Goal: Task Accomplishment & Management: Manage account settings

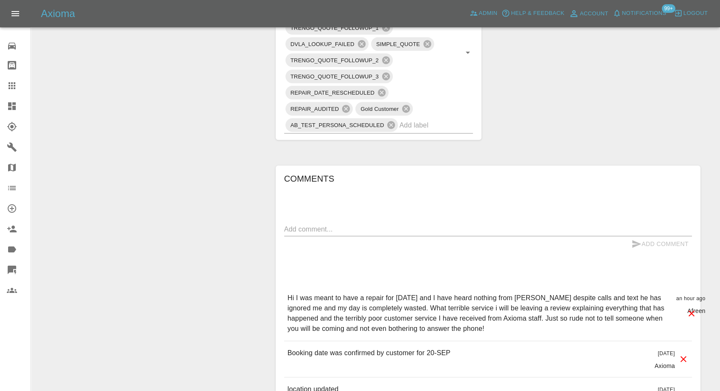
scroll to position [662, 0]
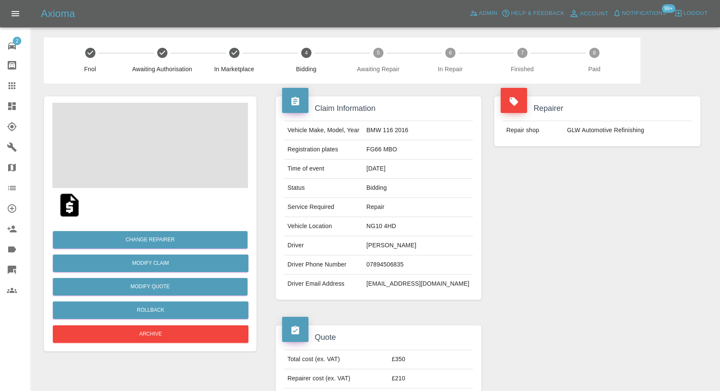
click at [68, 205] on img at bounding box center [69, 204] width 27 height 27
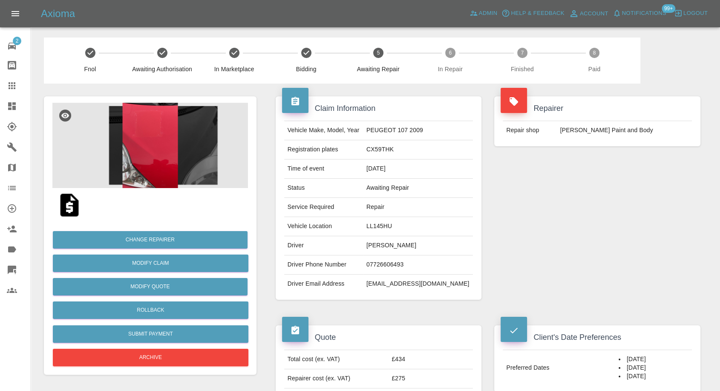
click at [396, 264] on td "07726606493" at bounding box center [418, 264] width 110 height 19
copy td "07726606493"
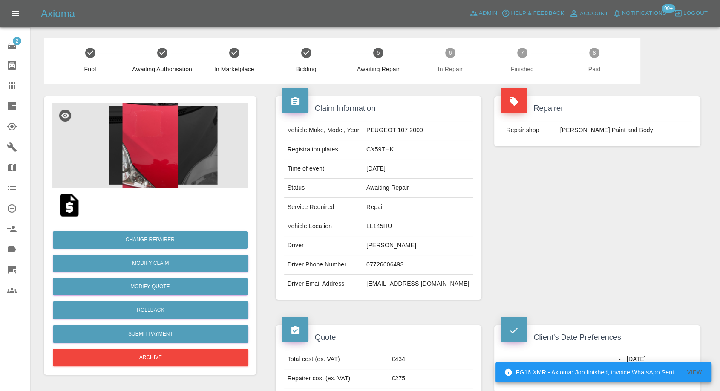
click at [527, 260] on div "Repairer Repair shop J Taylor Paint and Body" at bounding box center [597, 197] width 219 height 229
click at [375, 244] on td "Matthew Davies" at bounding box center [418, 245] width 110 height 19
copy td "Matthew"
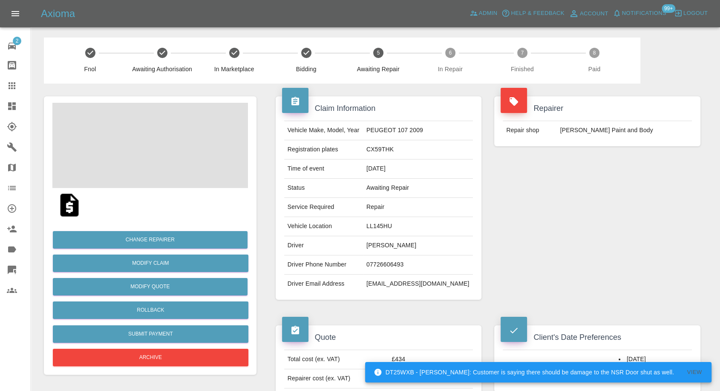
drag, startPoint x: 654, startPoint y: 253, endPoint x: 642, endPoint y: 270, distance: 21.0
click at [654, 253] on div "Repairer Repair shop J Taylor Paint and Body" at bounding box center [597, 197] width 219 height 229
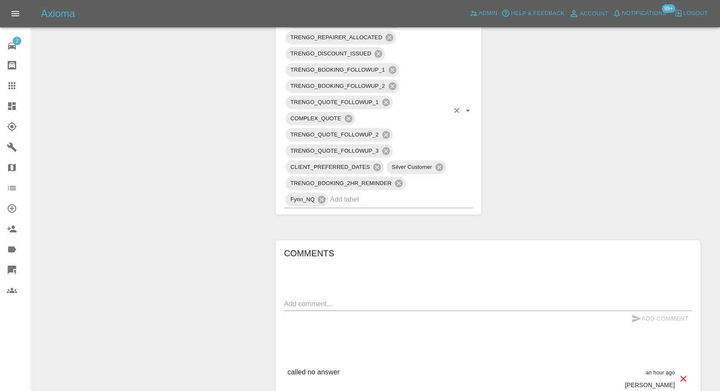
scroll to position [615, 0]
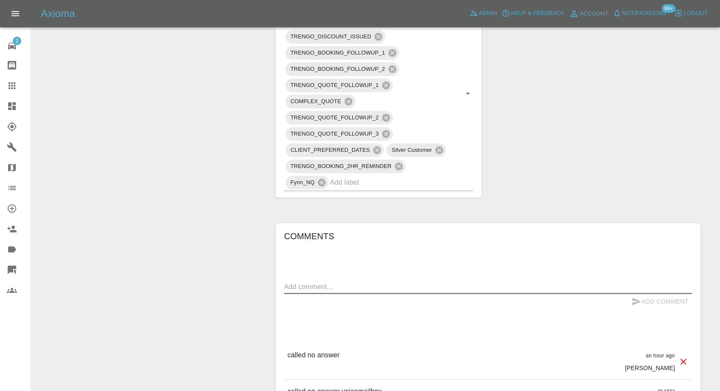
click at [317, 283] on textarea at bounding box center [488, 287] width 408 height 10
type textarea "wats app sent"
click at [630, 296] on button "Add Comment" at bounding box center [660, 302] width 64 height 16
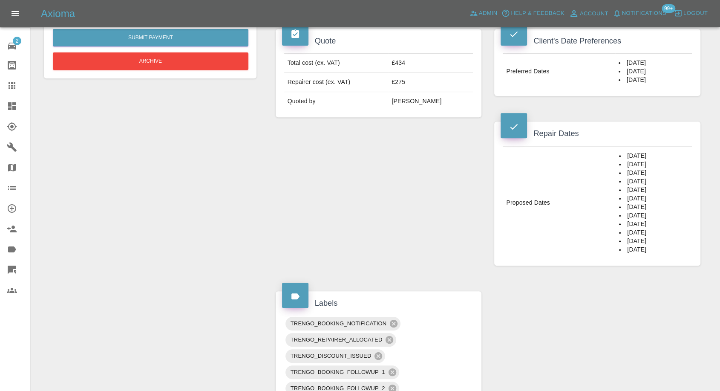
scroll to position [142, 0]
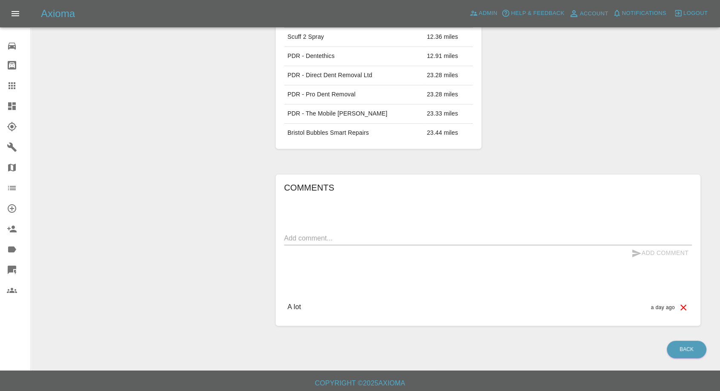
scroll to position [402, 0]
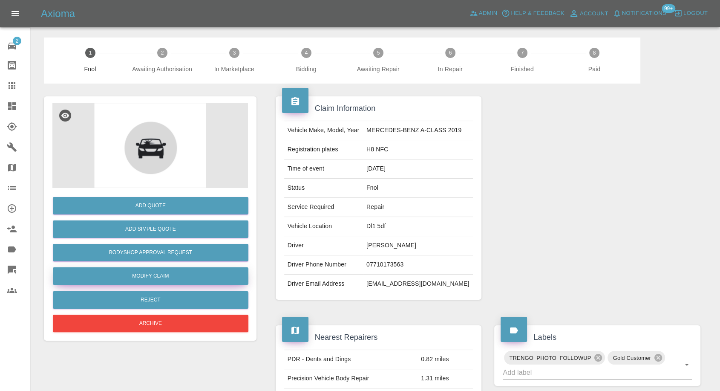
click at [149, 270] on link "Modify Claim" at bounding box center [151, 275] width 196 height 17
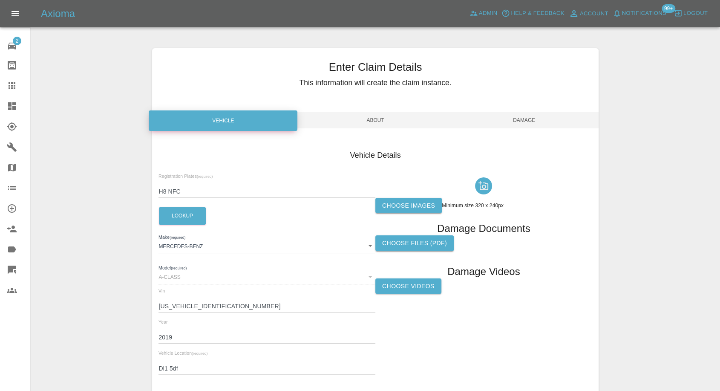
click at [414, 205] on label "Choose images" at bounding box center [408, 206] width 66 height 16
click at [0, 0] on input "Choose images" at bounding box center [0, 0] width 0 height 0
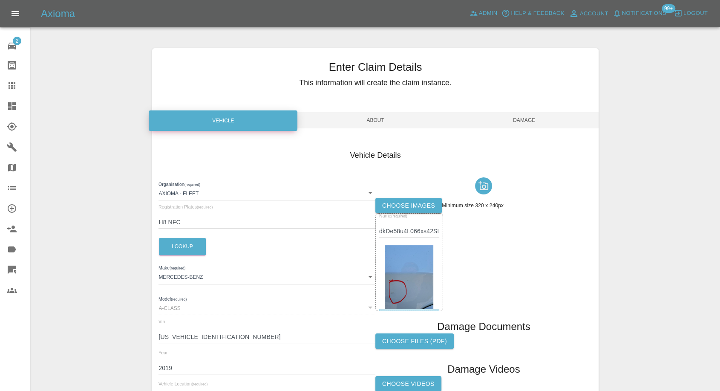
click at [522, 124] on span "Damage" at bounding box center [524, 120] width 149 height 16
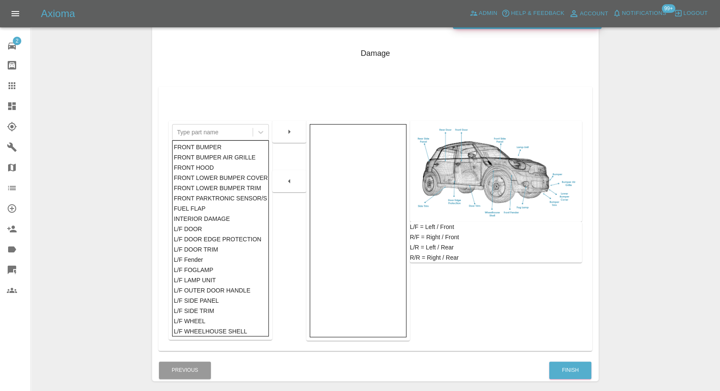
scroll to position [136, 0]
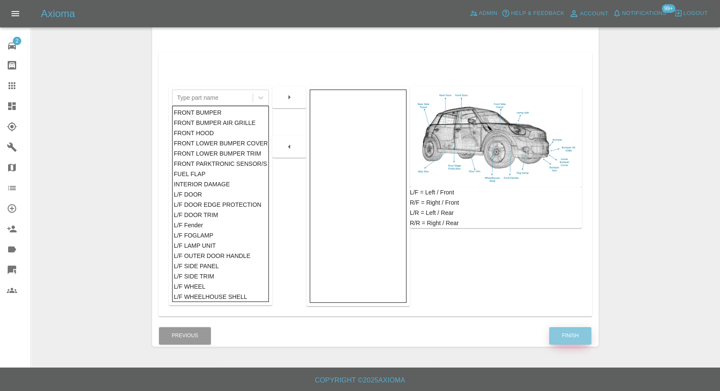
click at [569, 334] on button "Finish" at bounding box center [570, 335] width 42 height 17
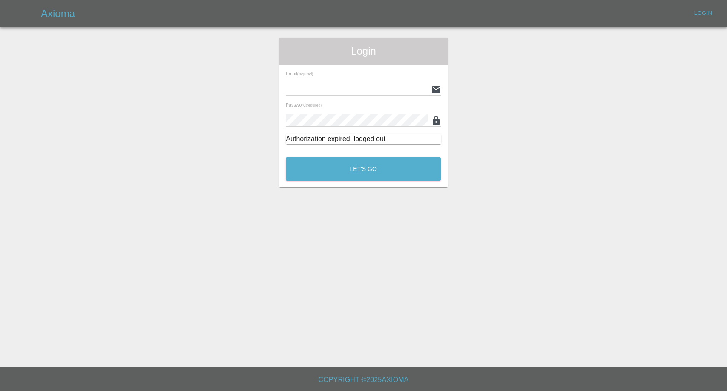
type input "afreen@axioma.co.uk"
click at [346, 175] on button "Let's Go" at bounding box center [363, 168] width 155 height 23
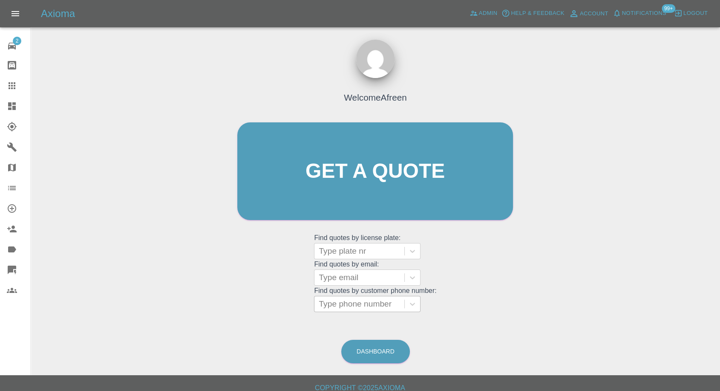
click at [388, 306] on div at bounding box center [359, 304] width 81 height 12
paste input "+447985363681"
drag, startPoint x: 336, startPoint y: 306, endPoint x: 212, endPoint y: 306, distance: 124.0
click at [213, 306] on div "Welcome Afreen Get a quote Get a quote Find quotes by license plate: Type plate…" at bounding box center [375, 212] width 676 height 306
type input "07985363681"
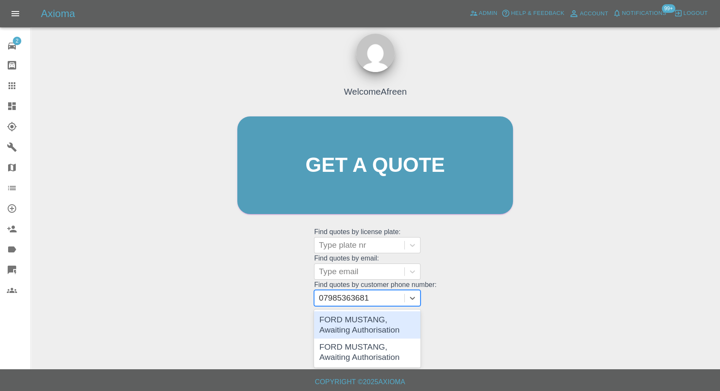
scroll to position [8, 0]
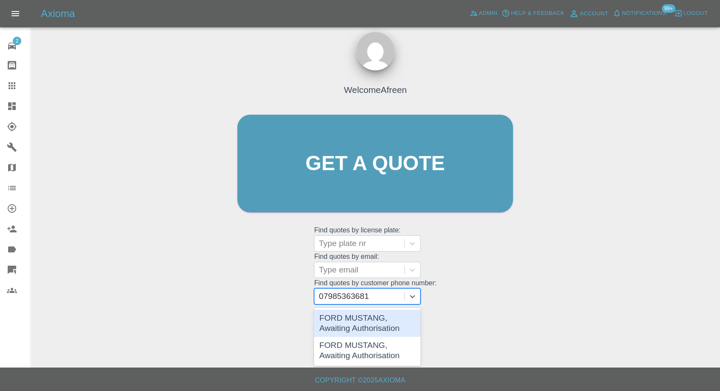
click at [396, 328] on div "FORD MUSTANG, Awaiting Authorisation" at bounding box center [367, 322] width 106 height 27
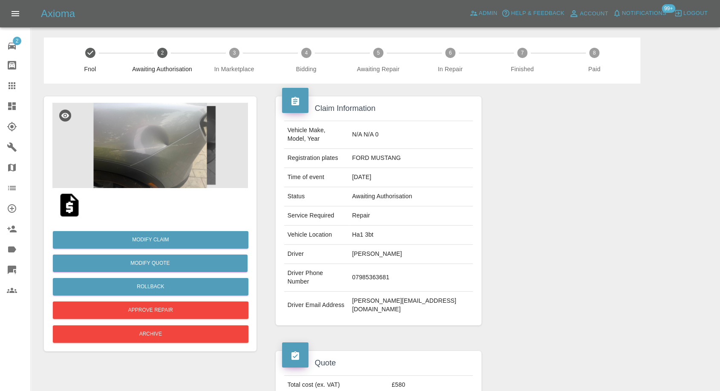
click at [390, 264] on td "07985363681" at bounding box center [410, 278] width 124 height 28
copy td "07985363681"
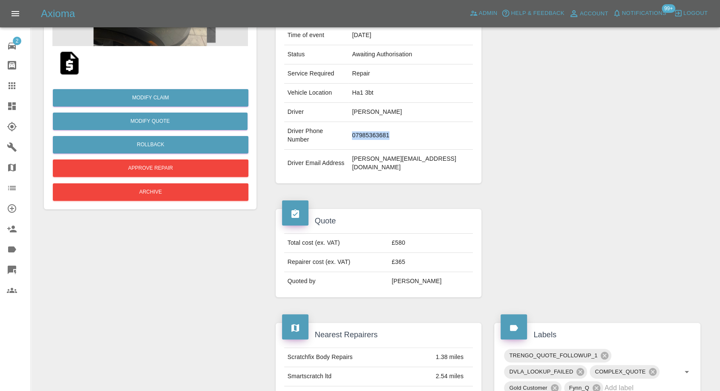
scroll to position [47, 0]
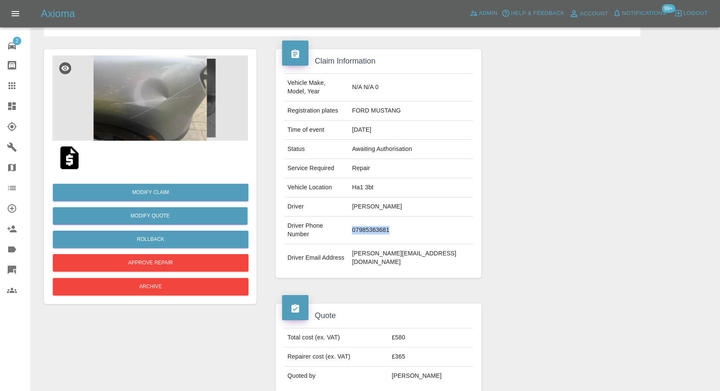
click at [117, 96] on img at bounding box center [150, 97] width 196 height 85
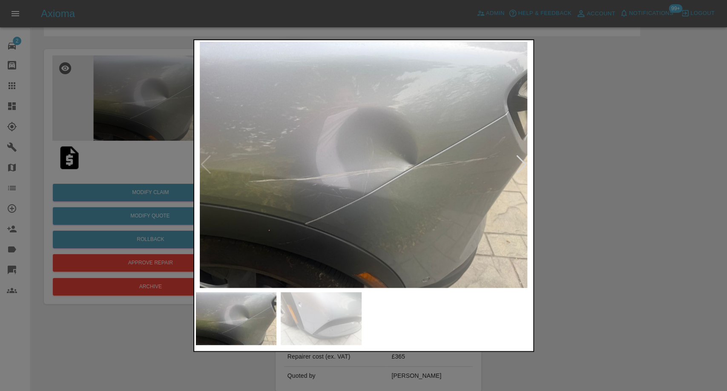
click at [306, 315] on img at bounding box center [321, 318] width 81 height 53
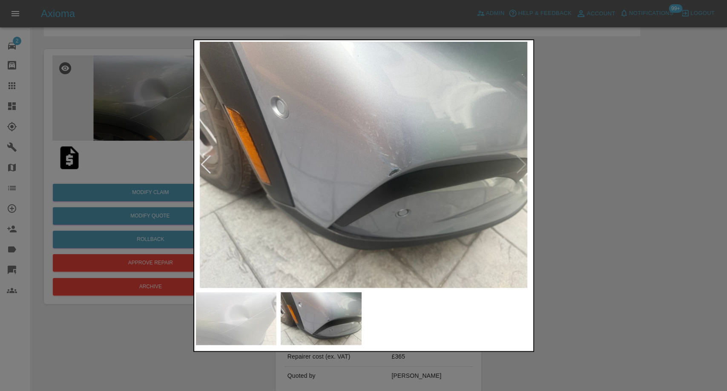
click at [648, 274] on div at bounding box center [363, 195] width 727 height 391
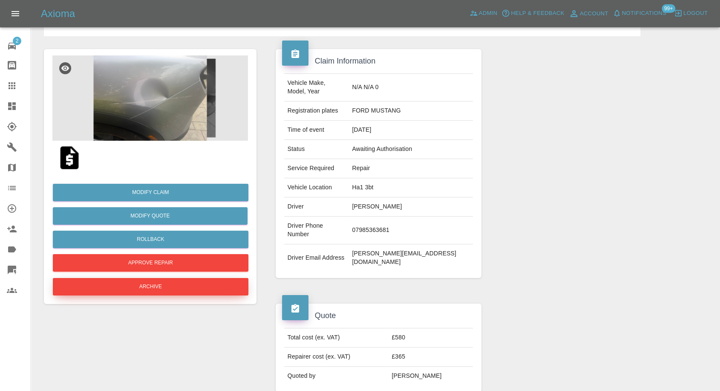
click at [145, 292] on button "Archive" at bounding box center [151, 286] width 196 height 17
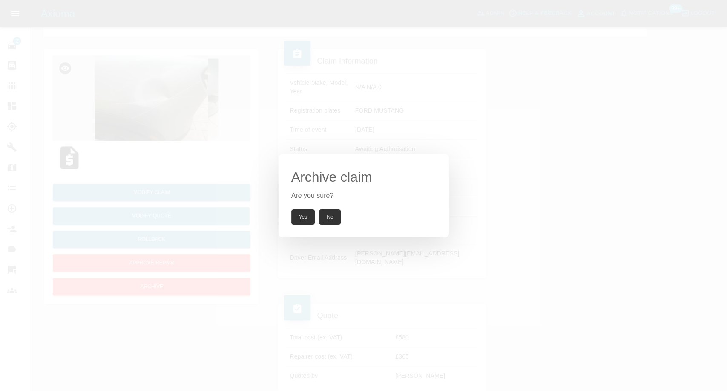
click at [302, 216] on button "Yes" at bounding box center [303, 216] width 24 height 15
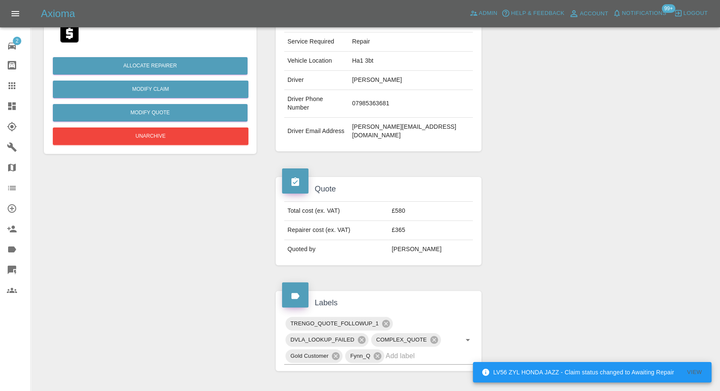
scroll to position [171, 0]
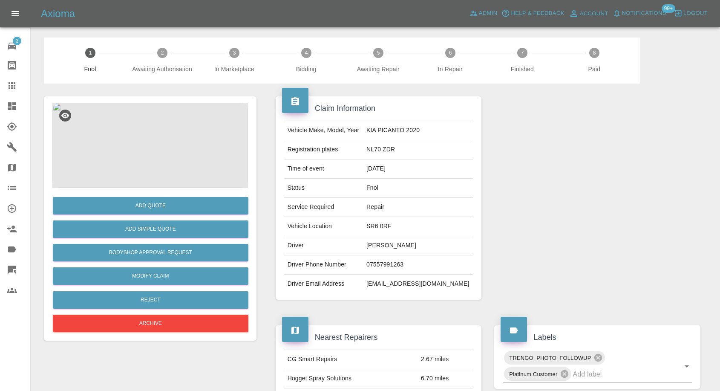
scroll to position [95, 0]
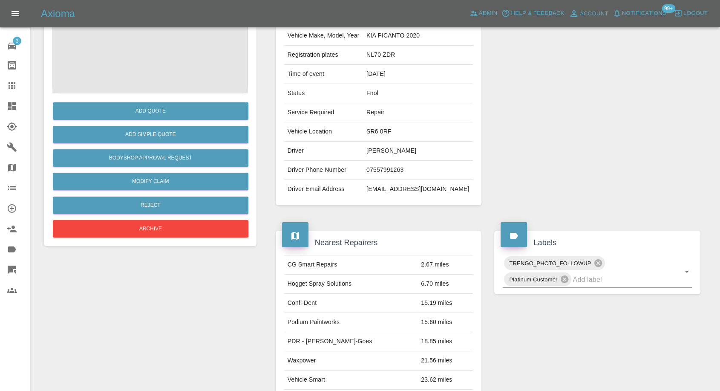
click at [32, 103] on main "1 Fnol 2 Awaiting Authorisation 3 In Marketplace 4 Bidding 5 Awaiting Repair 6 …" at bounding box center [360, 289] width 720 height 769
click at [10, 85] on icon at bounding box center [12, 86] width 10 height 10
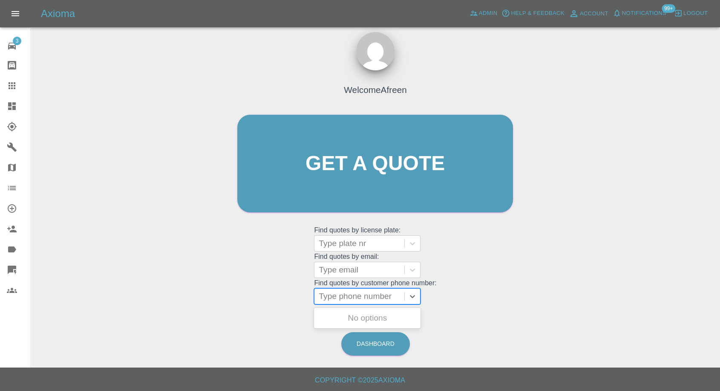
click at [374, 297] on div at bounding box center [359, 296] width 81 height 12
paste input "07985363681"
type input "07985363681"
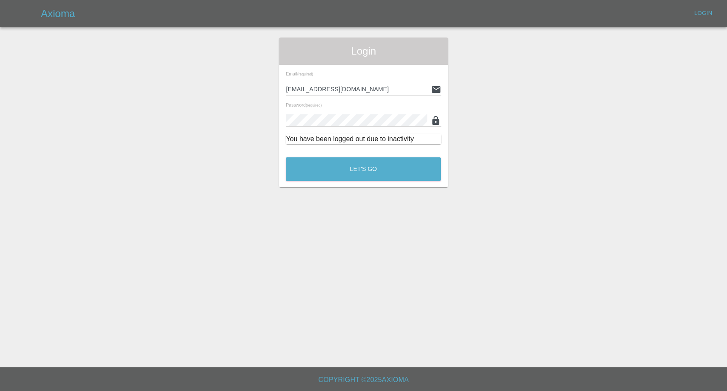
click at [351, 187] on main "Login Email (required) afreen@axioma.co.uk Password (required) You have been lo…" at bounding box center [363, 183] width 727 height 367
click at [359, 172] on button "Let's Go" at bounding box center [363, 168] width 155 height 23
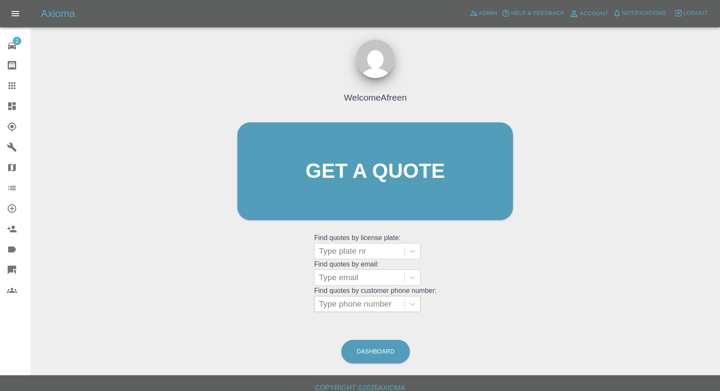
click at [349, 304] on div at bounding box center [359, 304] width 81 height 12
paste input "07985363681"
type input "07985363681"
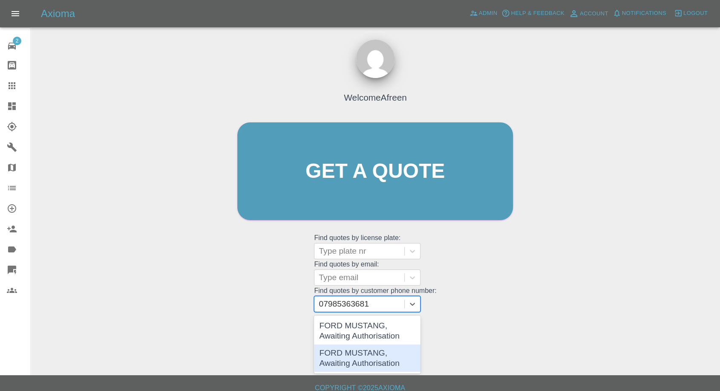
click at [357, 354] on div "FORD MUSTANG, Awaiting Authorisation" at bounding box center [367, 357] width 106 height 27
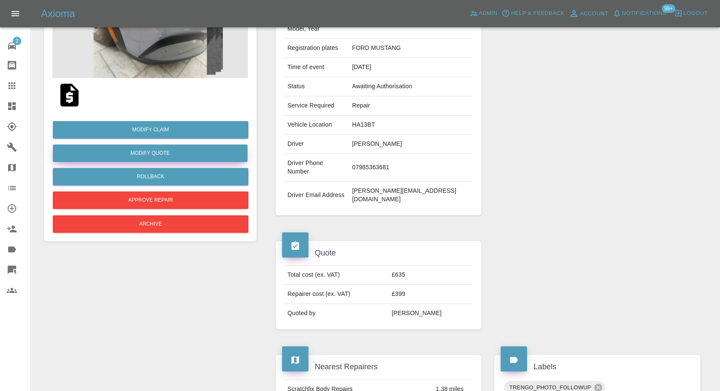
scroll to position [47, 0]
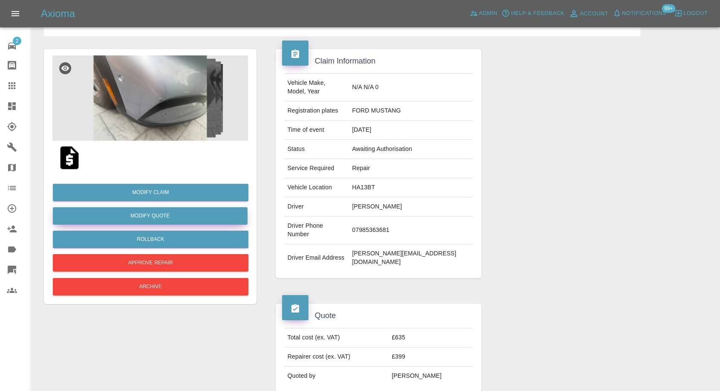
click at [154, 122] on img at bounding box center [150, 97] width 196 height 85
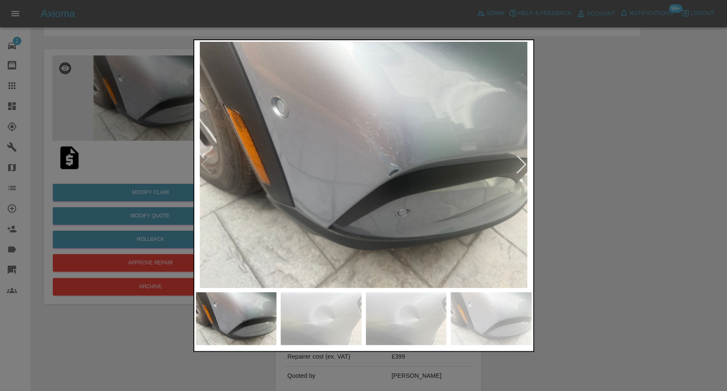
click at [317, 317] on img at bounding box center [321, 318] width 81 height 53
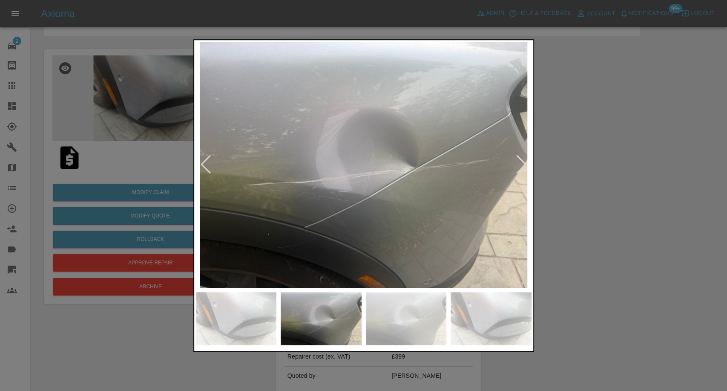
click at [417, 328] on img at bounding box center [406, 318] width 81 height 53
click at [537, 331] on div at bounding box center [363, 195] width 727 height 391
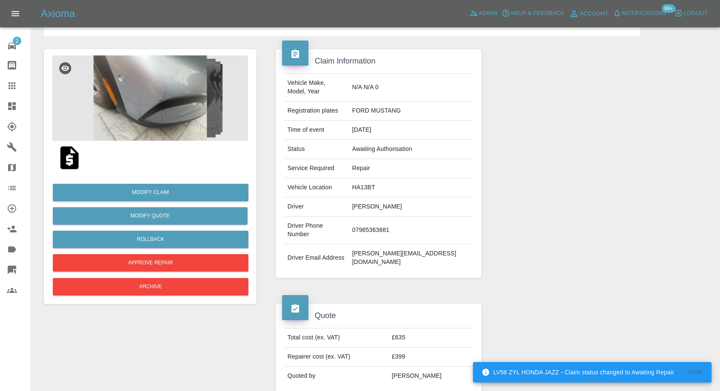
click at [69, 158] on img at bounding box center [69, 157] width 27 height 27
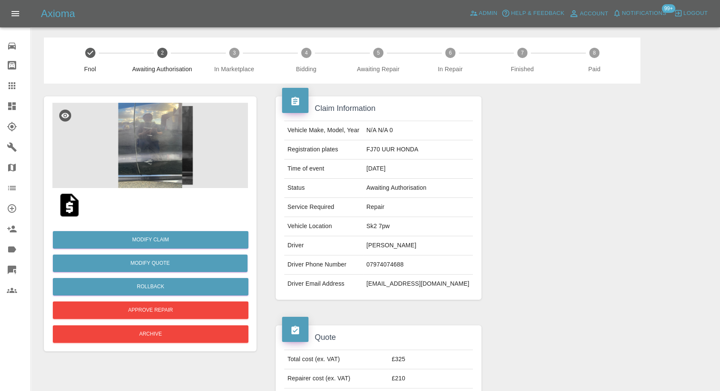
click at [146, 156] on img at bounding box center [150, 145] width 196 height 85
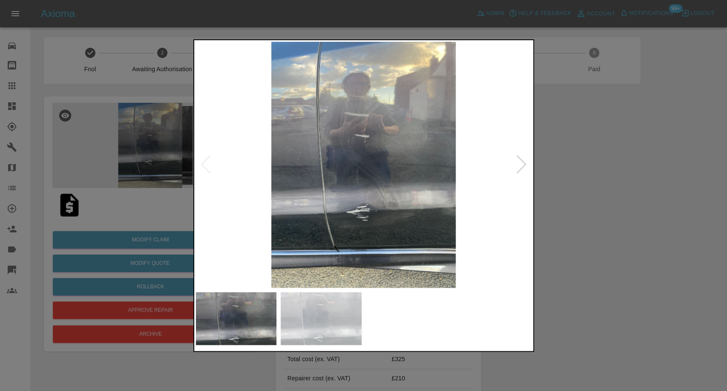
click at [340, 308] on img at bounding box center [321, 318] width 81 height 53
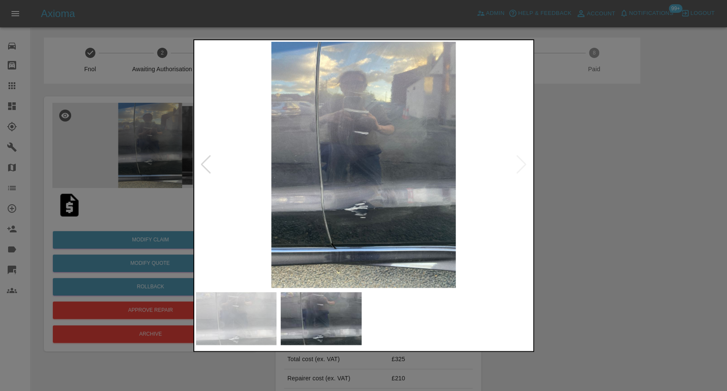
click at [266, 322] on img at bounding box center [236, 318] width 81 height 53
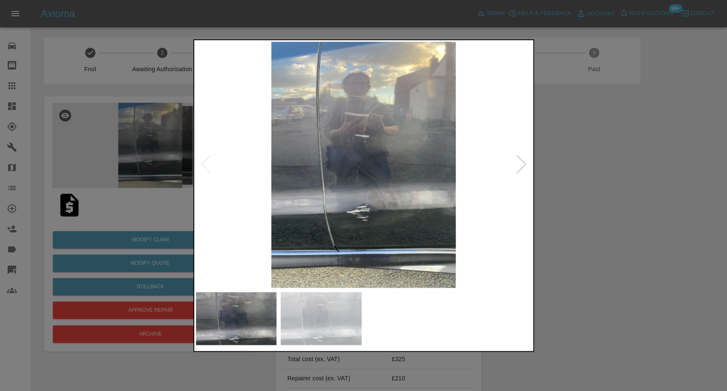
click at [339, 330] on img at bounding box center [321, 318] width 81 height 53
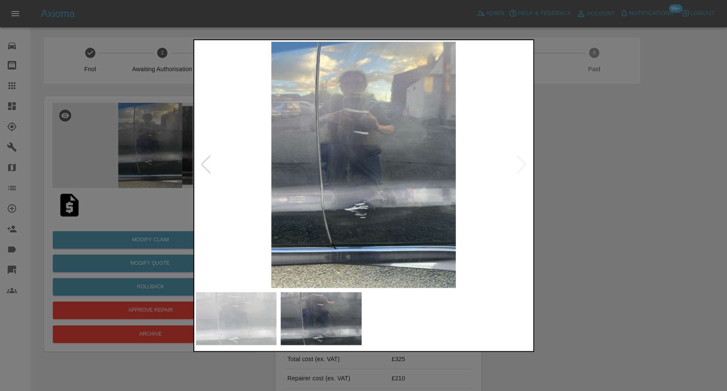
click at [364, 177] on img at bounding box center [364, 165] width 336 height 246
click at [668, 246] on div at bounding box center [363, 195] width 727 height 391
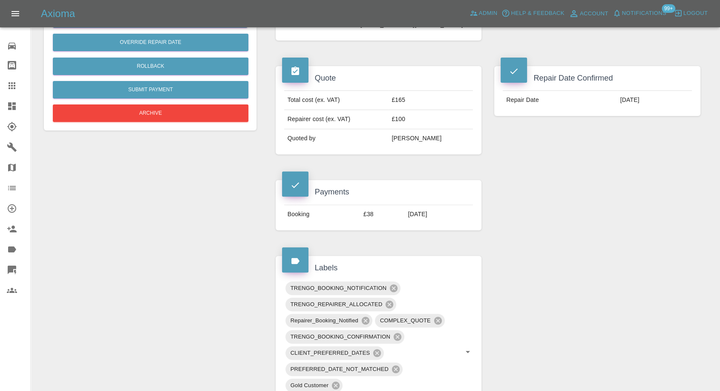
scroll to position [284, 0]
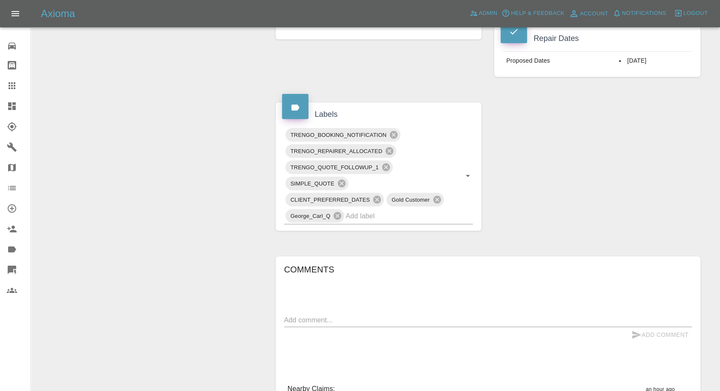
scroll to position [378, 0]
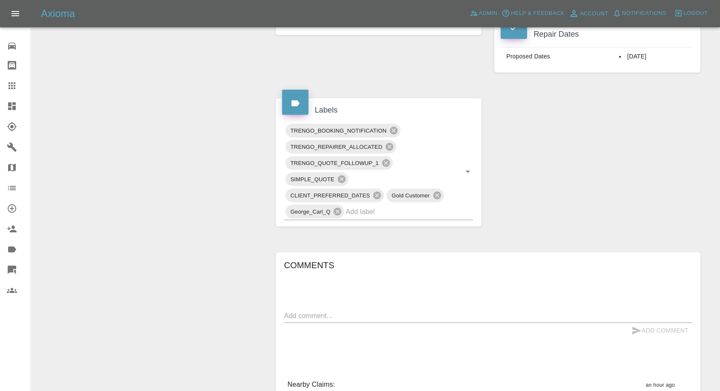
click at [330, 324] on div "Add Comment" at bounding box center [488, 330] width 408 height 16
click at [338, 316] on textarea at bounding box center [488, 316] width 408 height 10
paste textarea "we have accepted the quote, earliest suitable date for us is [DATE] would need …"
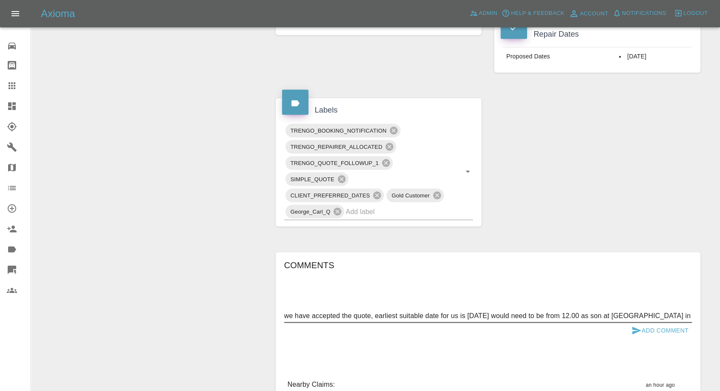
type textarea "we have accepted the quote, earliest suitable date for us is [DATE] would need …"
click at [624, 325] on div "Add Comment" at bounding box center [488, 330] width 408 height 16
click at [637, 331] on icon "submit" at bounding box center [636, 330] width 10 height 10
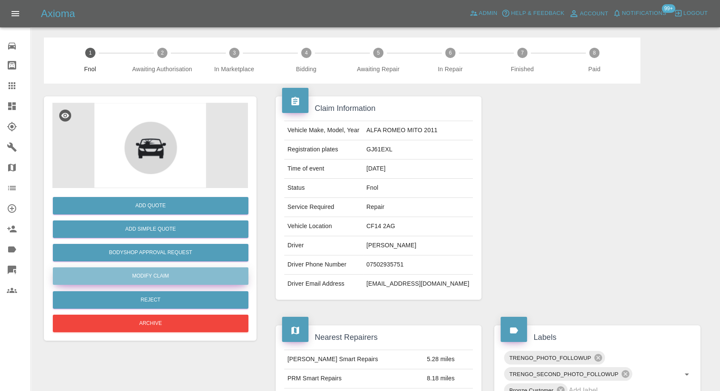
click at [148, 275] on link "Modify Claim" at bounding box center [151, 275] width 196 height 17
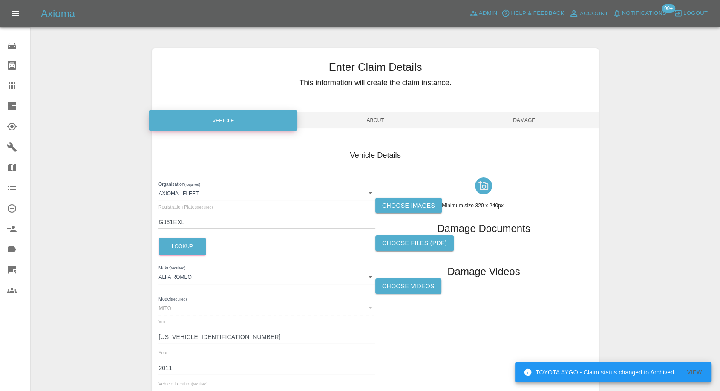
click at [394, 202] on label "Choose images" at bounding box center [408, 206] width 66 height 16
click at [0, 0] on input "Choose images" at bounding box center [0, 0] width 0 height 0
click at [529, 118] on span "Damage" at bounding box center [524, 120] width 149 height 16
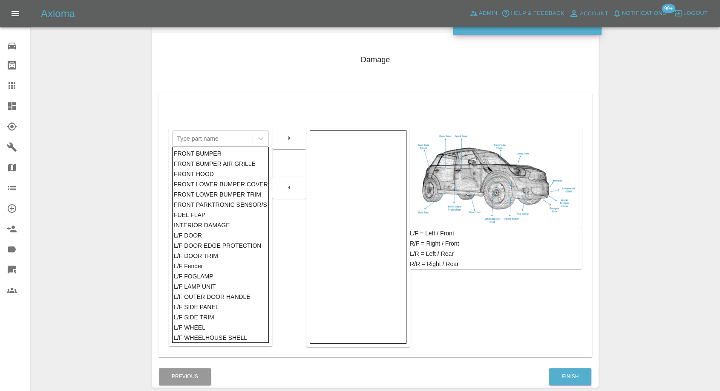
scroll to position [42, 0]
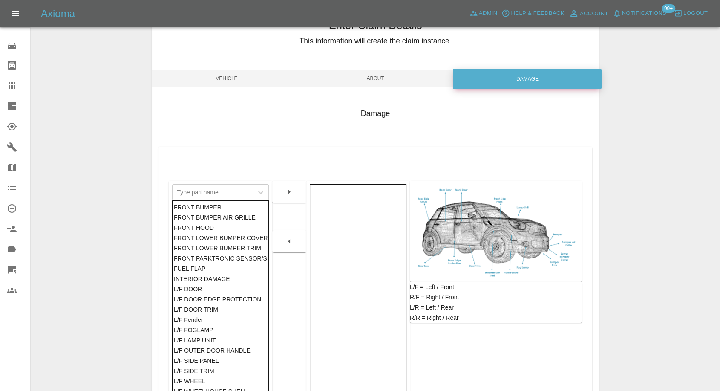
click at [223, 73] on span "Vehicle" at bounding box center [226, 78] width 149 height 16
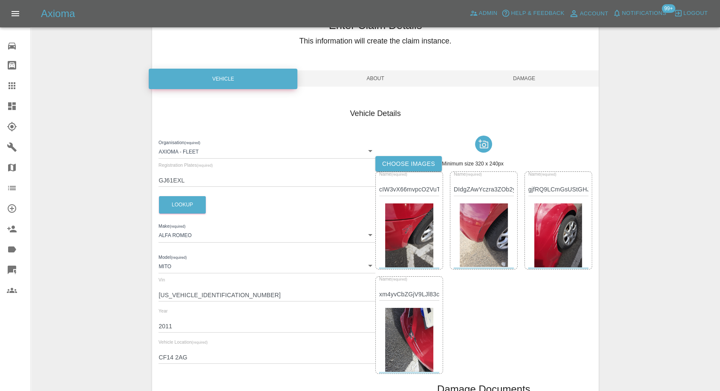
click at [524, 71] on span "Damage" at bounding box center [524, 78] width 149 height 16
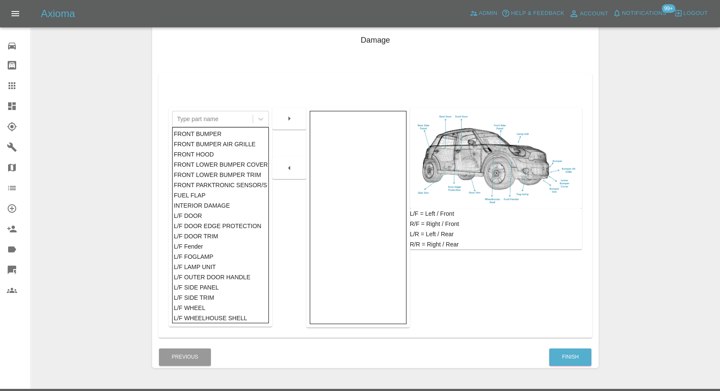
scroll to position [136, 0]
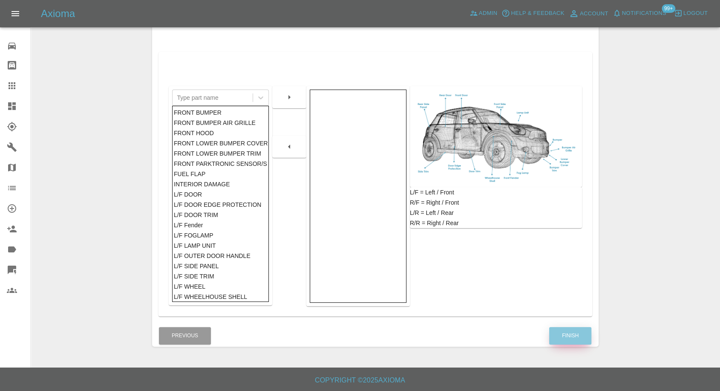
click at [582, 334] on button "Finish" at bounding box center [570, 335] width 42 height 17
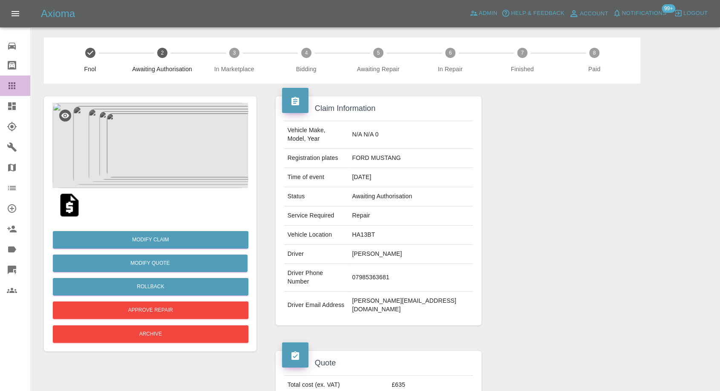
click at [17, 89] on div at bounding box center [19, 86] width 24 height 10
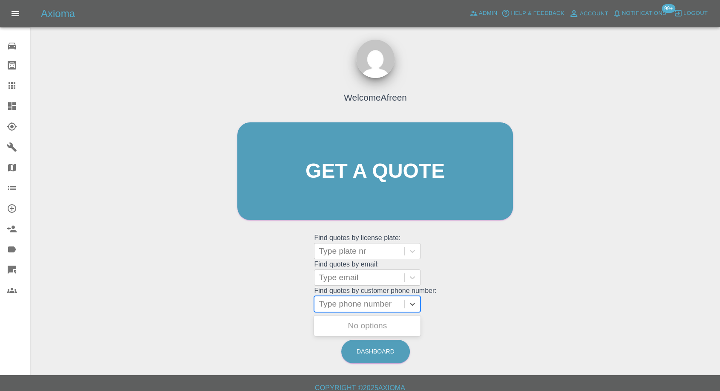
click at [373, 308] on div at bounding box center [359, 304] width 81 height 12
paste input "7398516802"
click at [325, 305] on input "7398516802" at bounding box center [343, 304] width 48 height 10
click at [323, 305] on input "7398516802" at bounding box center [343, 304] width 48 height 10
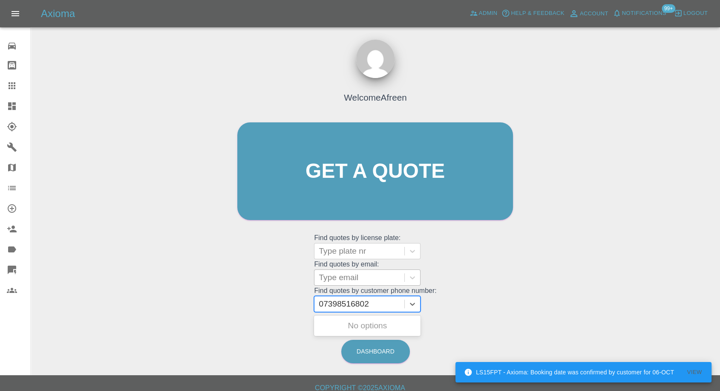
type input "07398516802"
click at [362, 280] on div at bounding box center [359, 277] width 81 height 12
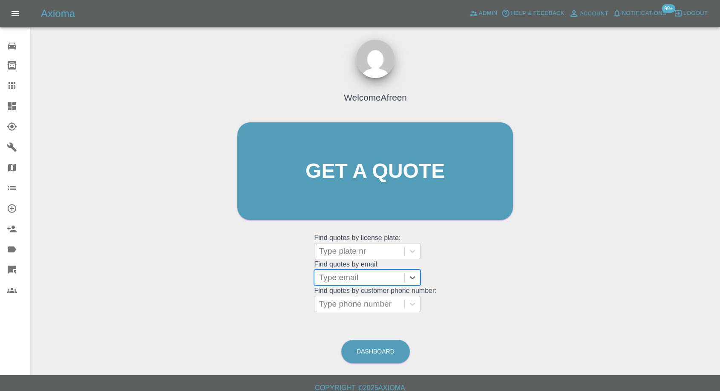
paste input "birchall030@gmail.com"
type input "birchall030@gmail.com"
click at [353, 300] on div "BA66CDE, Awaiting Repair" at bounding box center [367, 304] width 106 height 27
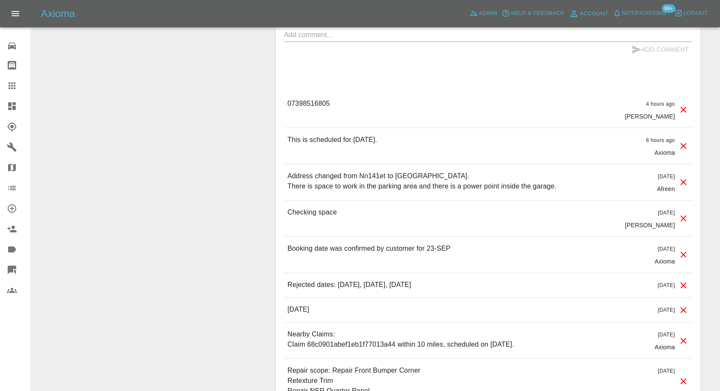
scroll to position [852, 0]
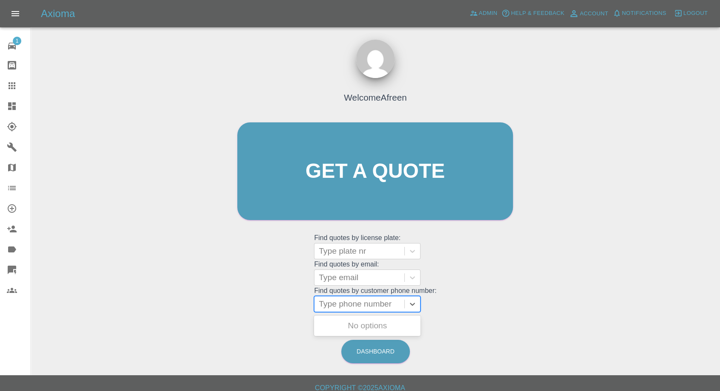
click at [380, 303] on div at bounding box center [359, 304] width 81 height 12
paste input "7988772391"
click at [323, 304] on input "7988772391" at bounding box center [343, 304] width 48 height 10
type input "07988772391"
click at [375, 325] on div "SH64DYV, Awaiting Repair" at bounding box center [367, 330] width 106 height 27
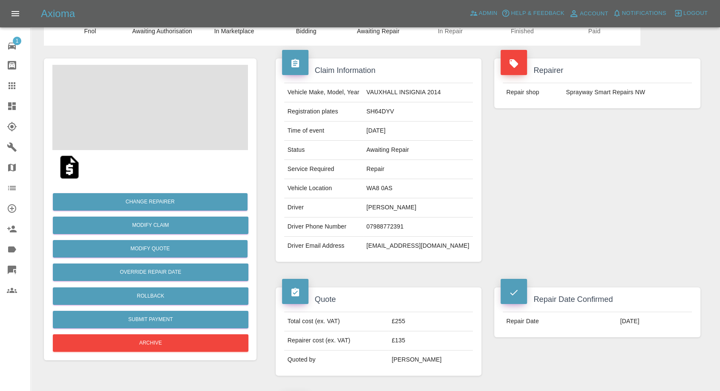
scroll to position [95, 0]
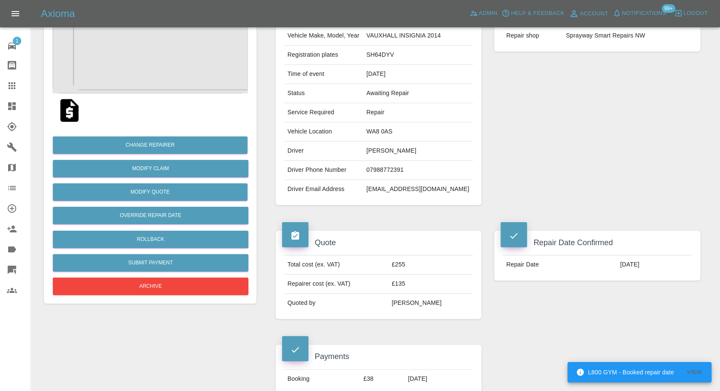
click at [5, 82] on link "Claims" at bounding box center [15, 85] width 30 height 20
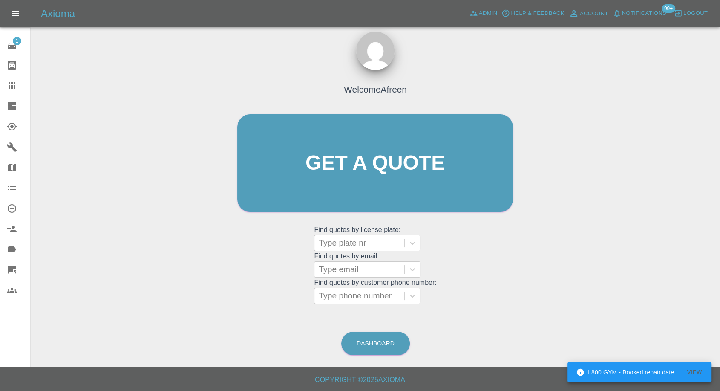
scroll to position [8, 0]
click at [341, 298] on div at bounding box center [359, 296] width 81 height 12
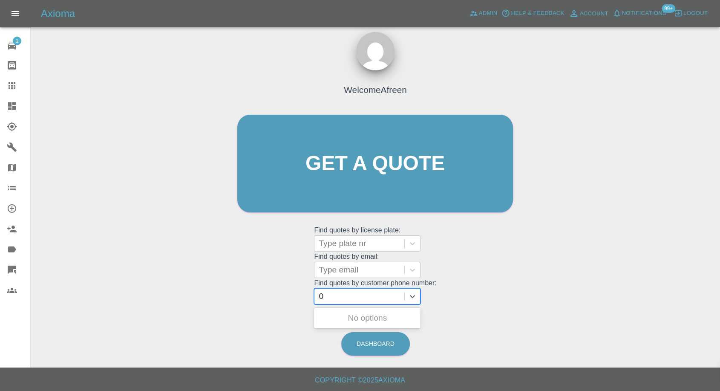
paste input "7516725550"
type input "07516725550"
click at [361, 322] on div "MV19UKR, Awaiting Repair" at bounding box center [367, 322] width 106 height 27
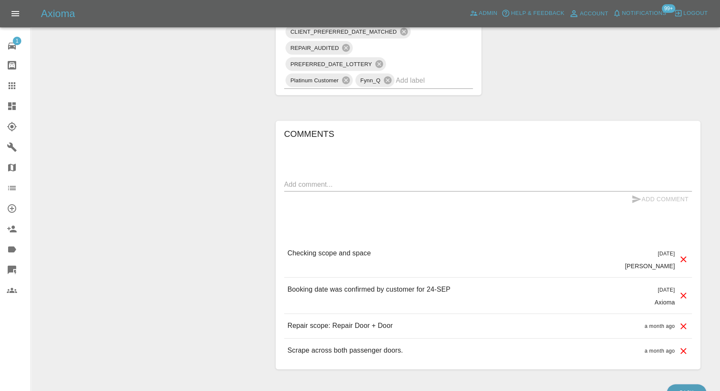
scroll to position [662, 0]
click at [365, 183] on textarea at bounding box center [488, 183] width 408 height 10
type textarea "Multiple reminders sent, no response"
click at [634, 195] on icon "submit" at bounding box center [636, 198] width 9 height 8
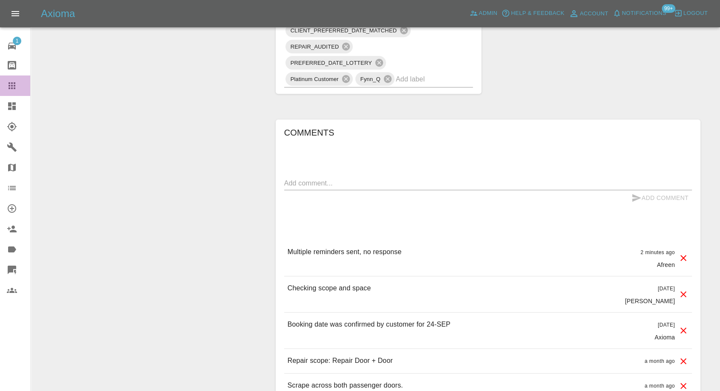
drag, startPoint x: 6, startPoint y: 86, endPoint x: 158, endPoint y: 167, distance: 172.1
click at [6, 86] on link "Claims" at bounding box center [15, 85] width 30 height 20
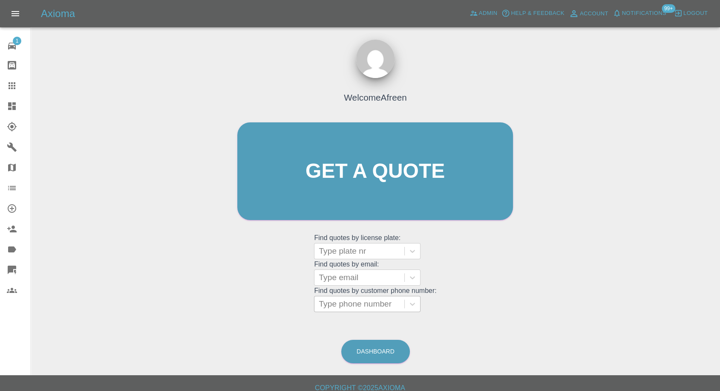
click at [358, 303] on div at bounding box center [359, 304] width 81 height 12
paste input "7882602818"
type input "7882602818"
click at [324, 307] on input "7882602818" at bounding box center [343, 304] width 48 height 10
click at [320, 305] on div "Type phone number" at bounding box center [359, 303] width 90 height 15
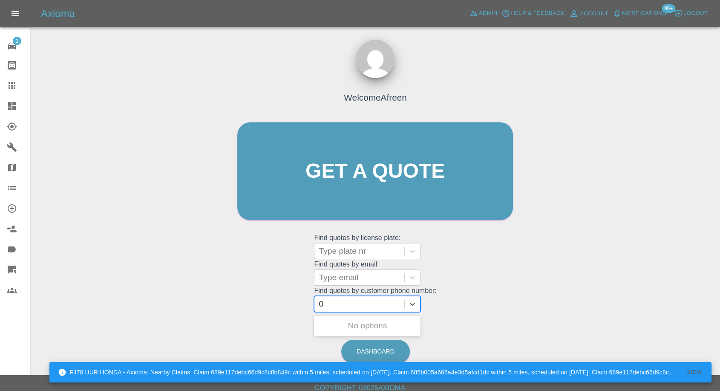
paste input "7882602818"
type input "07882602818"
click at [360, 323] on div "ST17GKV, Awaiting Repair" at bounding box center [367, 330] width 106 height 27
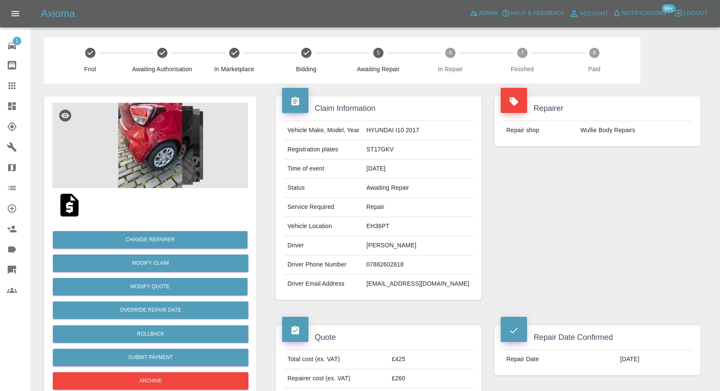
drag, startPoint x: 3, startPoint y: 84, endPoint x: 57, endPoint y: 115, distance: 62.0
click at [3, 84] on link "Claims" at bounding box center [15, 85] width 30 height 20
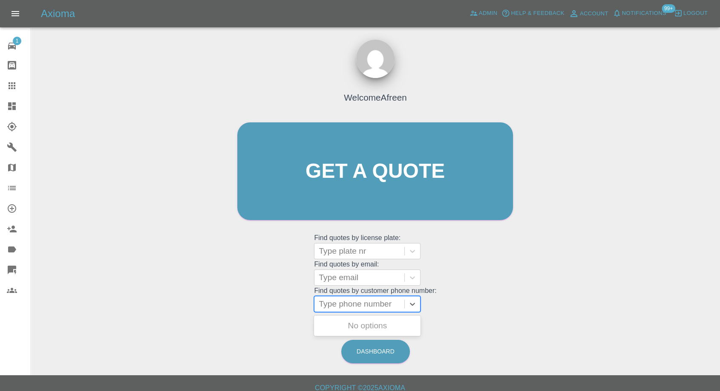
click at [348, 311] on div "Type phone number" at bounding box center [359, 303] width 90 height 15
paste input "7956550510"
click at [321, 302] on input "7956550510" at bounding box center [343, 304] width 48 height 10
type input "07956550510"
click at [347, 319] on div "LL62 YDP, Awaiting Repair" at bounding box center [367, 330] width 106 height 27
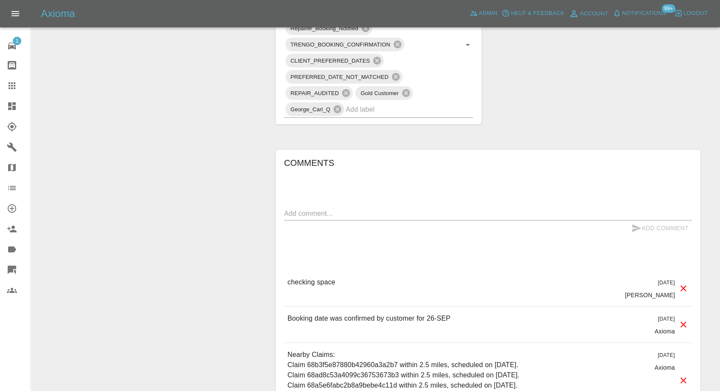
scroll to position [568, 0]
click at [345, 210] on textarea at bounding box center [488, 213] width 408 height 10
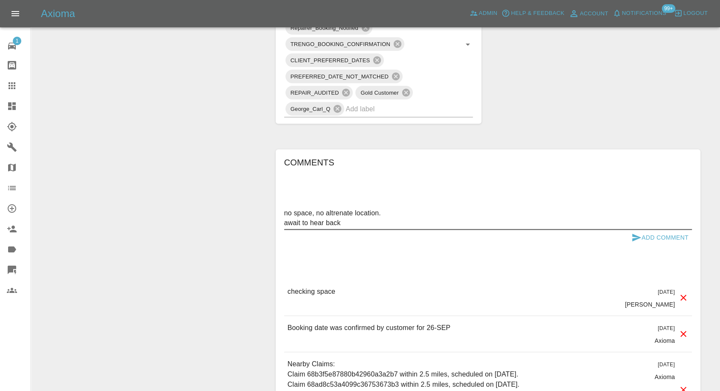
click at [337, 206] on div "no space, no altrenate location. await to hear back x" at bounding box center [488, 217] width 408 height 23
click at [334, 213] on textarea "no space, no altrenate location. await to hear back" at bounding box center [488, 218] width 408 height 20
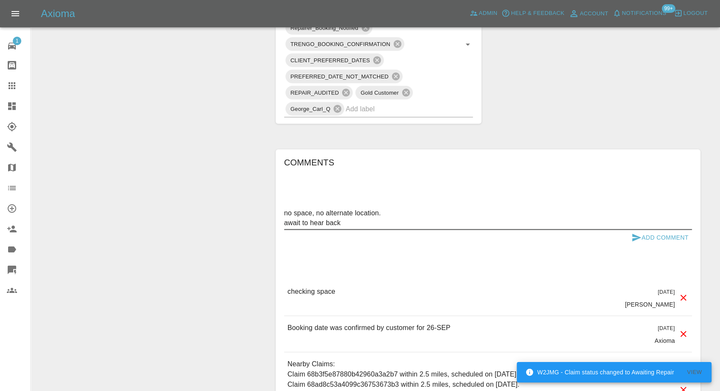
click at [348, 222] on textarea "no space, no alternate location. await to hear back" at bounding box center [488, 218] width 408 height 20
paste textarea "RG40 4NE"
type textarea "no space, no alternate location. await to hear back if they can drop off @ RG40…"
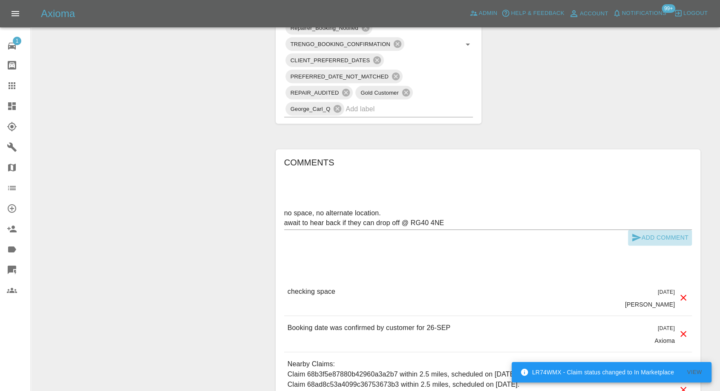
click at [631, 235] on icon "submit" at bounding box center [636, 237] width 10 height 10
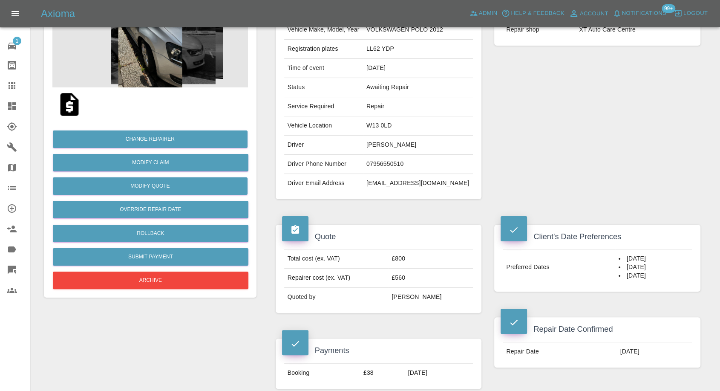
scroll to position [95, 0]
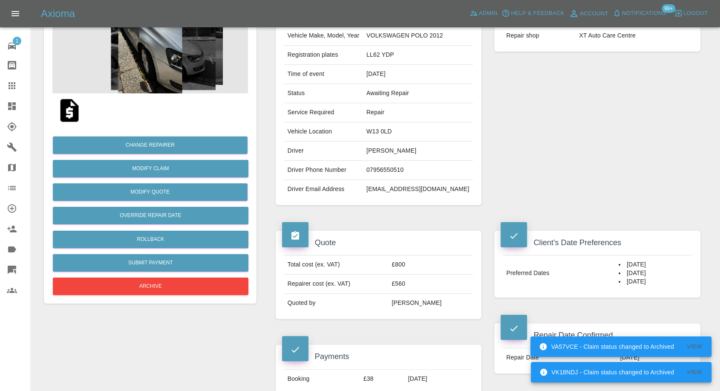
click at [11, 83] on icon at bounding box center [12, 86] width 10 height 10
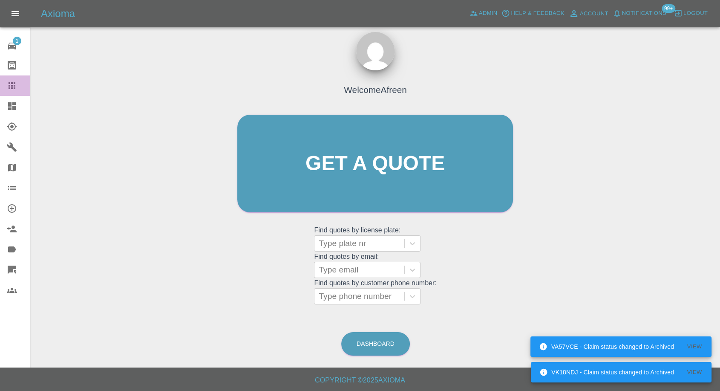
click at [11, 86] on icon at bounding box center [12, 86] width 10 height 10
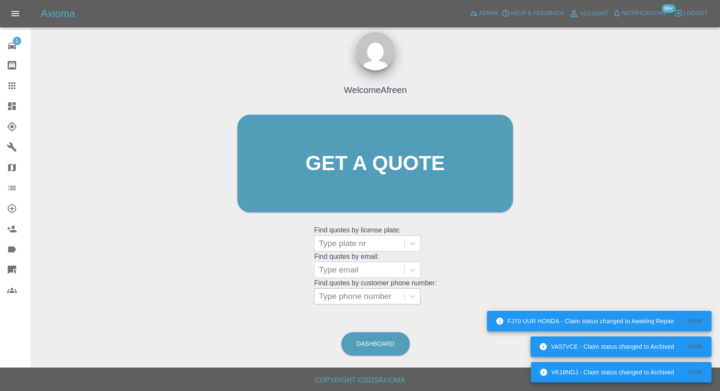
click at [356, 295] on div at bounding box center [359, 296] width 81 height 12
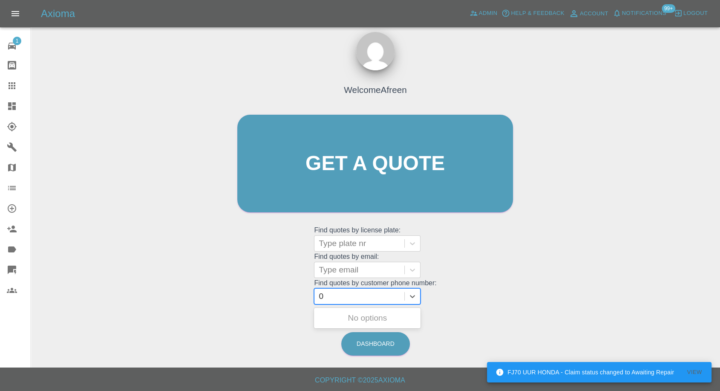
paste input "7588667016"
type input "07588667016"
click at [360, 322] on div "DGZ3349, Archived" at bounding box center [367, 317] width 106 height 17
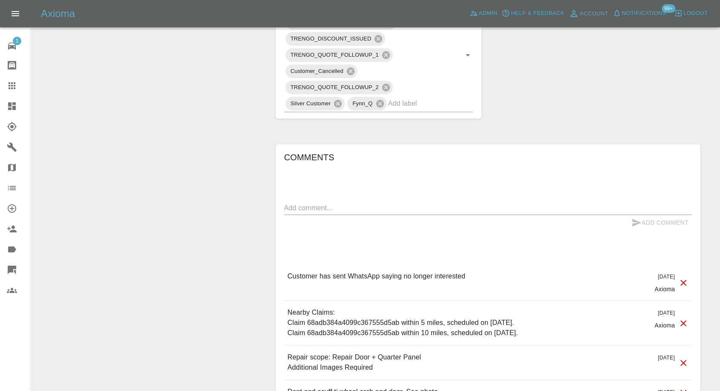
scroll to position [521, 0]
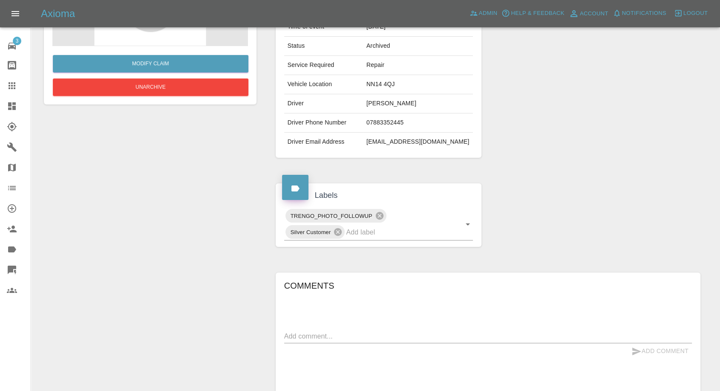
scroll to position [243, 0]
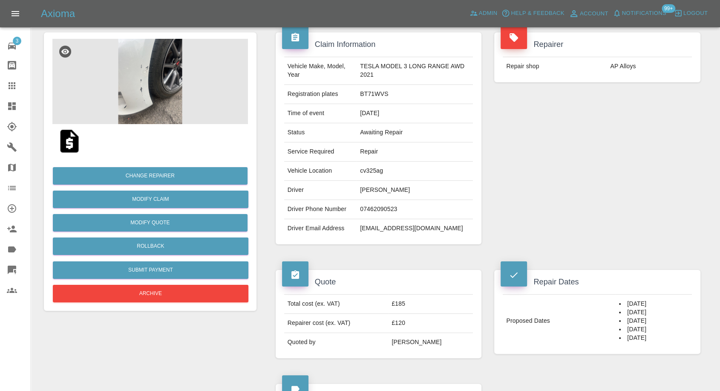
scroll to position [47, 0]
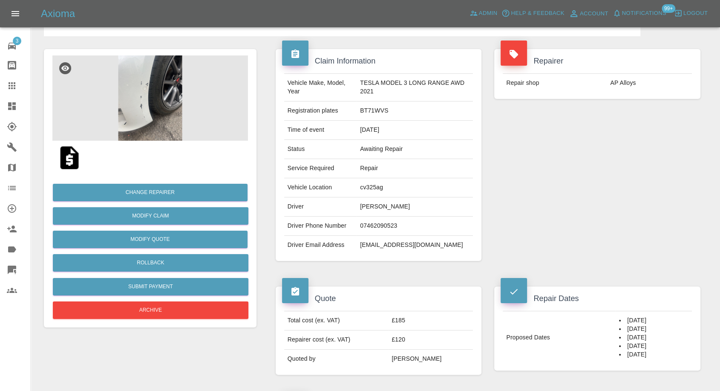
click at [371, 111] on td "BT71WVS" at bounding box center [415, 110] width 116 height 19
copy td "BT71WVS"
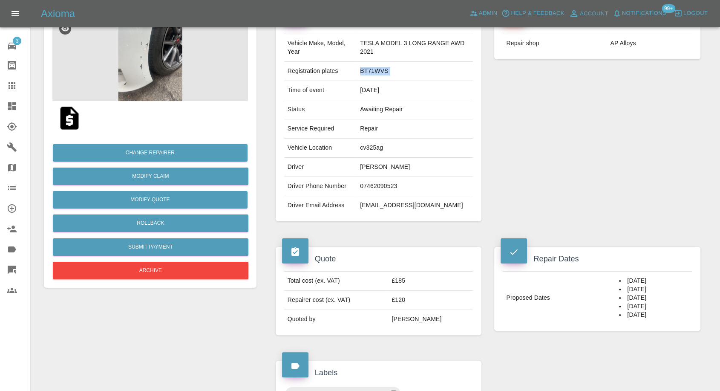
scroll to position [189, 0]
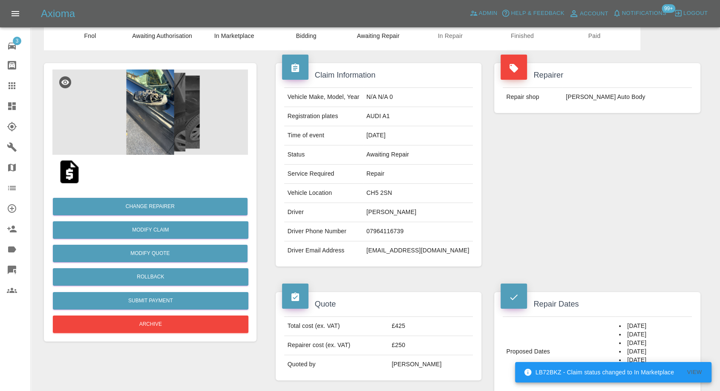
scroll to position [95, 0]
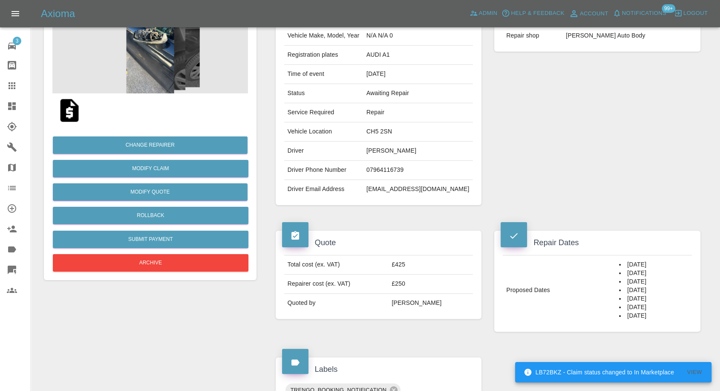
click at [68, 111] on img at bounding box center [69, 110] width 27 height 27
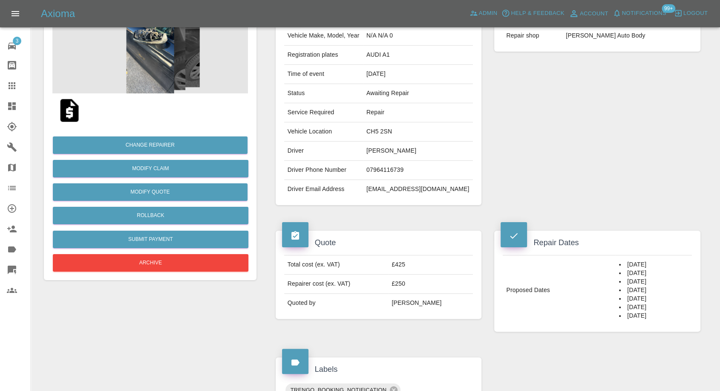
drag, startPoint x: 6, startPoint y: 82, endPoint x: 288, endPoint y: 269, distance: 338.4
click at [6, 82] on link "Claims" at bounding box center [15, 85] width 30 height 20
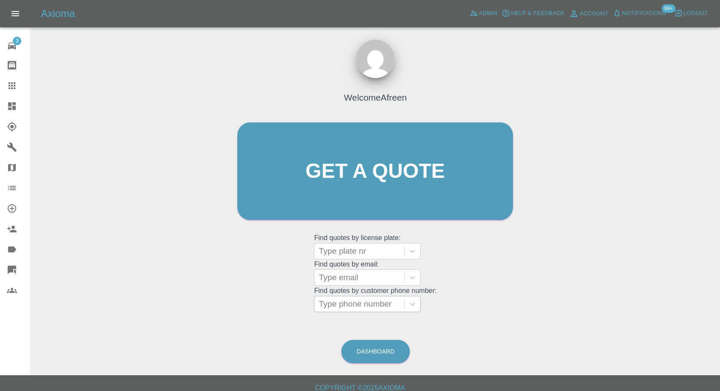
click at [378, 304] on div at bounding box center [359, 304] width 81 height 12
paste input "68d125da5ce9f4119d81b5fa"
type input "68d125da5ce9f4119d81b5fa"
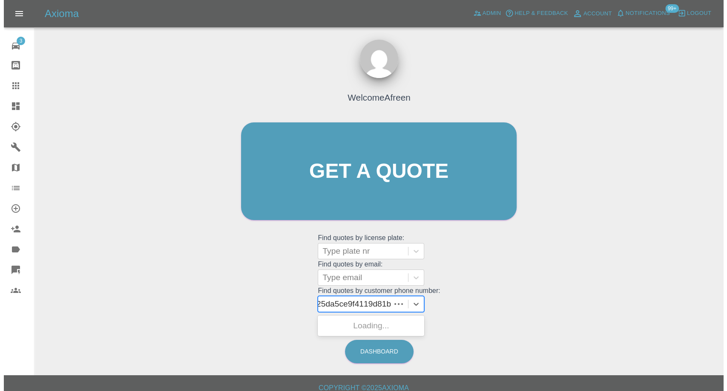
scroll to position [0, 13]
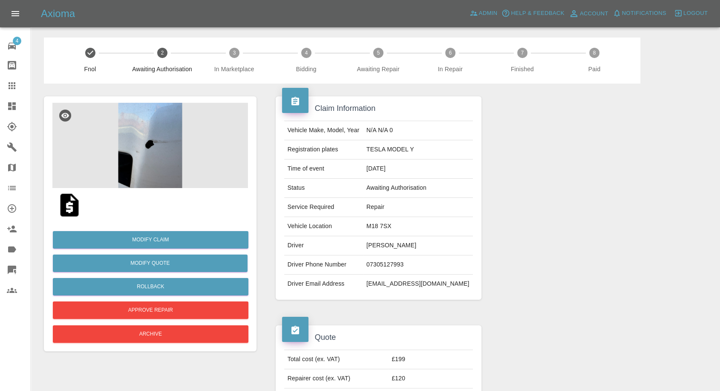
click at [72, 198] on img at bounding box center [69, 204] width 27 height 27
click at [173, 167] on img at bounding box center [150, 145] width 196 height 85
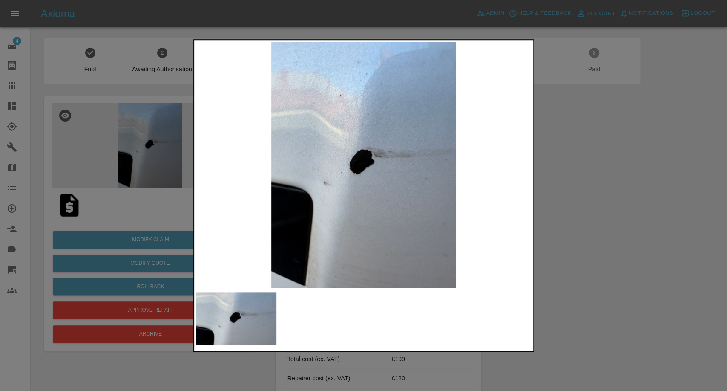
click at [616, 239] on div at bounding box center [363, 195] width 727 height 391
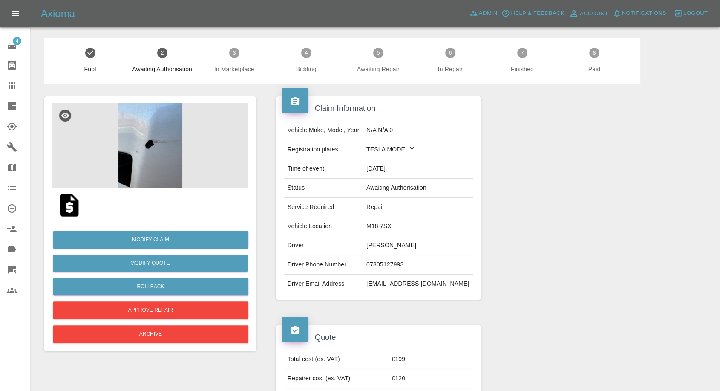
click at [270, 2] on div "Axioma Admin Help & Feedback Account Notifications Logout" at bounding box center [360, 13] width 720 height 27
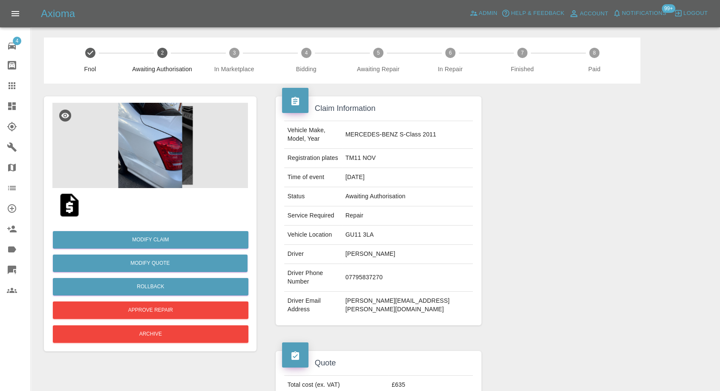
click at [133, 147] on img at bounding box center [150, 145] width 196 height 85
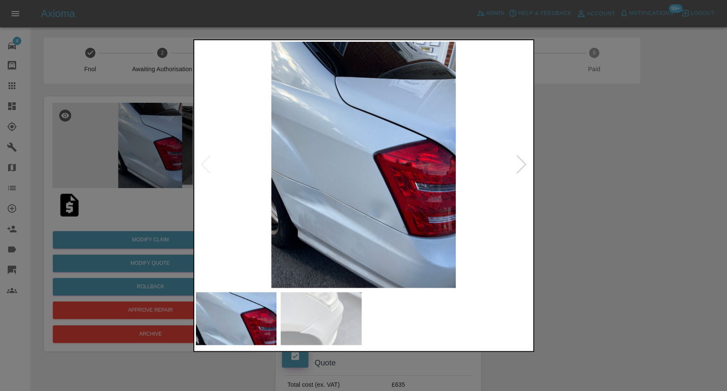
click at [332, 303] on img at bounding box center [321, 318] width 81 height 53
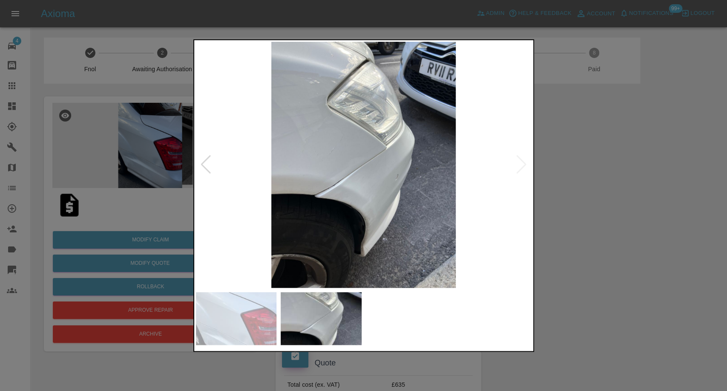
click at [627, 287] on div at bounding box center [363, 195] width 727 height 391
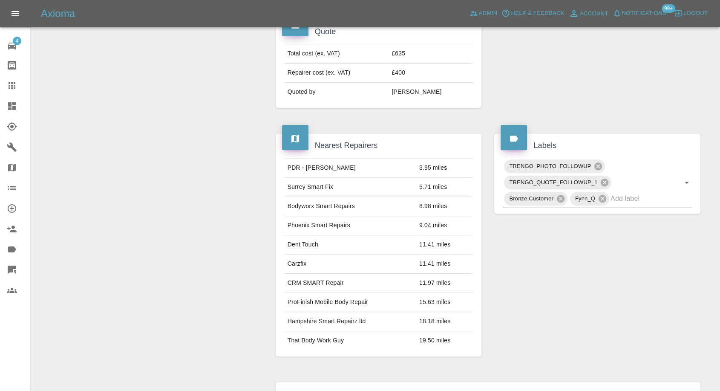
scroll to position [473, 0]
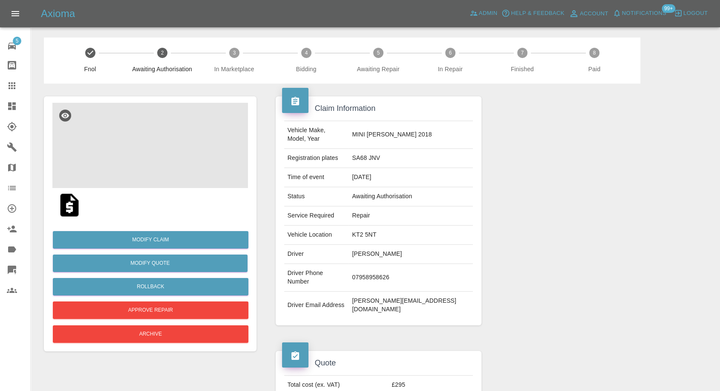
click at [150, 152] on img at bounding box center [150, 145] width 196 height 85
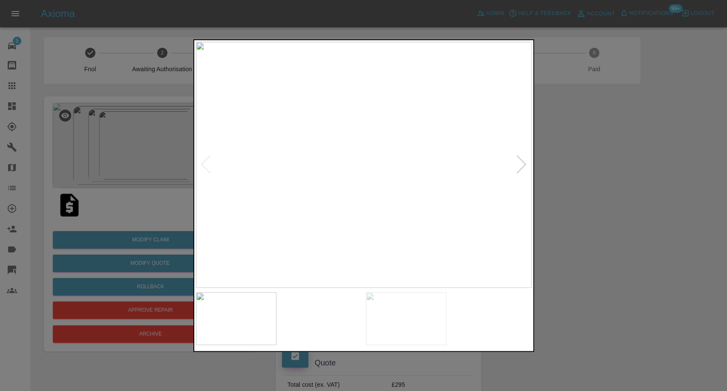
click at [324, 305] on img at bounding box center [321, 318] width 81 height 53
click at [460, 340] on img at bounding box center [491, 318] width 81 height 53
click at [511, 326] on img at bounding box center [491, 318] width 81 height 53
click at [612, 253] on div at bounding box center [363, 195] width 727 height 391
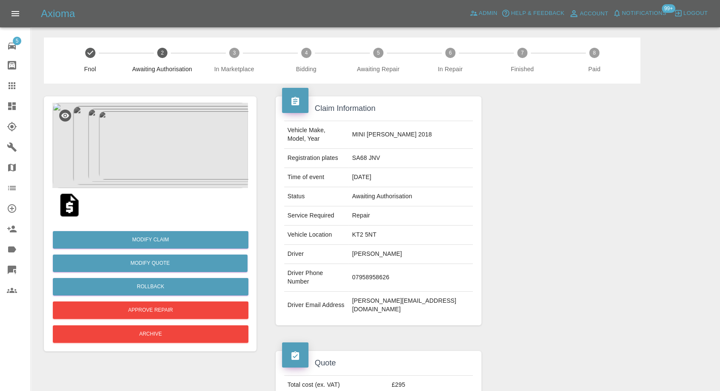
click at [67, 204] on img at bounding box center [69, 204] width 27 height 27
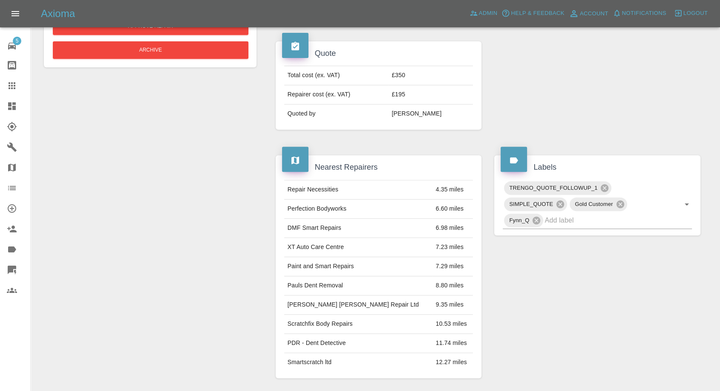
scroll to position [473, 0]
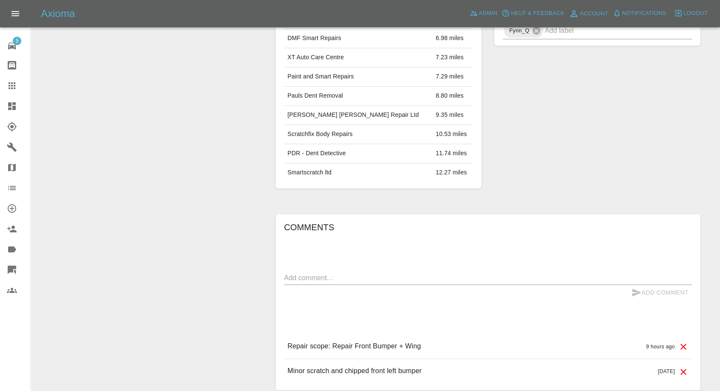
click at [336, 276] on textarea at bounding box center [488, 278] width 408 height 10
paste textarea "yew tree gardens, Chadwell Heath, RM66TH."
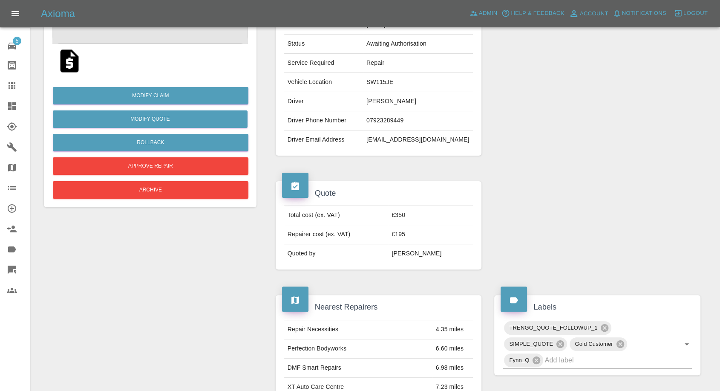
scroll to position [142, 0]
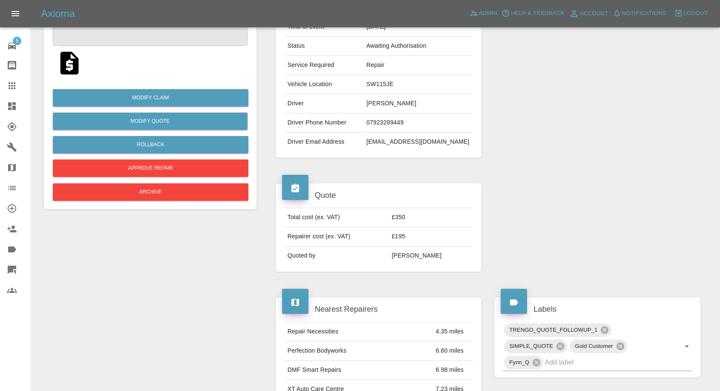
click at [384, 81] on td "SW115JE" at bounding box center [418, 84] width 110 height 19
copy td "SW115JE"
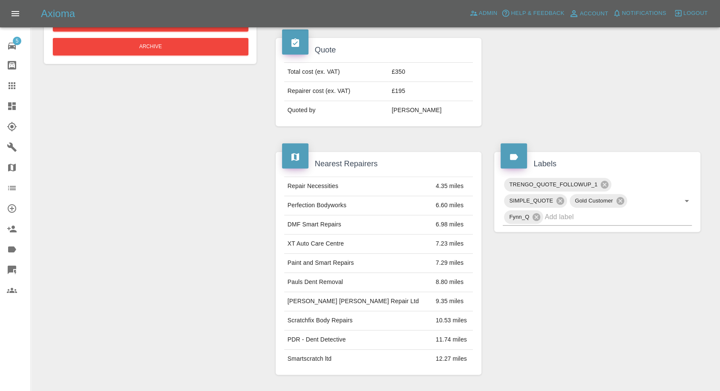
scroll to position [378, 0]
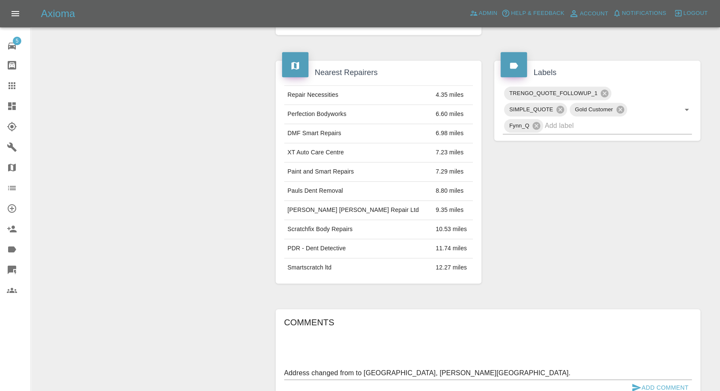
click at [354, 370] on textarea "Address changed from to yew tree gardens, Chadwell Heath, RM66TH." at bounding box center [488, 373] width 408 height 10
paste textarea "SW115JE"
click at [355, 369] on textarea "Address changed fromSW115JE to yew tree gardens, Chadwell Heath, RM66TH." at bounding box center [488, 373] width 408 height 10
type textarea "Address changed from SW115JE to yew tree gardens, Chadwell Heath, RM66TH."
click at [632, 384] on icon "submit" at bounding box center [636, 387] width 10 height 10
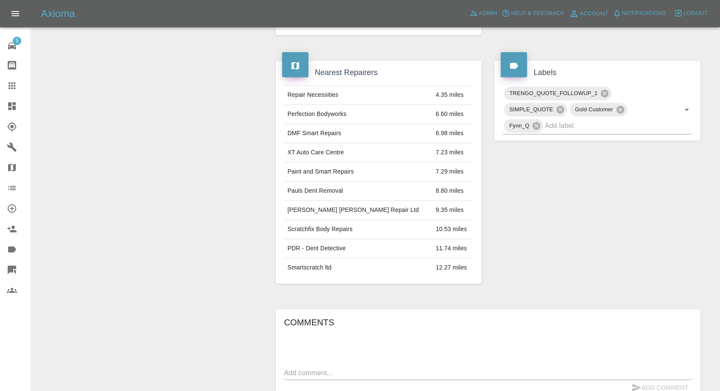
scroll to position [568, 0]
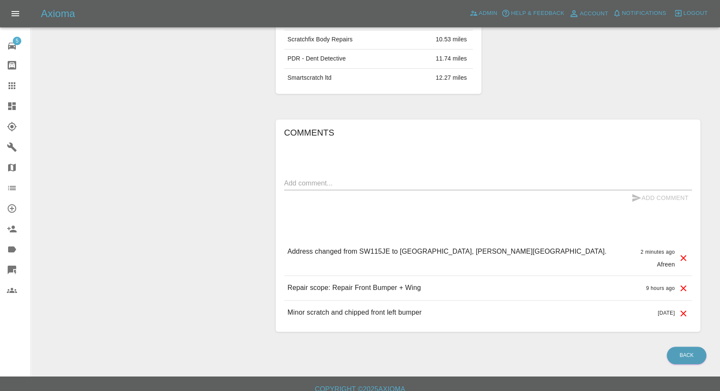
click at [512, 251] on p "Address changed from SW115JE to yew tree gardens, Chadwell Heath, RM66TH." at bounding box center [447, 251] width 319 height 10
copy p "RM66TH"
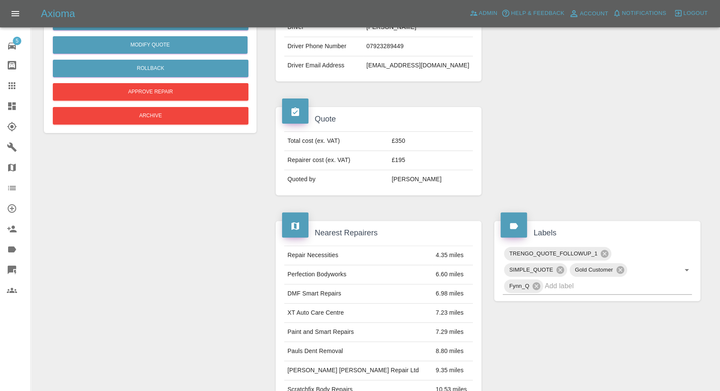
scroll to position [95, 0]
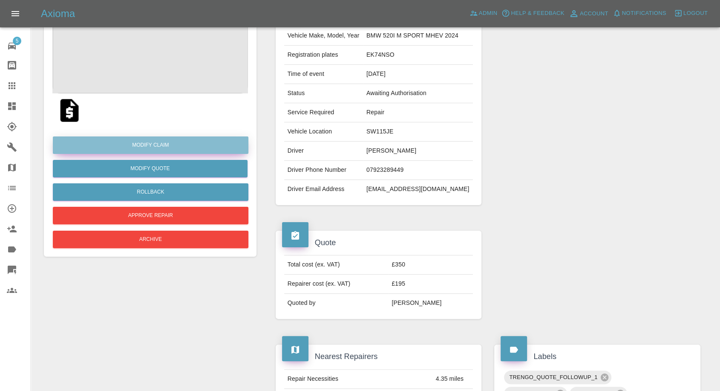
click at [165, 148] on link "Modify Claim" at bounding box center [151, 144] width 196 height 17
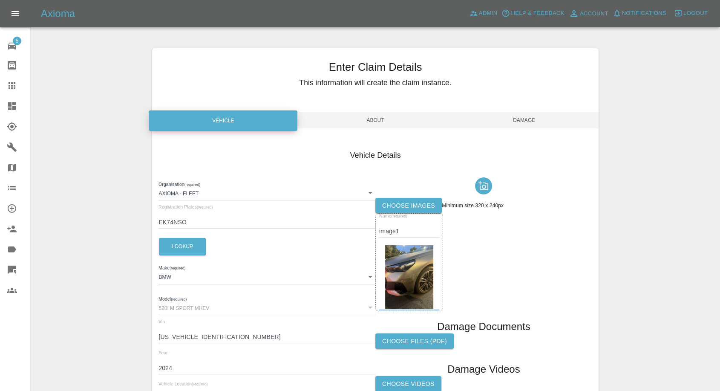
scroll to position [96, 0]
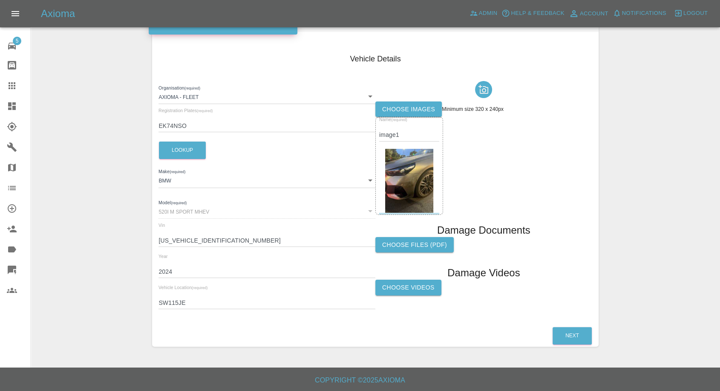
click at [168, 304] on input "SW115JE" at bounding box center [266, 302] width 217 height 12
click at [105, 265] on div "Enter Claim Details This information will create the claim instance. Vehicle Ab…" at bounding box center [375, 149] width 688 height 416
click at [161, 298] on input "SW115JE" at bounding box center [266, 302] width 217 height 12
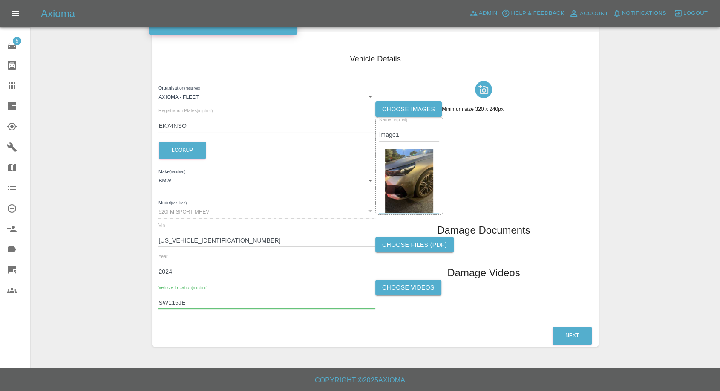
paste input "RM66TH"
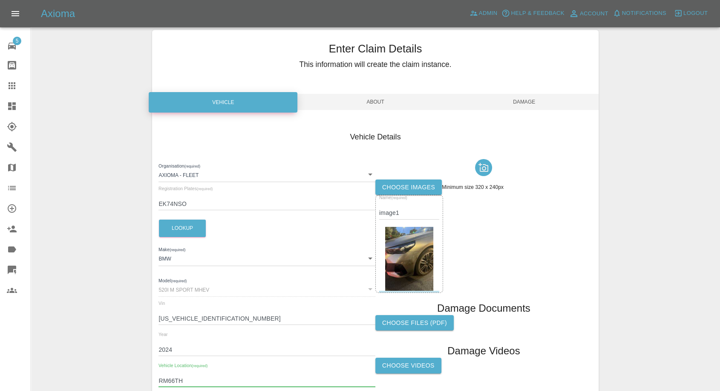
scroll to position [0, 0]
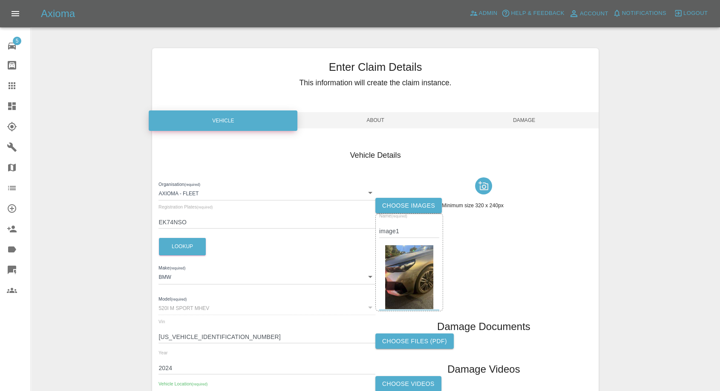
type input "RM66TH"
drag, startPoint x: 530, startPoint y: 112, endPoint x: 530, endPoint y: 139, distance: 26.4
click at [529, 116] on span "Damage" at bounding box center [524, 120] width 149 height 16
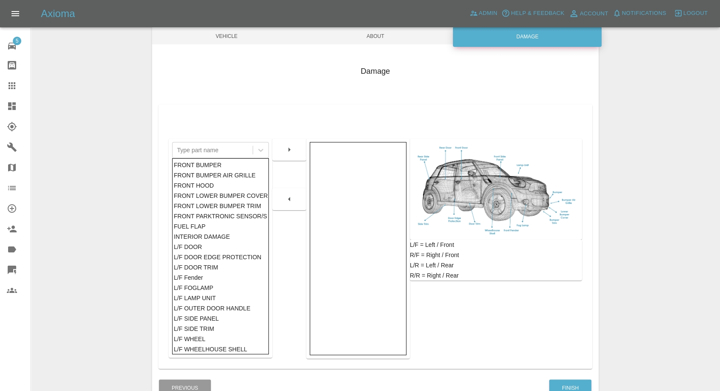
scroll to position [136, 0]
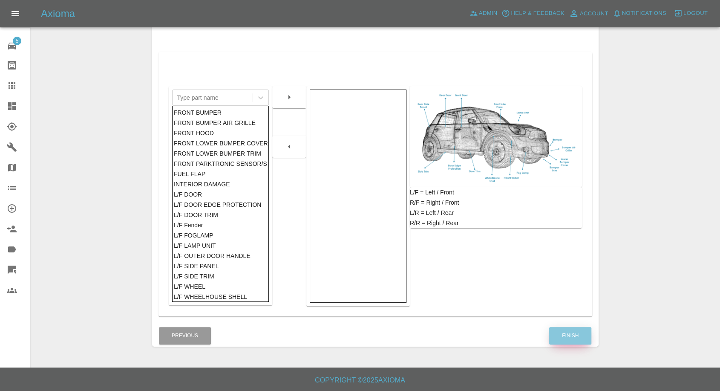
click at [564, 335] on button "Finish" at bounding box center [570, 335] width 42 height 17
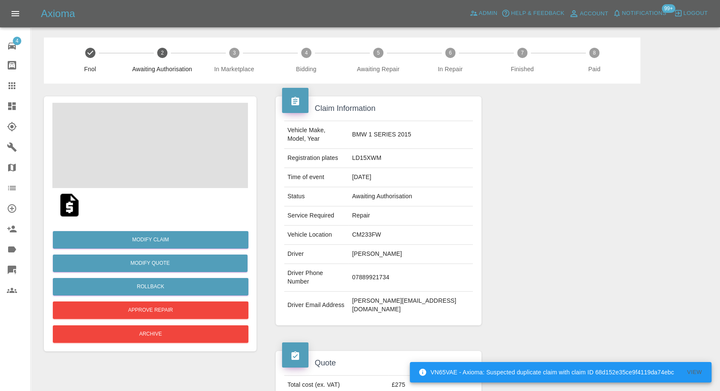
click at [63, 207] on img at bounding box center [69, 204] width 27 height 27
click at [155, 163] on img at bounding box center [150, 145] width 196 height 85
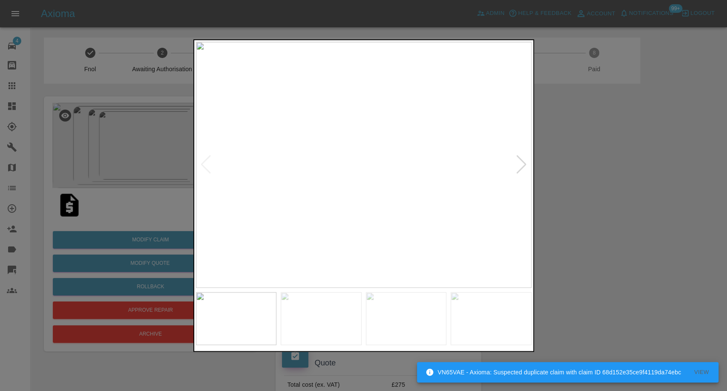
click at [323, 302] on img at bounding box center [321, 318] width 81 height 53
click at [405, 319] on img at bounding box center [406, 318] width 81 height 53
click at [502, 319] on img at bounding box center [491, 318] width 81 height 53
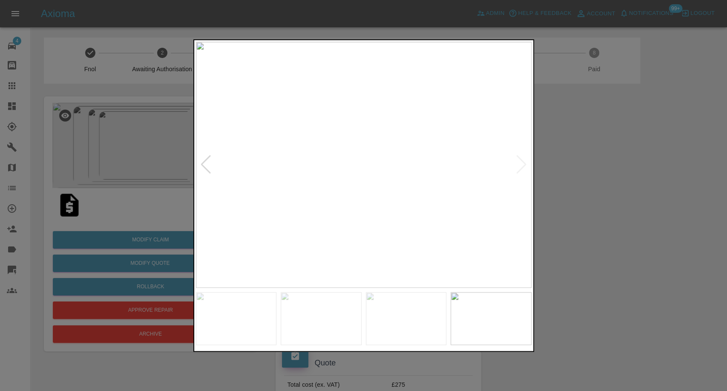
click at [522, 162] on img at bounding box center [364, 165] width 336 height 246
click at [592, 203] on div at bounding box center [363, 195] width 727 height 391
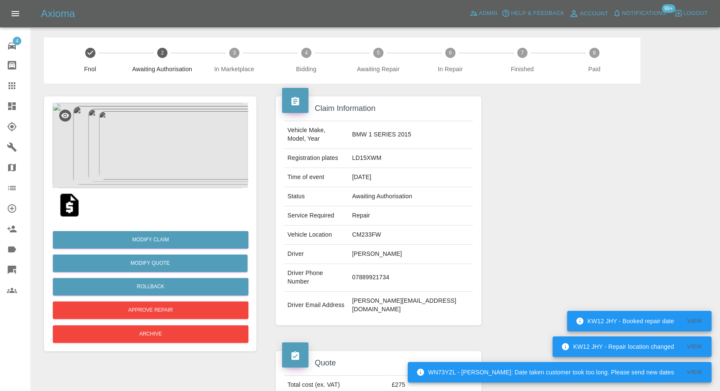
click at [70, 211] on img at bounding box center [69, 204] width 27 height 27
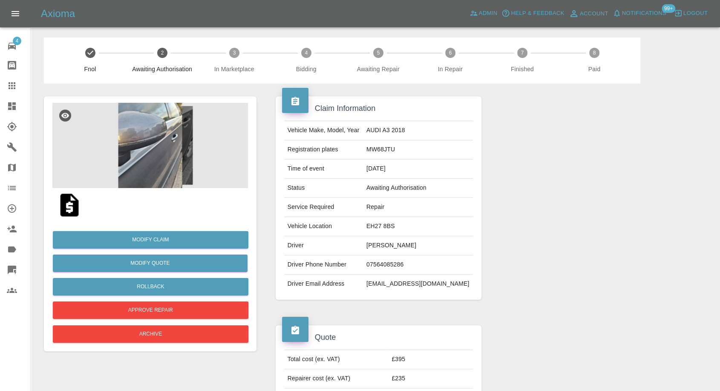
click at [391, 248] on td "[PERSON_NAME]" at bounding box center [418, 245] width 110 height 19
click at [391, 248] on td "Craig Hunter" at bounding box center [418, 245] width 110 height 19
copy td "Craig Hunter"
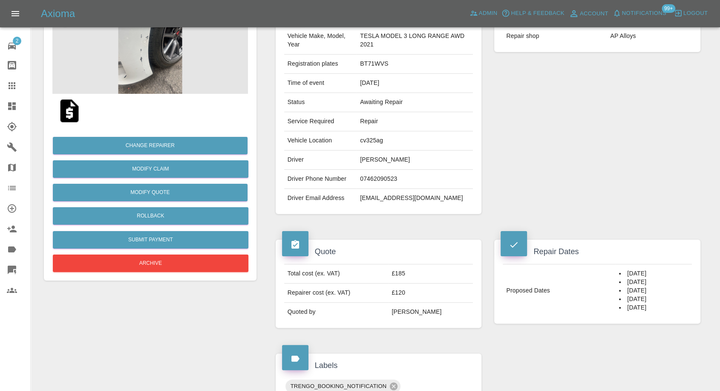
scroll to position [95, 0]
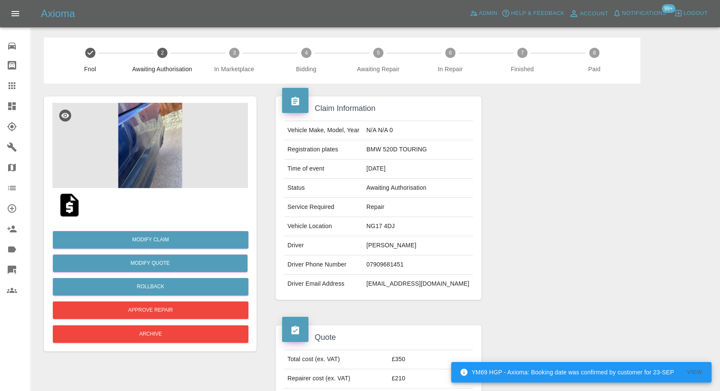
click at [69, 213] on img at bounding box center [69, 204] width 27 height 27
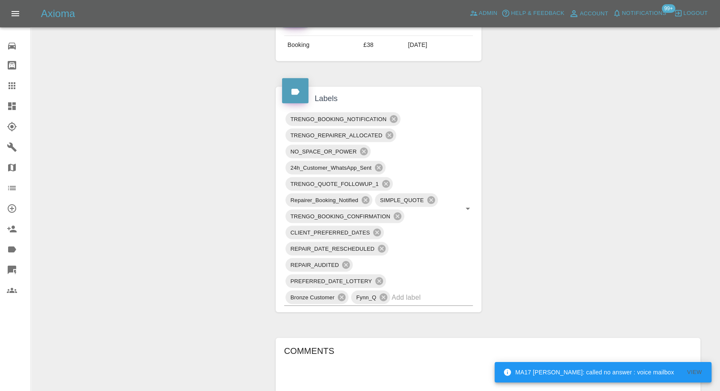
scroll to position [426, 0]
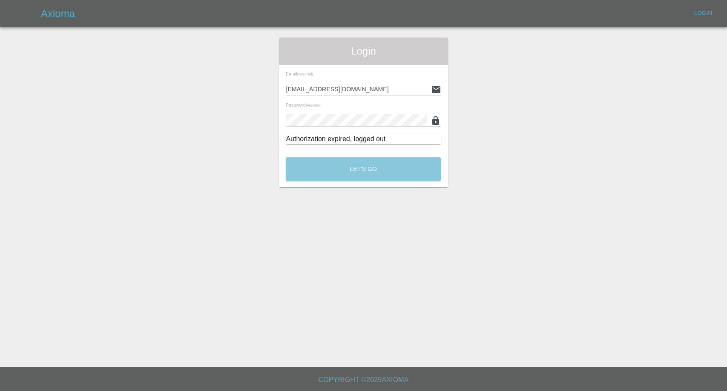
click at [375, 164] on button "Let's Go" at bounding box center [363, 168] width 155 height 23
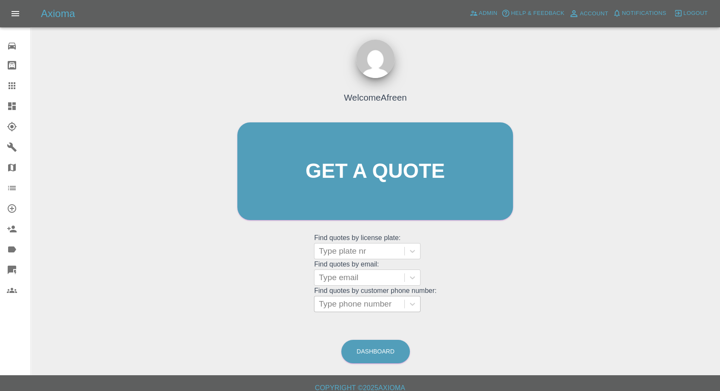
drag, startPoint x: 356, startPoint y: 304, endPoint x: 344, endPoint y: 305, distance: 11.6
click at [356, 304] on div at bounding box center [359, 304] width 81 height 12
paste input "+447964116739"
drag, startPoint x: 334, startPoint y: 305, endPoint x: 199, endPoint y: 306, distance: 135.0
click at [199, 306] on div "Welcome Afreen Get a quote Get a quote Find quotes by license plate: Type plate…" at bounding box center [375, 212] width 676 height 306
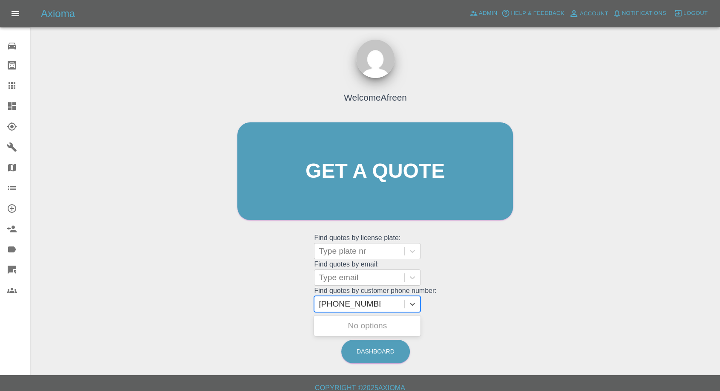
type input "07964116739"
click at [365, 325] on div "AUDI A1, Awaiting Repair" at bounding box center [367, 325] width 106 height 17
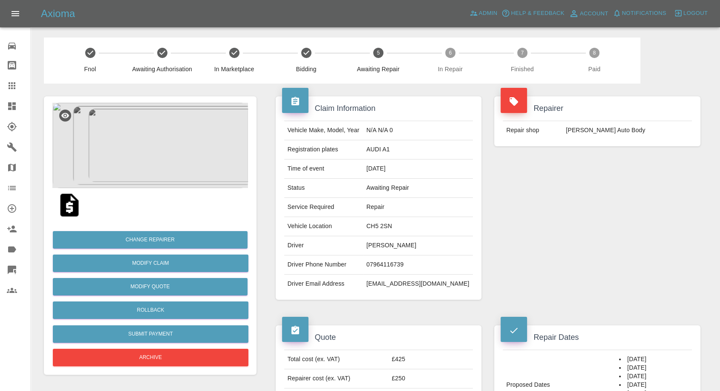
click at [71, 206] on img at bounding box center [69, 204] width 27 height 27
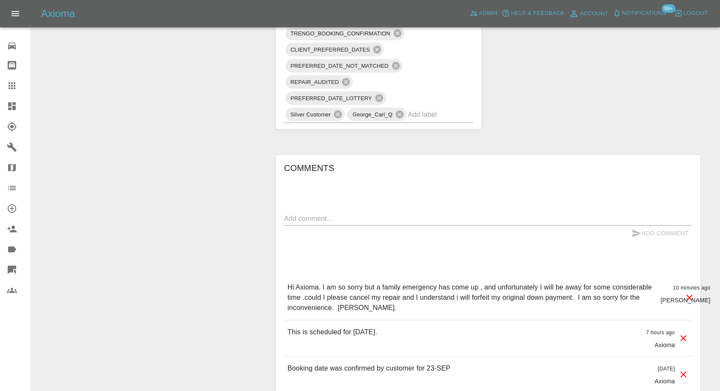
scroll to position [615, 0]
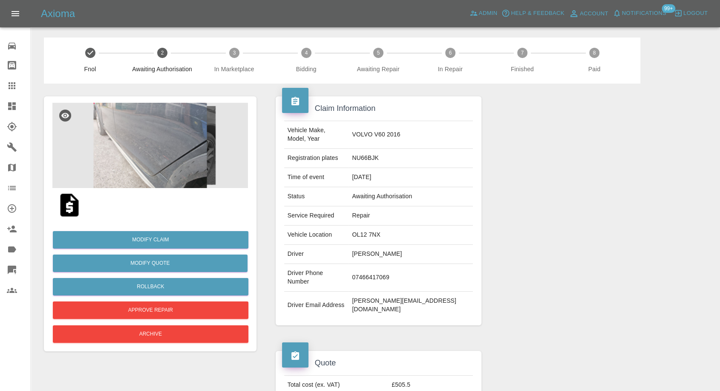
click at [68, 209] on img at bounding box center [69, 204] width 27 height 27
click at [12, 81] on icon at bounding box center [12, 86] width 10 height 10
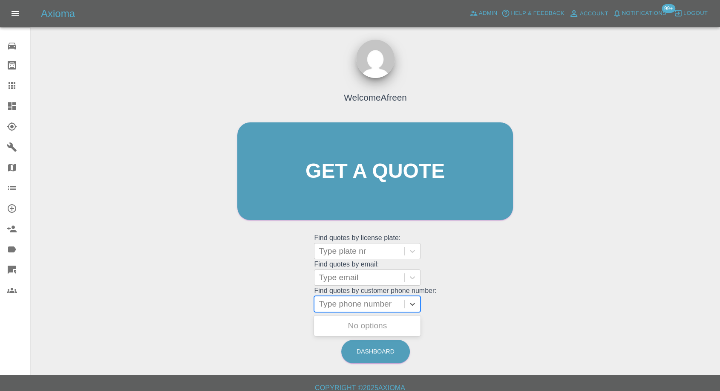
click at [340, 299] on div at bounding box center [359, 304] width 81 height 12
paste input "[PHONE_NUMBER]"
drag, startPoint x: 335, startPoint y: 305, endPoint x: 7, endPoint y: 291, distance: 328.8
click at [7, 291] on div "Axioma Admin Help & Feedback Account Notifications 99+ Logout 0 Repair home Bod…" at bounding box center [360, 187] width 720 height 375
type input "7375906243"
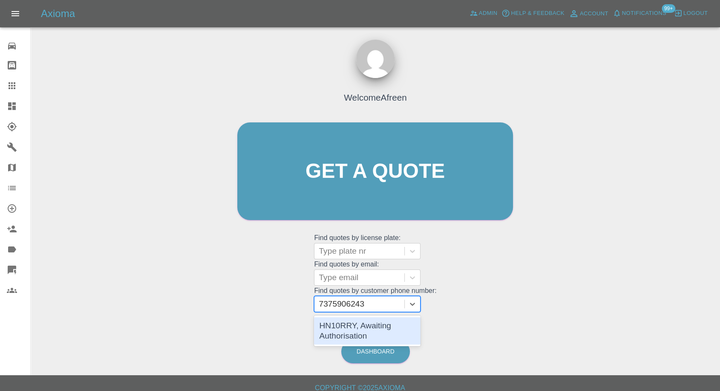
drag, startPoint x: 361, startPoint y: 331, endPoint x: 351, endPoint y: 321, distance: 14.5
click at [361, 331] on div "HN10RRY, Awaiting Authorisation" at bounding box center [367, 330] width 106 height 27
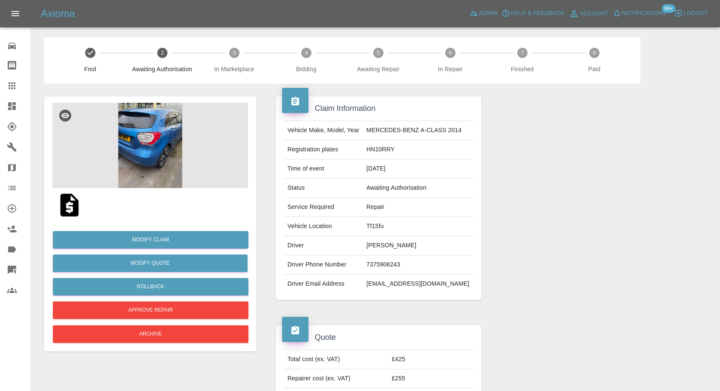
click at [138, 153] on img at bounding box center [150, 145] width 196 height 85
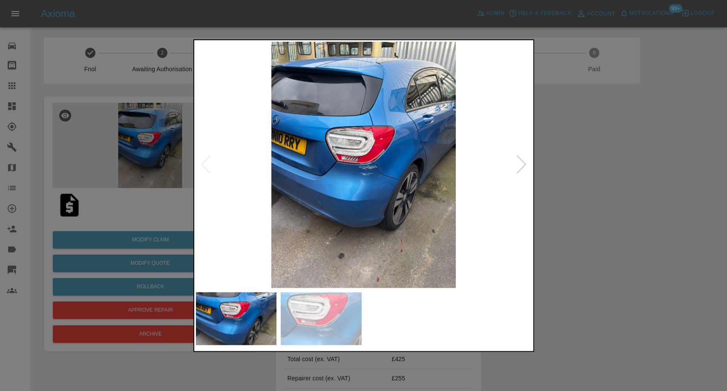
click at [321, 310] on img at bounding box center [321, 318] width 81 height 53
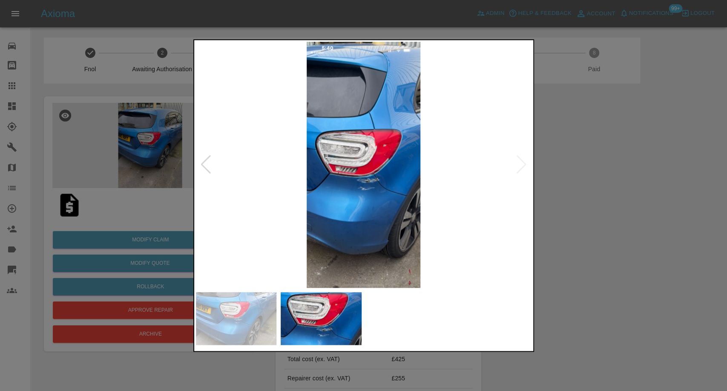
click at [640, 264] on div at bounding box center [363, 195] width 727 height 391
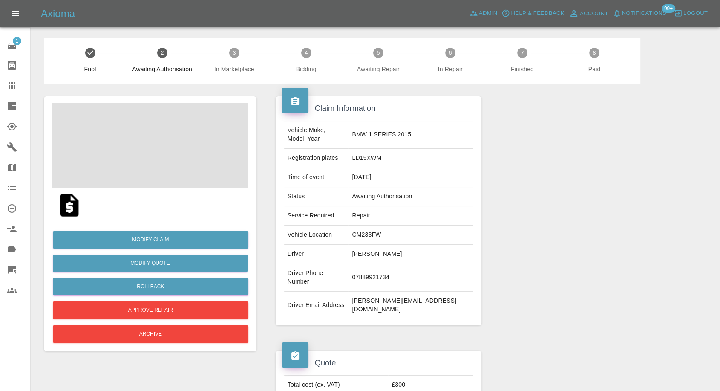
click at [391, 264] on td "07889921734" at bounding box center [410, 278] width 124 height 28
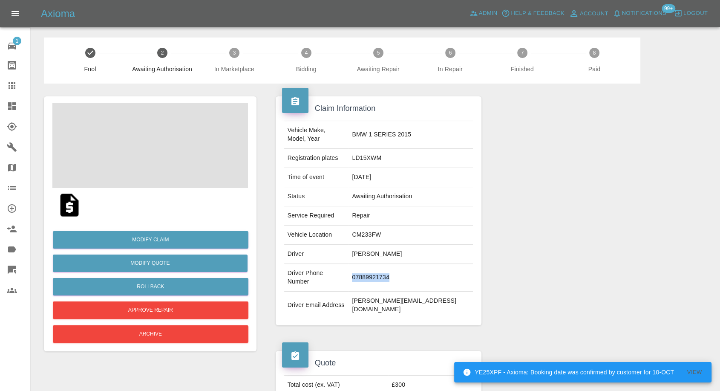
copy td "07889921734"
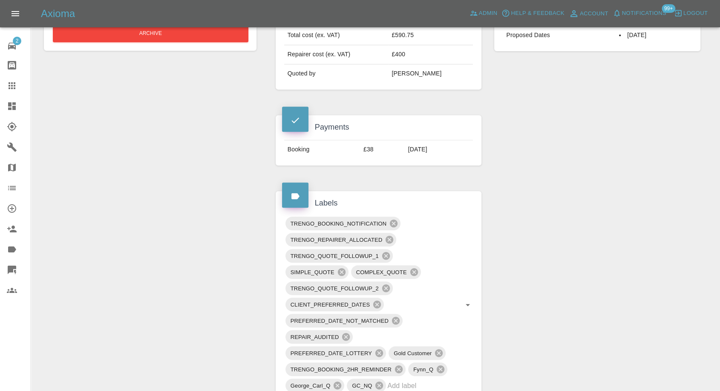
scroll to position [378, 0]
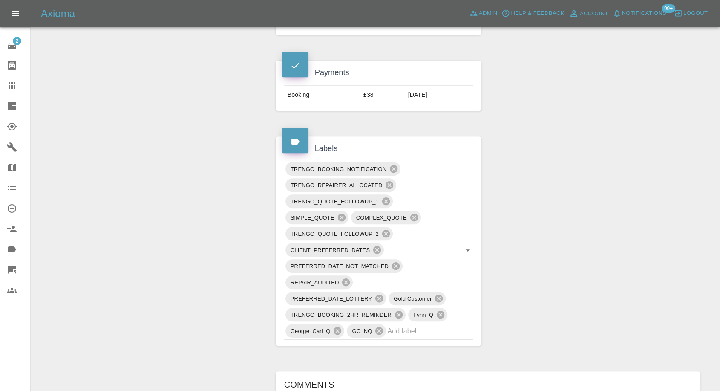
click at [556, 267] on div "Claim Information Vehicle Make, Model, Year BMW 330 2017 Registration plates YB…" at bounding box center [487, 344] width 437 height 1279
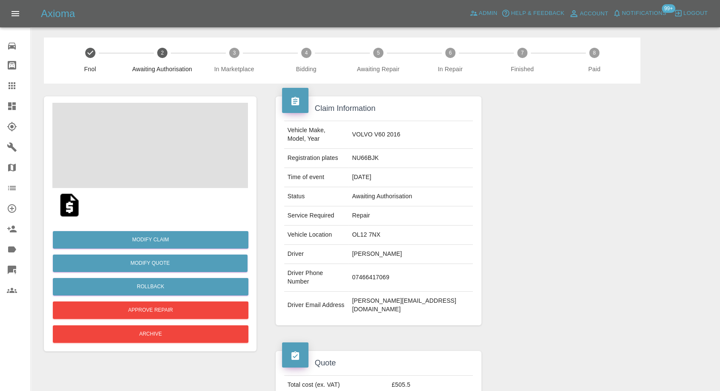
click at [395, 264] on td "07466417069" at bounding box center [410, 278] width 124 height 28
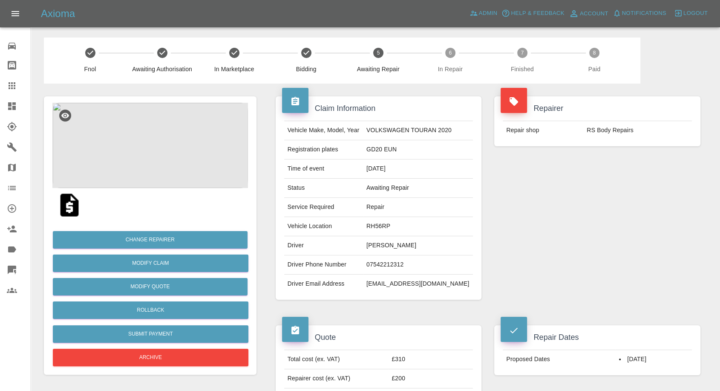
click at [395, 264] on td "07542212312" at bounding box center [418, 264] width 110 height 19
copy td "07542212312"
click at [563, 211] on div "Repairer Repair shop RS Body Repairs" at bounding box center [597, 197] width 219 height 229
click at [381, 242] on td "Alex Gladwin" at bounding box center [418, 245] width 110 height 19
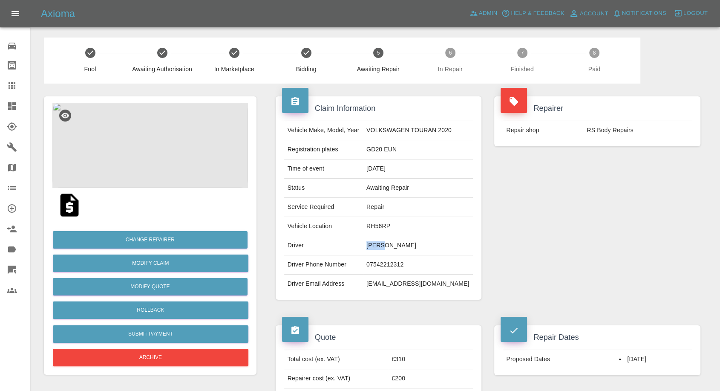
click at [381, 242] on td "Alex Gladwin" at bounding box center [418, 245] width 110 height 19
copy td "Alex"
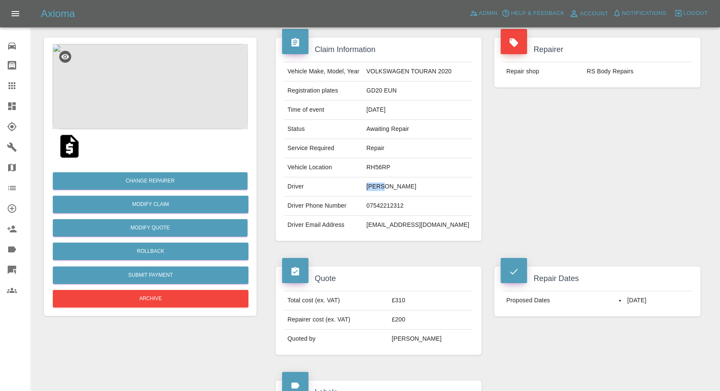
scroll to position [236, 0]
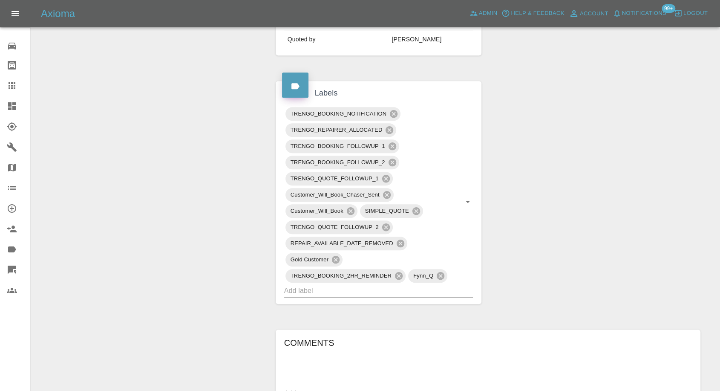
scroll to position [521, 0]
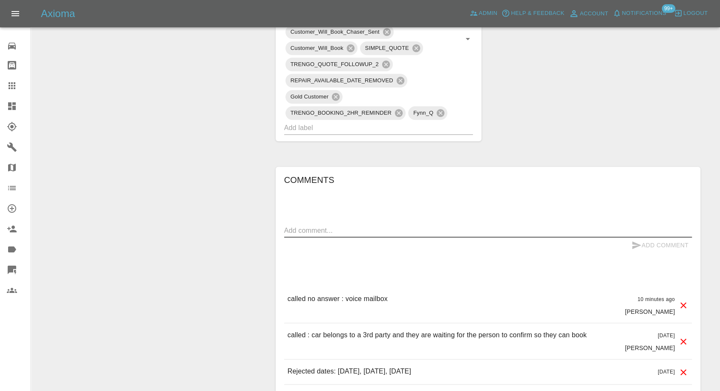
click at [341, 230] on textarea at bounding box center [488, 230] width 408 height 10
type textarea "wats app sent"
click at [634, 244] on icon "submit" at bounding box center [636, 245] width 10 height 10
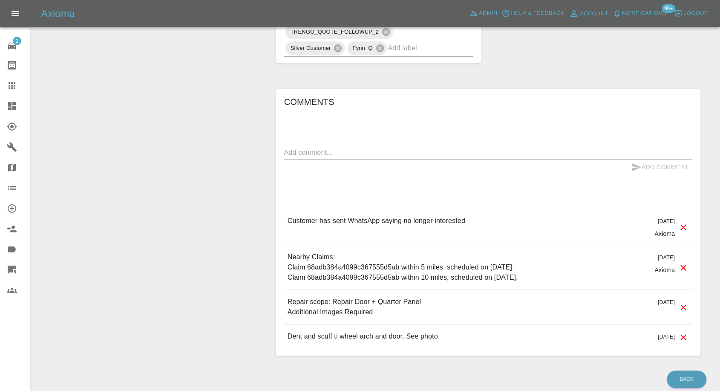
drag, startPoint x: 0, startPoint y: 0, endPoint x: 8, endPoint y: 87, distance: 87.3
click at [8, 87] on icon at bounding box center [12, 86] width 10 height 10
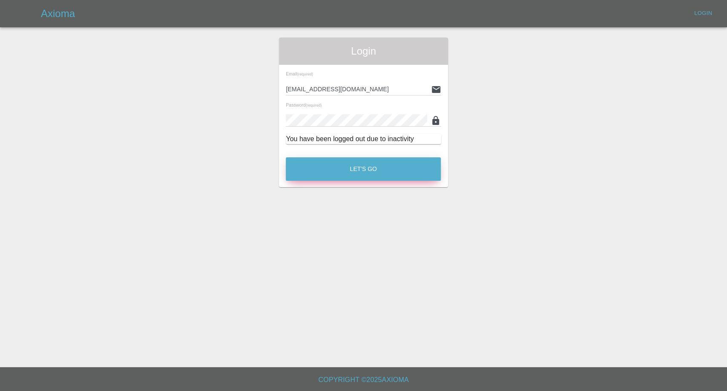
click at [356, 174] on button "Let's Go" at bounding box center [363, 168] width 155 height 23
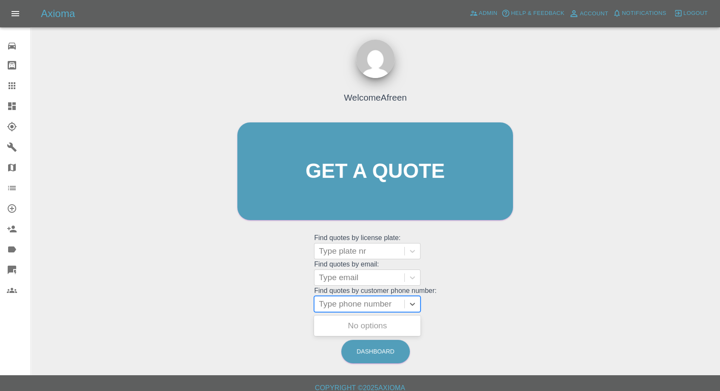
click at [345, 303] on div at bounding box center [359, 304] width 81 height 12
paste input "7988772391"
click at [325, 305] on input "7988772391" at bounding box center [343, 304] width 48 height 10
click at [324, 304] on input "7988772391" at bounding box center [343, 304] width 48 height 10
type input "07988772391"
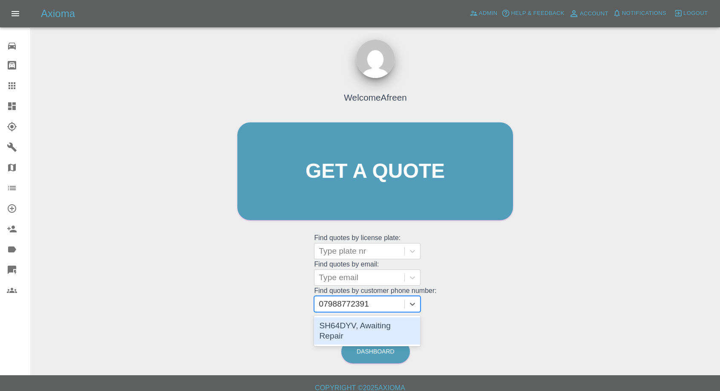
click at [363, 322] on div "SH64DYV, Awaiting Repair" at bounding box center [367, 330] width 106 height 27
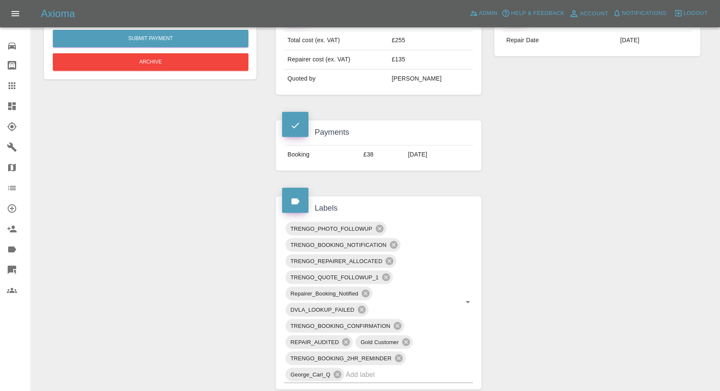
scroll to position [331, 0]
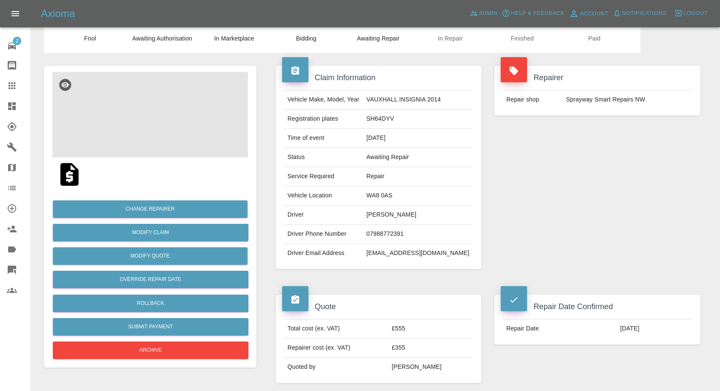
scroll to position [47, 0]
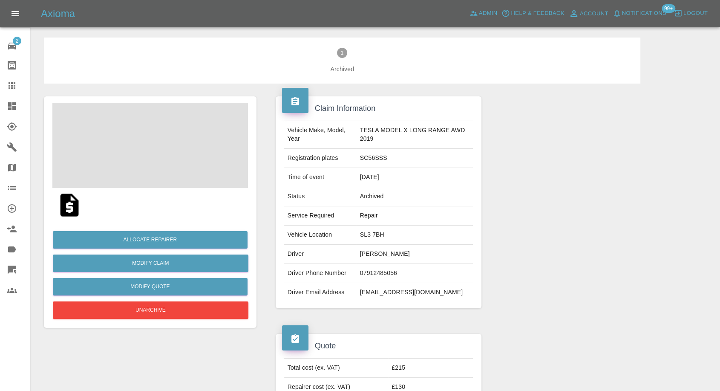
click at [72, 200] on img at bounding box center [69, 204] width 27 height 27
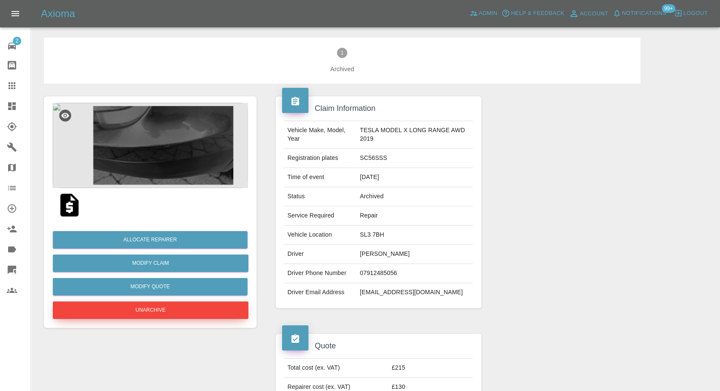
click at [158, 308] on button "Unarchive" at bounding box center [151, 309] width 196 height 17
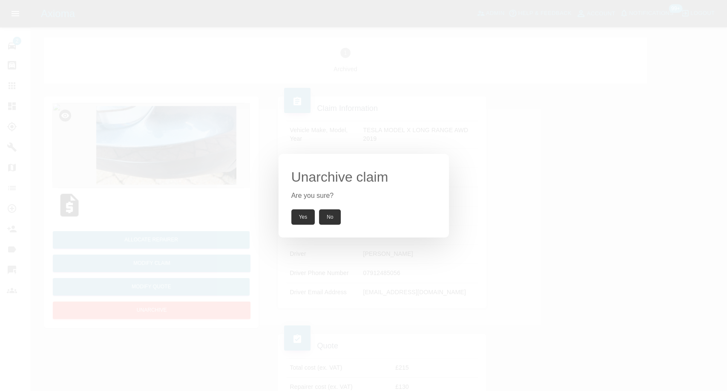
click at [305, 218] on button "Yes" at bounding box center [303, 216] width 24 height 15
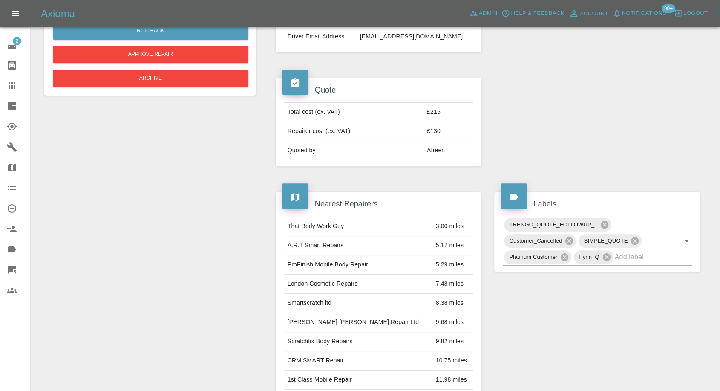
scroll to position [254, 0]
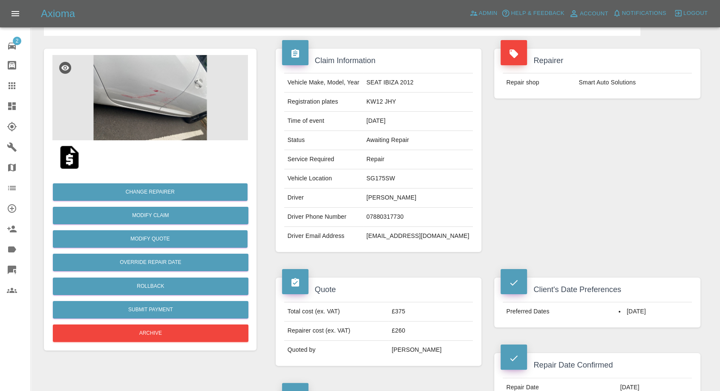
scroll to position [47, 0]
click at [389, 179] on td "SG175SW" at bounding box center [418, 179] width 110 height 19
copy td "SG175SW"
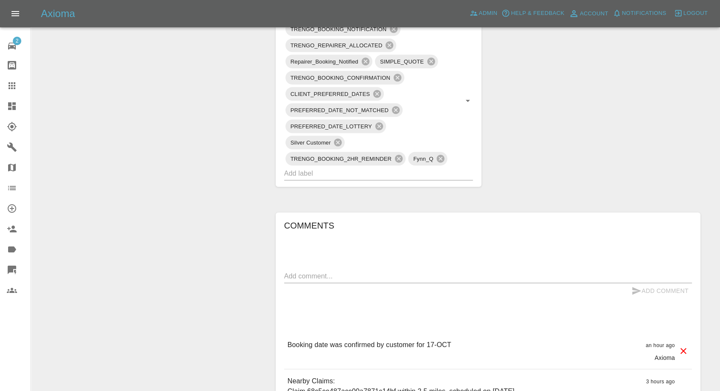
scroll to position [568, 0]
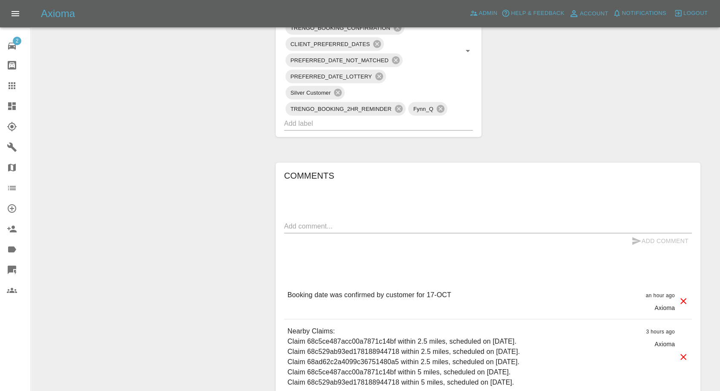
click at [384, 219] on div "x" at bounding box center [488, 226] width 408 height 14
click at [377, 232] on div "x" at bounding box center [488, 226] width 408 height 14
paste textarea "[STREET_ADDRESS][PERSON_NAME]"
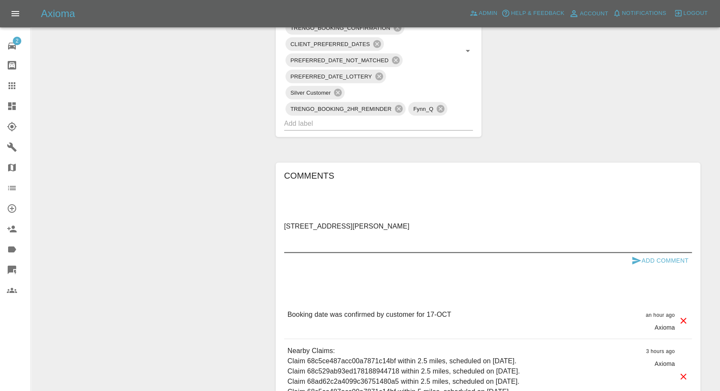
type textarea "[STREET_ADDRESS][PERSON_NAME]"
click at [628, 260] on button "Add Comment" at bounding box center [660, 261] width 64 height 16
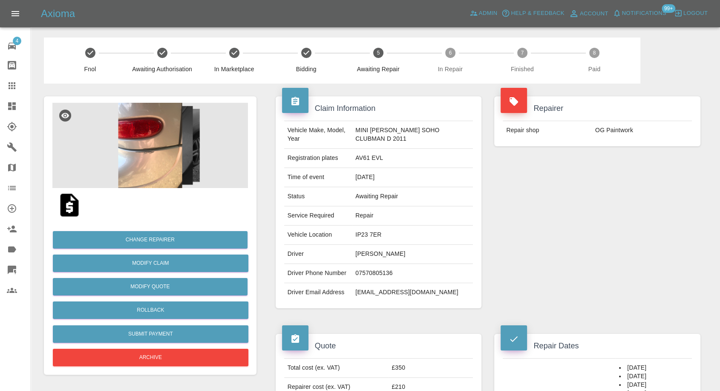
click at [386, 294] on td "[EMAIL_ADDRESS][DOMAIN_NAME]" at bounding box center [412, 292] width 121 height 19
click at [386, 294] on td "cooperleigh6419@gmail.com" at bounding box center [412, 292] width 121 height 19
copy div "cooperleigh6419@gmail.com"
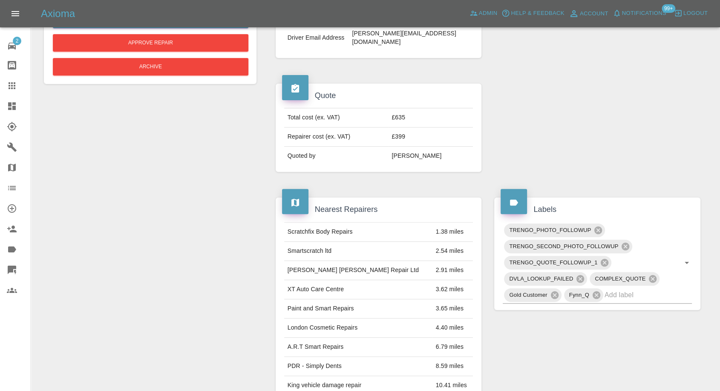
scroll to position [86, 0]
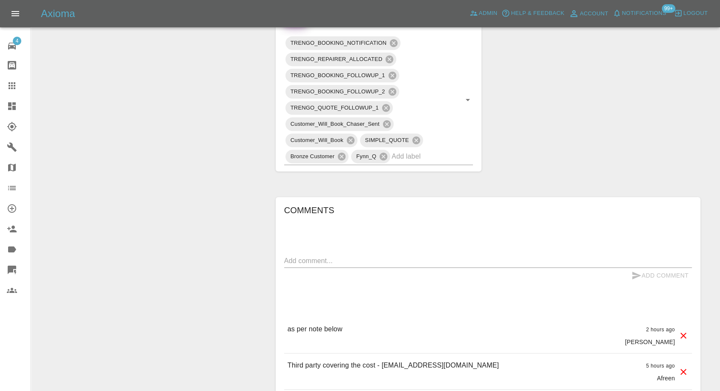
scroll to position [521, 0]
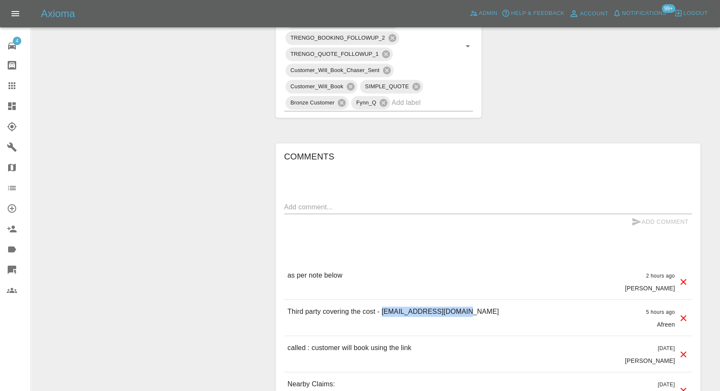
drag, startPoint x: 382, startPoint y: 310, endPoint x: 467, endPoint y: 308, distance: 85.7
click at [467, 308] on div "Third party covering the cost - [EMAIL_ADDRESS][DOMAIN_NAME] 5 hours ago Afreen" at bounding box center [488, 317] width 408 height 36
copy p "[EMAIL_ADDRESS][DOMAIN_NAME]"
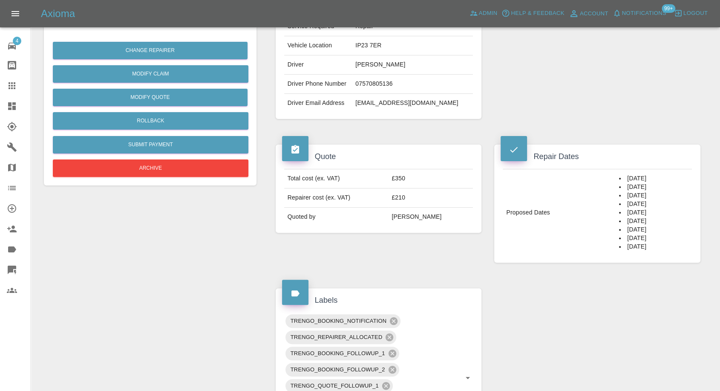
scroll to position [142, 0]
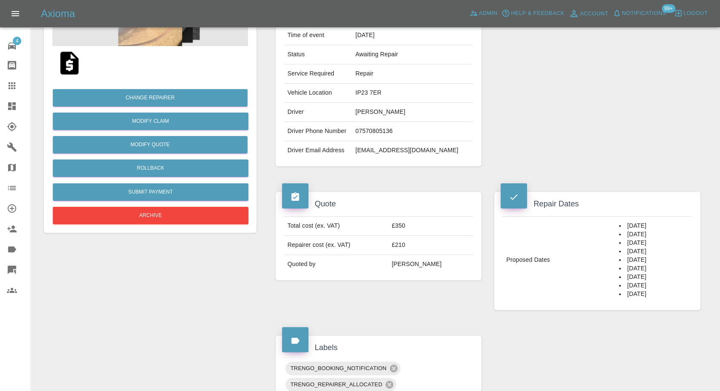
click at [386, 151] on td "[EMAIL_ADDRESS][DOMAIN_NAME]" at bounding box center [412, 150] width 121 height 19
copy div "[EMAIL_ADDRESS][DOMAIN_NAME]"
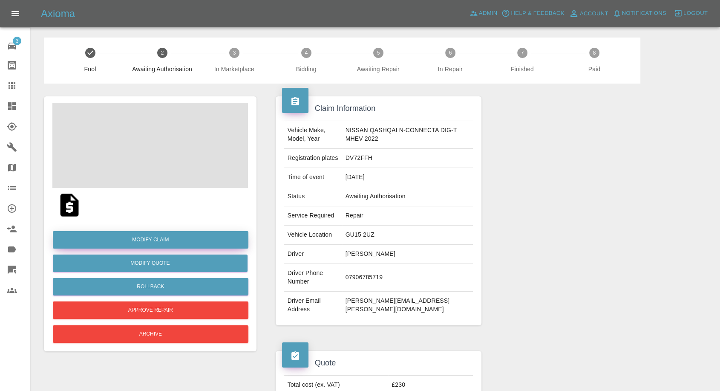
click at [154, 235] on link "Modify Claim" at bounding box center [151, 239] width 196 height 17
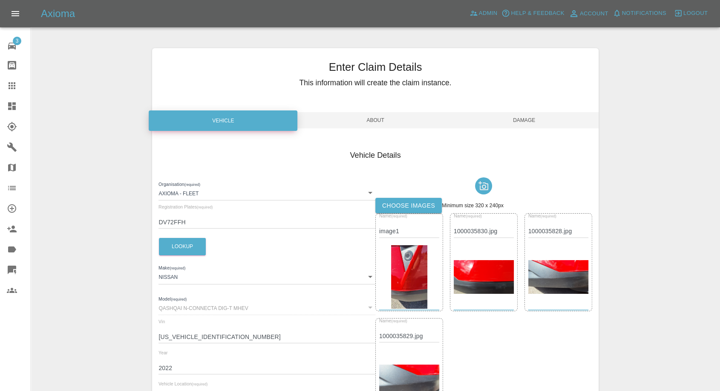
click at [417, 202] on label "Choose images" at bounding box center [408, 206] width 66 height 16
click at [0, 0] on input "Choose images" at bounding box center [0, 0] width 0 height 0
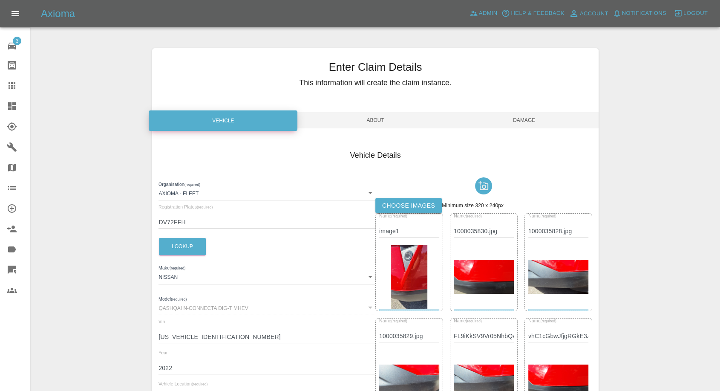
click at [535, 117] on span "Damage" at bounding box center [524, 120] width 149 height 16
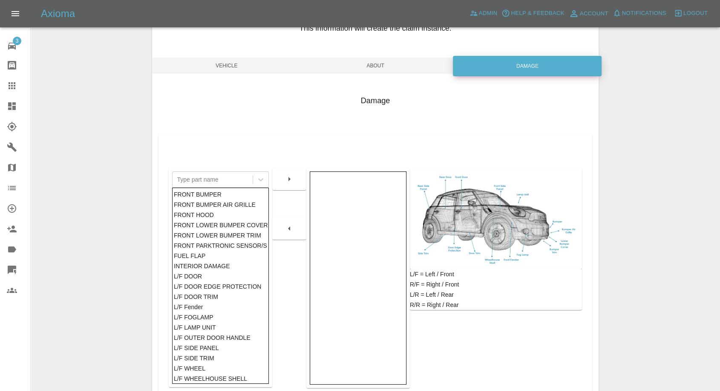
scroll to position [95, 0]
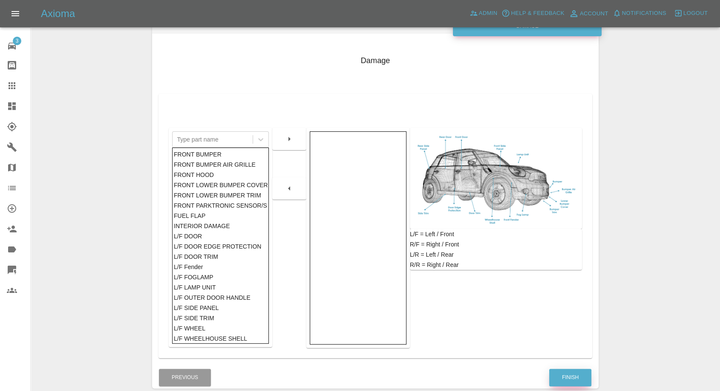
click at [557, 376] on button "Finish" at bounding box center [570, 376] width 42 height 17
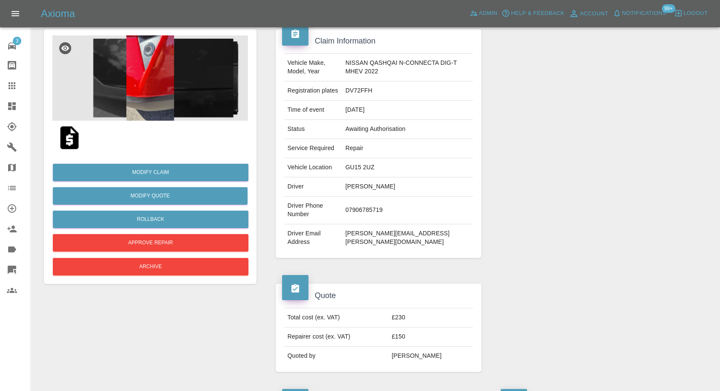
scroll to position [95, 0]
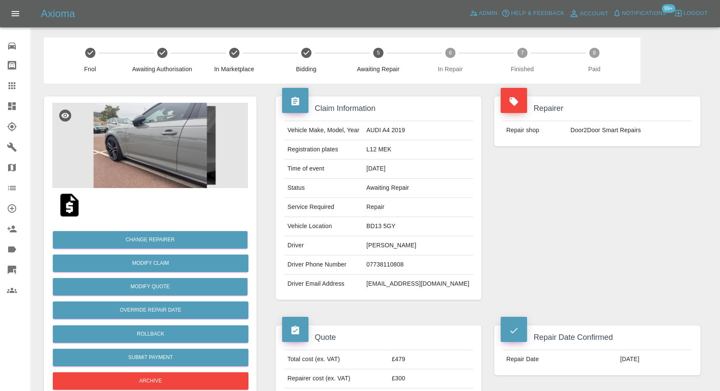
click at [385, 246] on td "[PERSON_NAME]" at bounding box center [418, 245] width 110 height 19
copy td "[PERSON_NAME]"
click at [392, 266] on td "07738110808" at bounding box center [418, 264] width 110 height 19
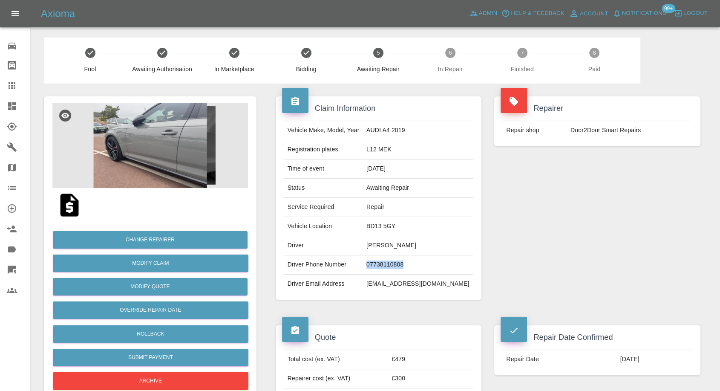
click at [392, 266] on td "07738110808" at bounding box center [418, 264] width 110 height 19
copy td "07738110808"
click at [574, 218] on div "Repairer Repair shop Door2Door Smart Repairs" at bounding box center [597, 197] width 219 height 229
click at [394, 225] on td "BD13 5GY" at bounding box center [418, 226] width 110 height 19
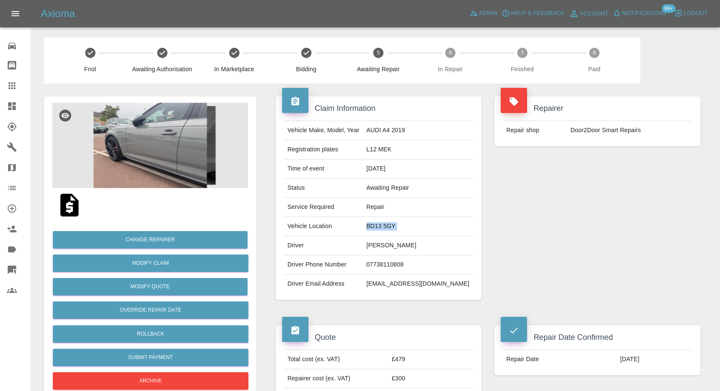
click at [394, 225] on td "BD13 5GY" at bounding box center [418, 226] width 110 height 19
copy td "BD13 5GY"
click at [537, 234] on div "Repairer Repair shop Door2Door Smart Repairs" at bounding box center [597, 197] width 219 height 229
click at [389, 247] on td "Liz Mirecki" at bounding box center [418, 245] width 110 height 19
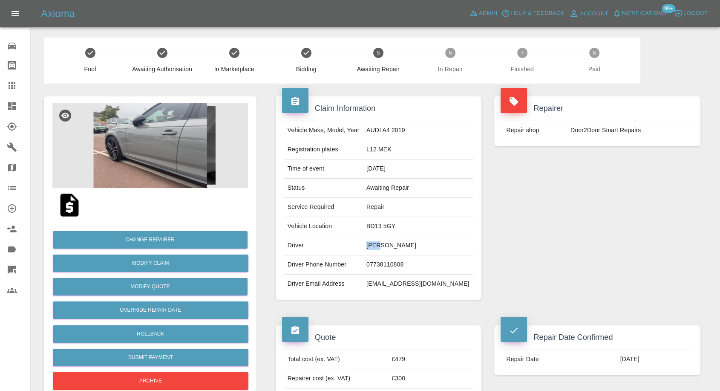
copy td "Liz"
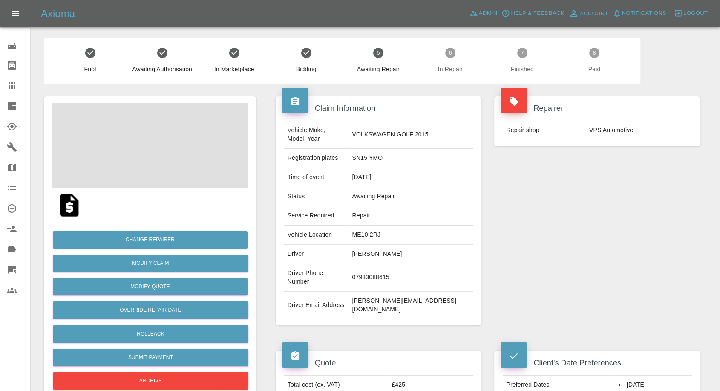
click at [391, 245] on td "[PERSON_NAME]" at bounding box center [410, 254] width 124 height 19
click at [391, 245] on td "Sophie Adams" at bounding box center [410, 254] width 124 height 19
copy td "Sophie Adams"
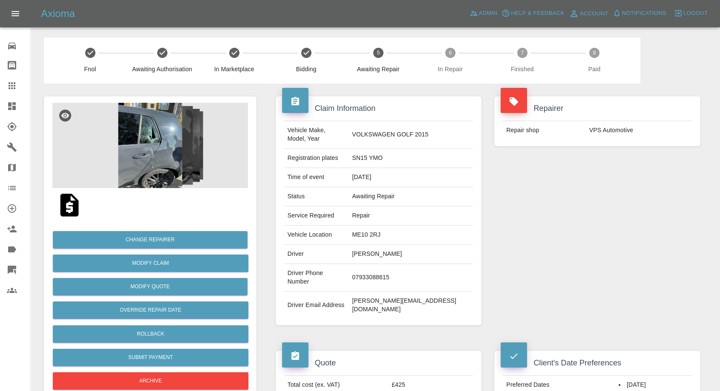
click at [395, 264] on td "07933088615" at bounding box center [410, 278] width 124 height 28
copy td "07933088615"
click at [587, 288] on div "Repairer Repair shop VPS Automotive" at bounding box center [597, 210] width 219 height 254
click at [382, 245] on td "Sophie Adams" at bounding box center [410, 254] width 124 height 19
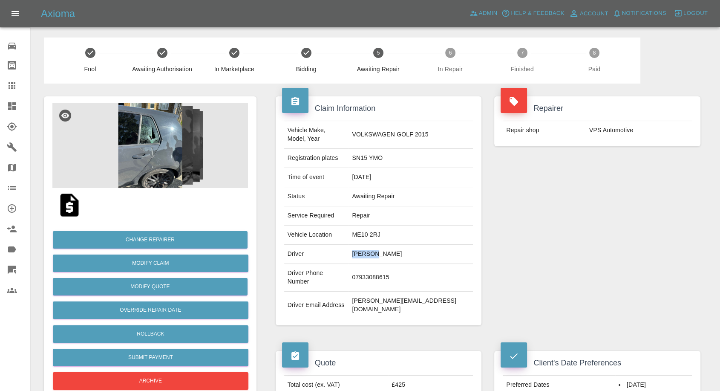
click at [382, 245] on td "Sophie Adams" at bounding box center [410, 254] width 124 height 19
copy td "Sophie"
click at [380, 228] on td "ME10 2RJ" at bounding box center [410, 234] width 124 height 19
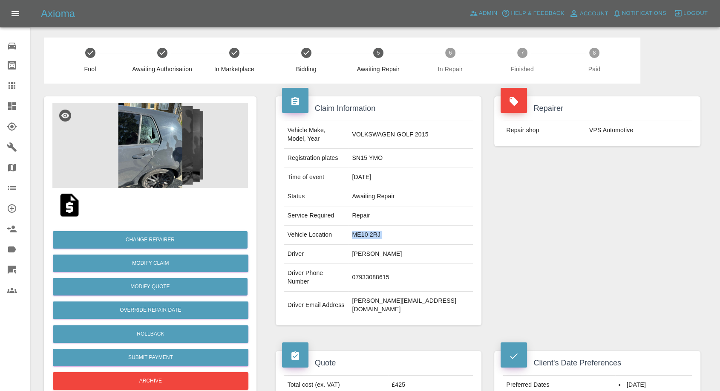
copy td "ME10 2RJ"
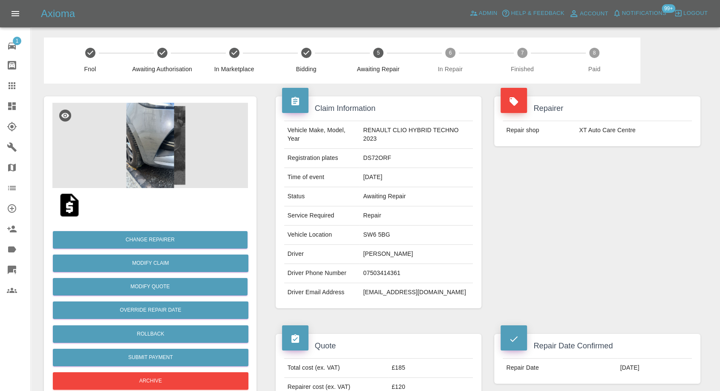
click at [360, 233] on td "SW6 5BG" at bounding box center [416, 234] width 113 height 19
click at [377, 255] on td "[PERSON_NAME]" at bounding box center [416, 254] width 113 height 19
click at [377, 255] on td "Lucy Haigh" at bounding box center [416, 254] width 113 height 19
copy td "Lucy Haigh"
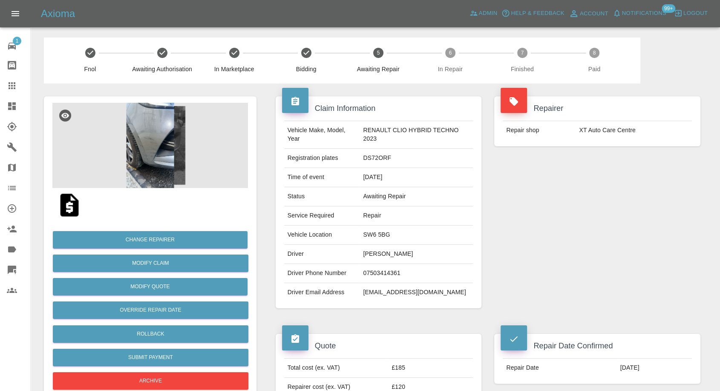
click at [371, 269] on td "07503414361" at bounding box center [416, 273] width 113 height 19
copy td "07503414361"
click at [520, 225] on div "Repairer Repair shop XT Auto Care Centre" at bounding box center [597, 201] width 219 height 237
click at [361, 254] on td "Lucy Haigh" at bounding box center [416, 254] width 113 height 19
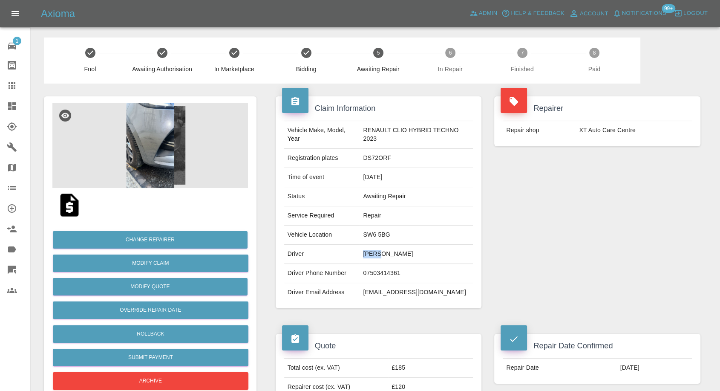
click at [361, 254] on td "Lucy Haigh" at bounding box center [416, 254] width 113 height 19
copy td "Lucy"
click at [379, 236] on td "SW6 5BG" at bounding box center [416, 234] width 113 height 19
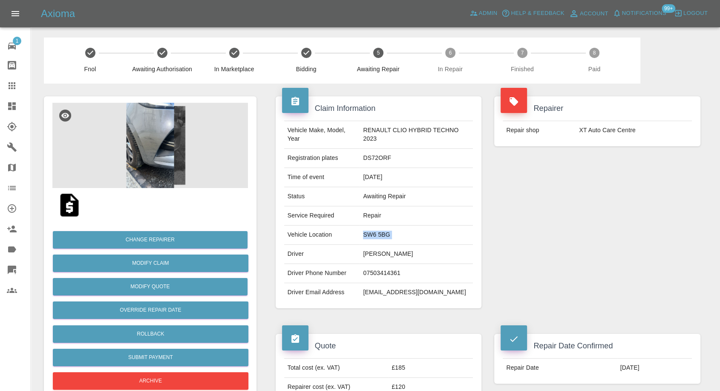
copy td "SW6 5BG"
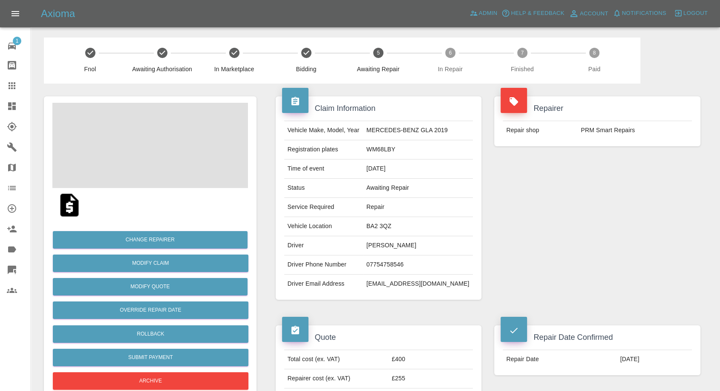
click at [387, 245] on td "leonie hodge" at bounding box center [418, 245] width 110 height 19
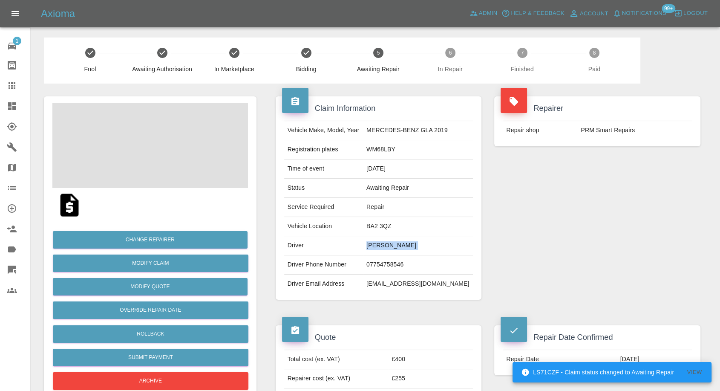
click at [387, 245] on td "leonie hodge" at bounding box center [418, 245] width 110 height 19
click at [389, 264] on td "07754758546" at bounding box center [418, 264] width 110 height 19
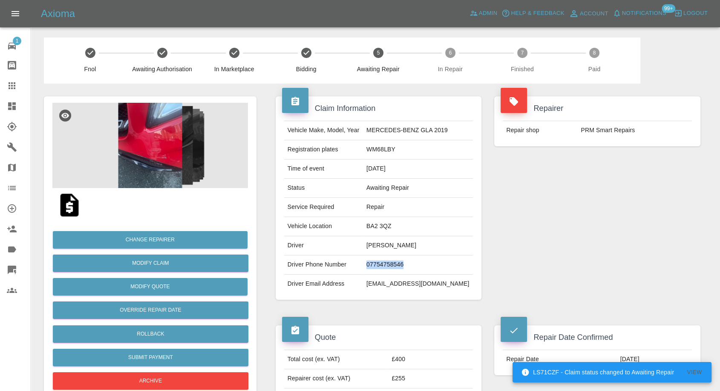
click at [389, 264] on td "07754758546" at bounding box center [418, 264] width 110 height 19
copy td "07754758546"
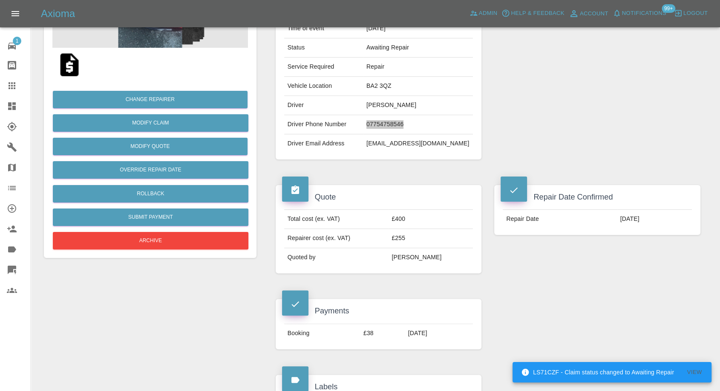
scroll to position [142, 0]
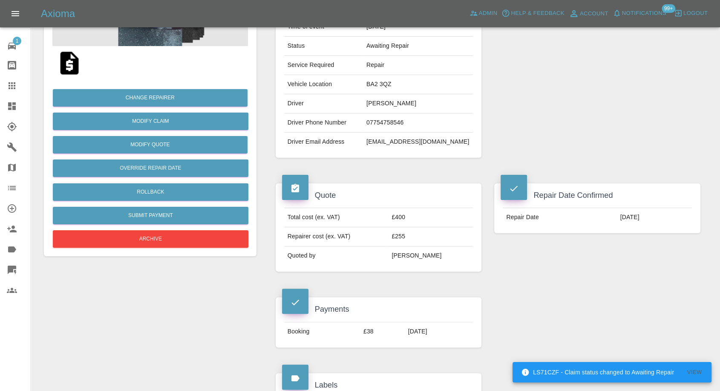
click at [389, 246] on td "Quoted by" at bounding box center [336, 255] width 104 height 19
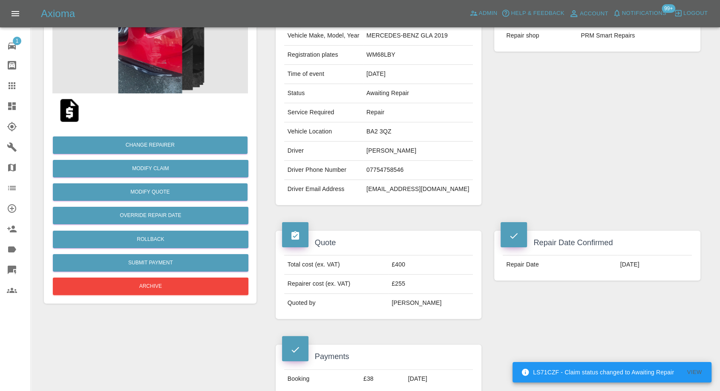
click at [378, 126] on td "BA2 3QZ" at bounding box center [418, 131] width 110 height 19
copy td "BA2 3QZ"
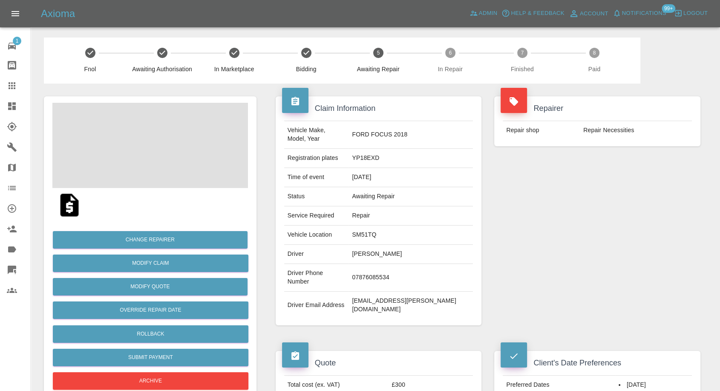
click at [392, 247] on td "[PERSON_NAME]" at bounding box center [410, 254] width 124 height 19
copy td "[PERSON_NAME]"
click at [405, 264] on td "07876085534" at bounding box center [410, 278] width 124 height 28
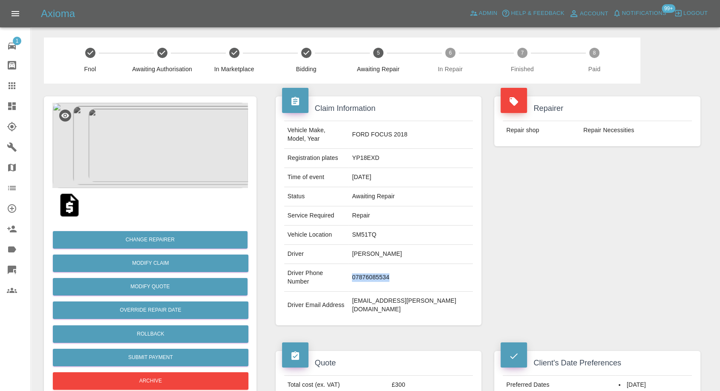
click at [405, 264] on td "07876085534" at bounding box center [410, 278] width 124 height 28
copy td "07876085534"
click at [387, 291] on td "Mark.l.ecott@sky.com" at bounding box center [410, 304] width 124 height 27
click at [394, 249] on td "Mark Ecott" at bounding box center [410, 254] width 124 height 19
click at [394, 247] on td "Mark Ecott" at bounding box center [410, 254] width 124 height 19
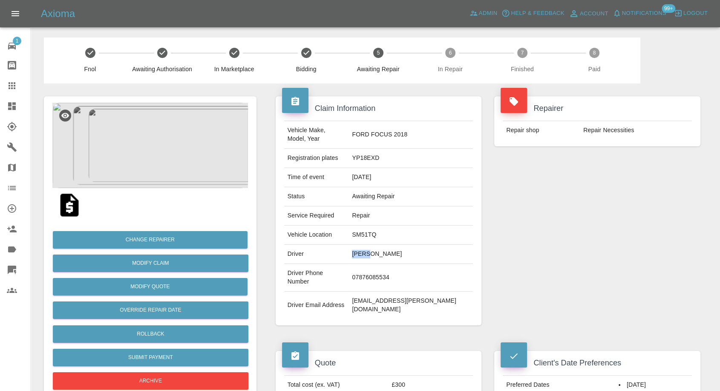
click at [394, 247] on td "Mark Ecott" at bounding box center [410, 254] width 124 height 19
copy td "Mark"
click at [406, 225] on td "SM51TQ" at bounding box center [410, 234] width 124 height 19
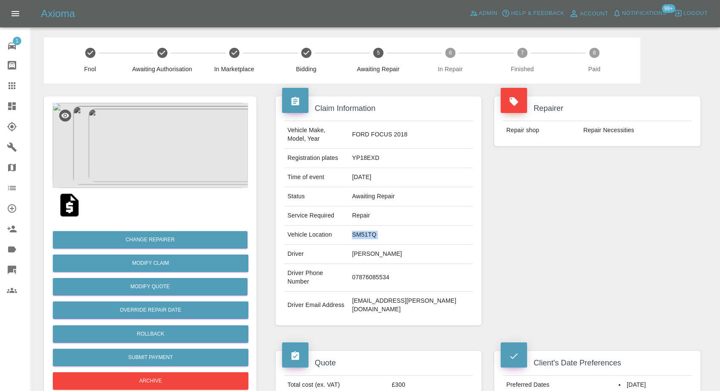
copy td "SM51TQ"
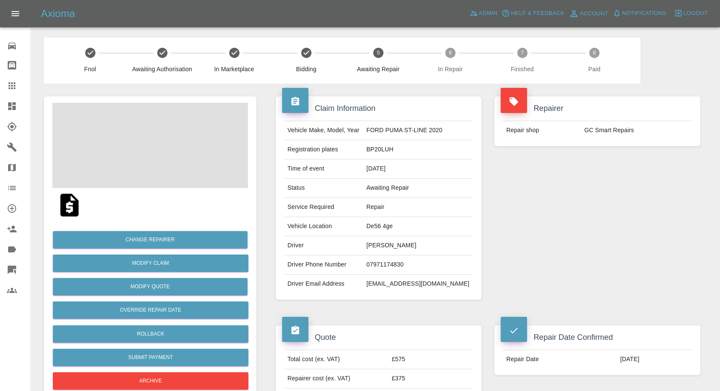
click at [392, 243] on td "Cheryl Roberts" at bounding box center [418, 245] width 110 height 19
copy td "Cheryl Roberts"
click at [408, 265] on td "07971174830" at bounding box center [418, 264] width 110 height 19
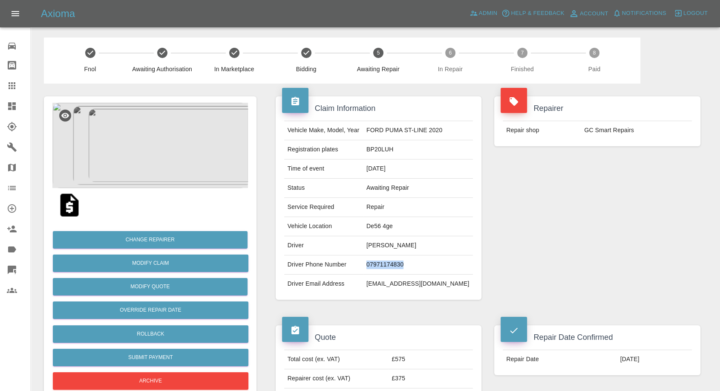
click at [408, 265] on td "07971174830" at bounding box center [418, 264] width 110 height 19
copy td "07971174830"
drag, startPoint x: 432, startPoint y: 296, endPoint x: 406, endPoint y: 285, distance: 28.1
click at [432, 296] on div "Vehicle Make, Model, Year FORD PUMA ST-LINE 2020 Registration plates BP20LUH Ti…" at bounding box center [379, 206] width 206 height 185
click at [384, 248] on td "Cheryl Roberts" at bounding box center [418, 245] width 110 height 19
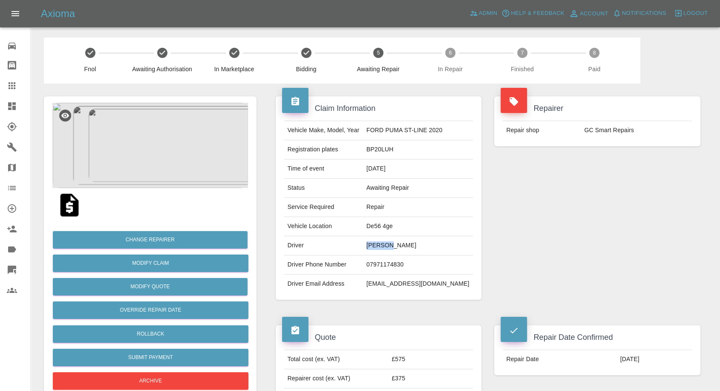
click at [384, 248] on td "Cheryl Roberts" at bounding box center [418, 245] width 110 height 19
copy td "Cheryl"
click at [391, 229] on td "De56 4ge" at bounding box center [418, 226] width 110 height 19
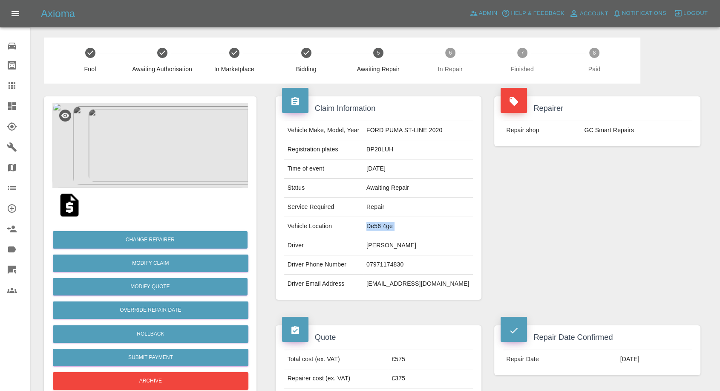
copy td "De56 4ge"
click at [405, 248] on td "[PERSON_NAME]" at bounding box center [418, 245] width 110 height 19
drag, startPoint x: 405, startPoint y: 248, endPoint x: 409, endPoint y: 348, distance: 100.2
click at [406, 248] on td "[PERSON_NAME]" at bounding box center [418, 245] width 110 height 19
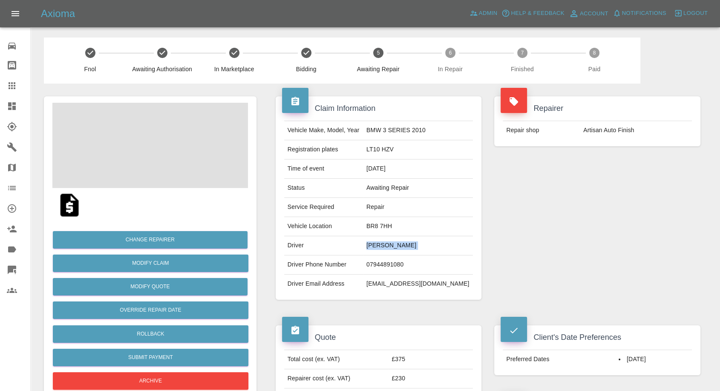
copy td "[PERSON_NAME]"
click at [417, 263] on td "07944891080" at bounding box center [418, 264] width 110 height 19
copy td "07944891080"
click at [426, 305] on div "Claim Information Vehicle Make, Model, Year BMW 3 SERIES 2010 Registration plat…" at bounding box center [378, 197] width 219 height 229
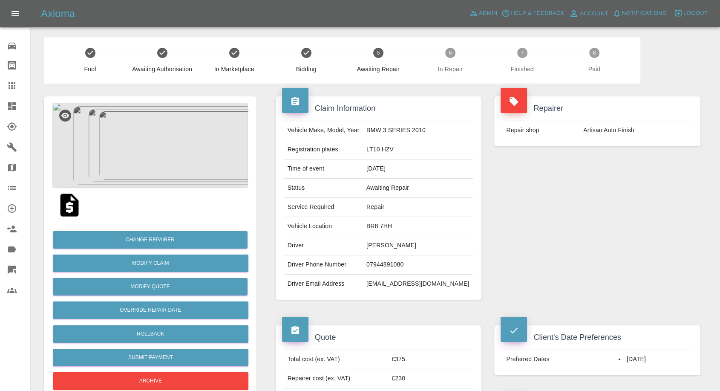
click at [398, 248] on td "[PERSON_NAME]" at bounding box center [418, 245] width 110 height 19
copy td "[PERSON_NAME]"
click at [397, 224] on td "BR8 7HH" at bounding box center [418, 226] width 110 height 19
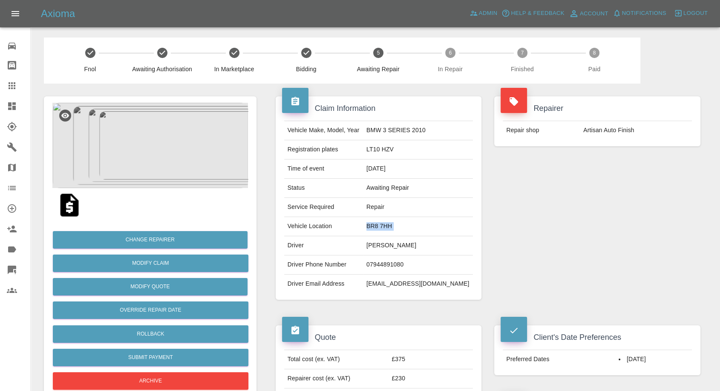
click at [397, 224] on td "BR8 7HH" at bounding box center [418, 226] width 110 height 19
copy td "BR8 7HH"
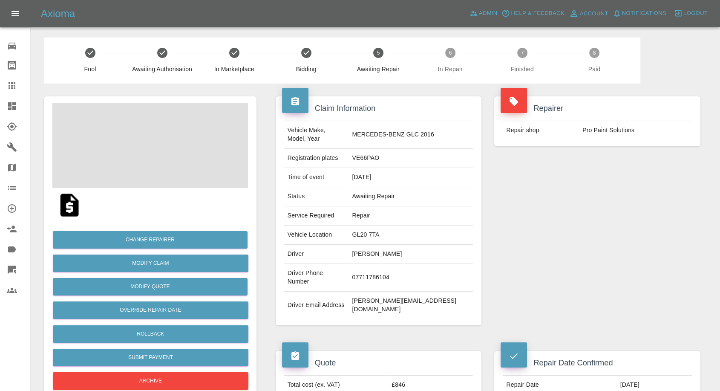
click at [382, 245] on td "[PERSON_NAME]" at bounding box center [410, 254] width 124 height 19
copy td "[PERSON_NAME]"
click at [405, 264] on td "07711786104" at bounding box center [410, 278] width 124 height 28
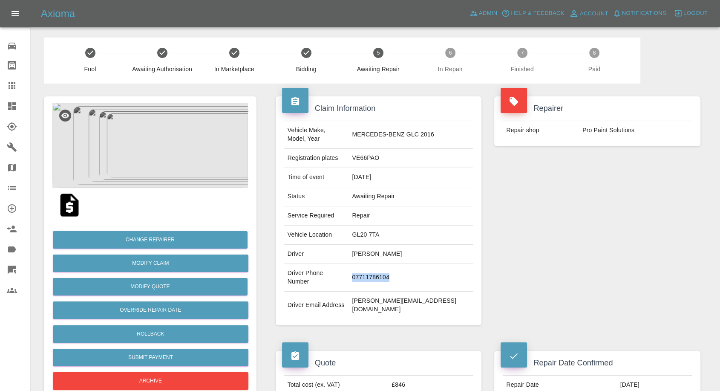
click at [405, 264] on td "07711786104" at bounding box center [410, 278] width 124 height 28
copy td "07711786104"
click at [475, 277] on div "Vehicle Make, Model, Year MERCEDES-BENZ GLC 2016 Registration plates VE66PAO Ti…" at bounding box center [379, 220] width 202 height 198
click at [382, 247] on td "Andy Bell" at bounding box center [410, 254] width 124 height 19
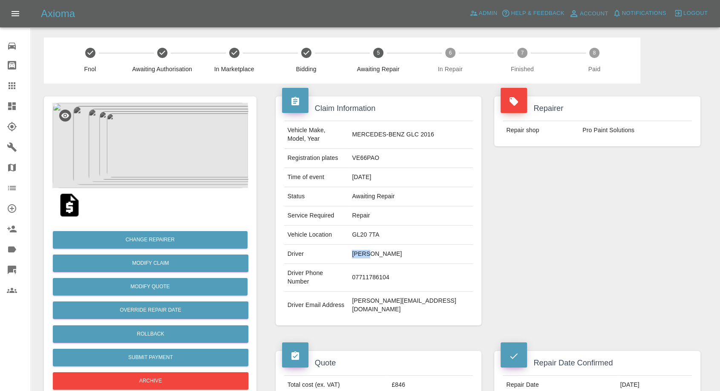
copy td "Andy"
click at [391, 225] on td "GL20 7TA" at bounding box center [410, 234] width 124 height 19
copy td "GL20 7TA"
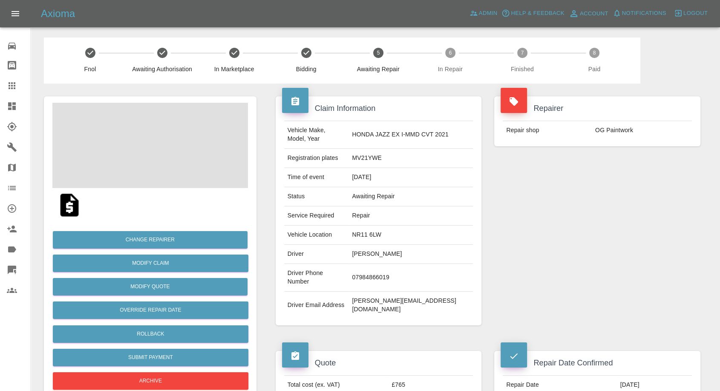
click at [380, 245] on td "Anne-Marie shevlin" at bounding box center [410, 254] width 124 height 19
copy td "Anne-Marie shevlin"
click at [395, 267] on td "07984866019" at bounding box center [410, 278] width 124 height 28
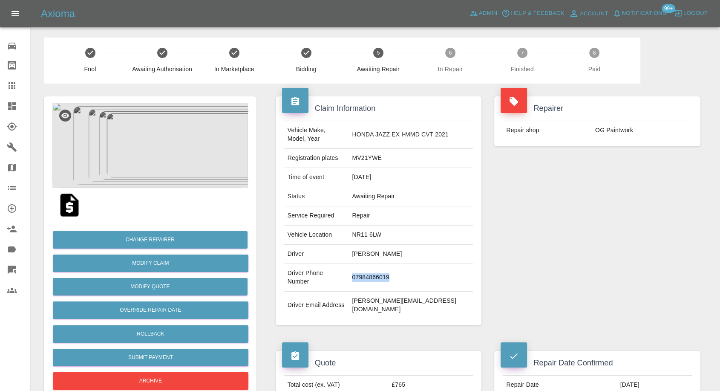
click at [395, 267] on td "07984866019" at bounding box center [410, 278] width 124 height 28
copy td "07984866019"
click at [484, 293] on div "Claim Information Vehicle Make, Model, Year HONDA JAZZ EX I-MMD CVT 2021 Regist…" at bounding box center [378, 210] width 219 height 254
click at [377, 245] on td "Anne-Marie shevlin" at bounding box center [410, 254] width 124 height 19
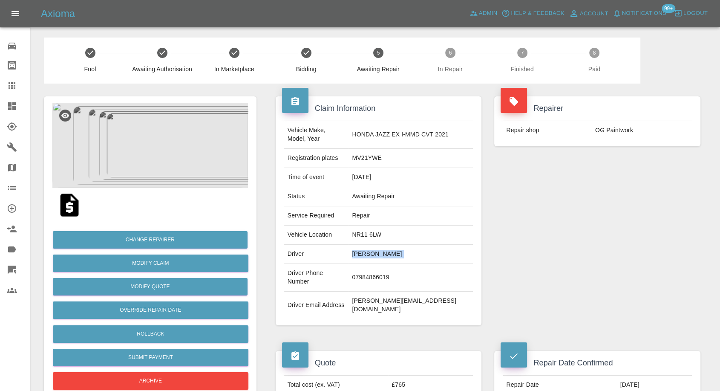
click at [377, 245] on td "Anne-Marie shevlin" at bounding box center [410, 254] width 124 height 19
click at [391, 246] on td "Anne-Marie shevlin" at bounding box center [410, 254] width 124 height 19
drag, startPoint x: 400, startPoint y: 245, endPoint x: 365, endPoint y: 245, distance: 34.9
click at [365, 245] on tr "Driver Anne-Marie shevlin" at bounding box center [378, 254] width 189 height 19
copy tr "Anne-Marie"
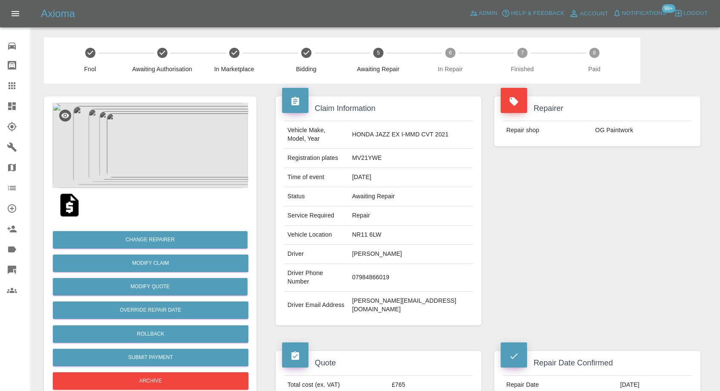
click at [374, 225] on td "NR11 6LW" at bounding box center [410, 234] width 124 height 19
copy td "NR11 6LW"
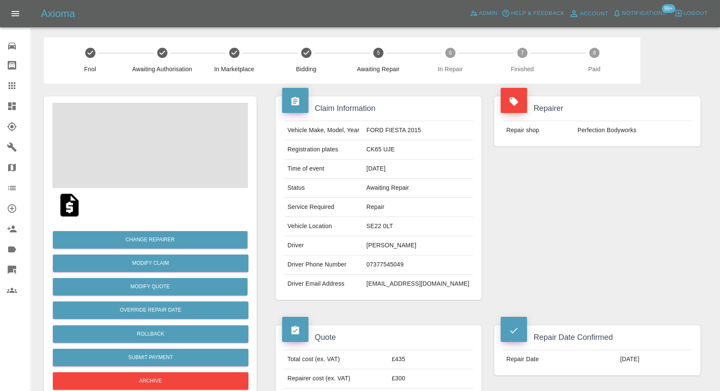
click at [391, 240] on td "[PERSON_NAME]" at bounding box center [418, 245] width 110 height 19
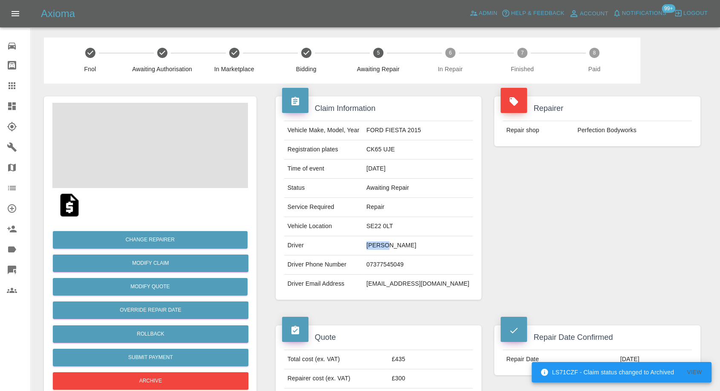
click at [391, 240] on td "[PERSON_NAME]" at bounding box center [418, 245] width 110 height 19
copy td "[PERSON_NAME]"
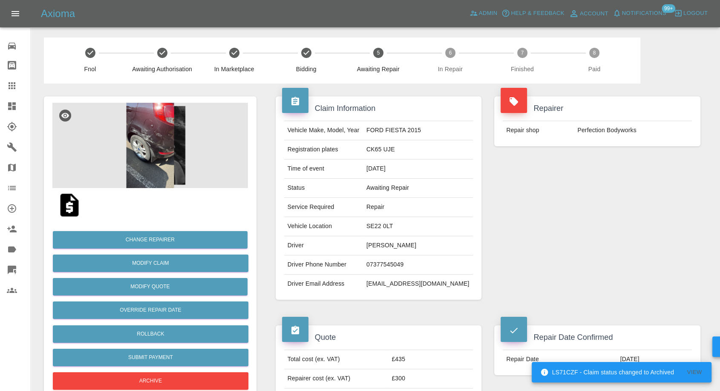
click at [404, 267] on td "07377545049" at bounding box center [418, 264] width 110 height 19
copy td "07377545049"
click at [394, 314] on div "Quote Total cost (ex. VAT) £435 Repairer cost (ex. VAT) £300 Quoted by Carl Ain…" at bounding box center [378, 369] width 219 height 114
click at [386, 246] on td "Helen Wallace" at bounding box center [418, 245] width 110 height 19
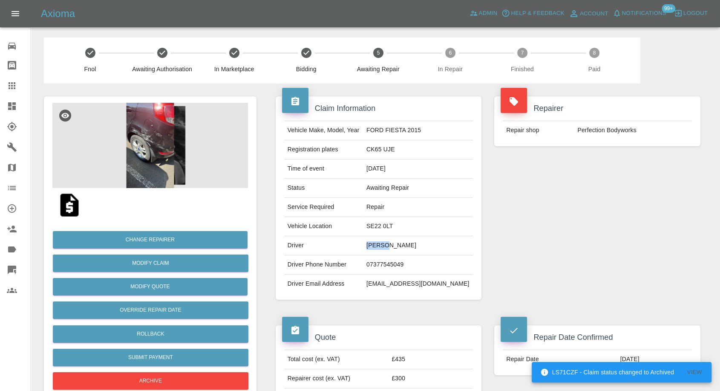
click at [386, 246] on td "Helen Wallace" at bounding box center [418, 245] width 110 height 19
copy td "Helen"
click at [390, 225] on td "SE22 0LT" at bounding box center [418, 226] width 110 height 19
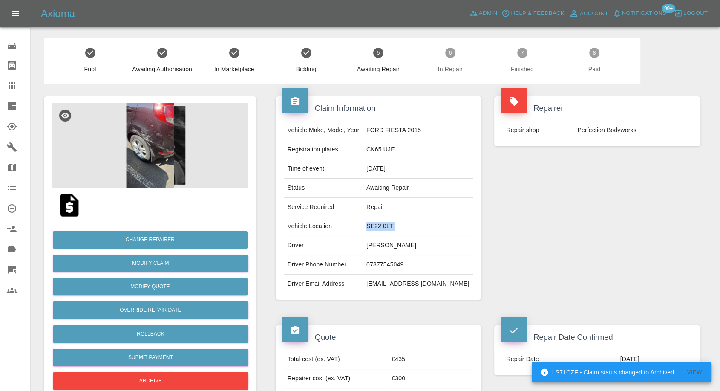
copy td "SE22 0LT"
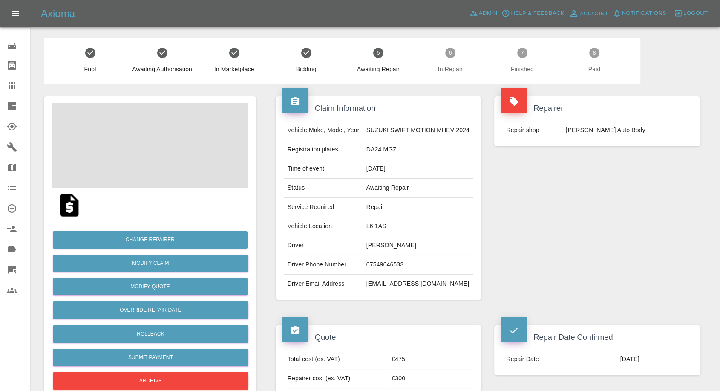
click at [389, 256] on td "07549646533" at bounding box center [418, 264] width 110 height 19
click at [348, 263] on td "Driver Phone Number" at bounding box center [323, 264] width 79 height 19
click at [366, 244] on td "[PERSON_NAME]" at bounding box center [418, 245] width 110 height 19
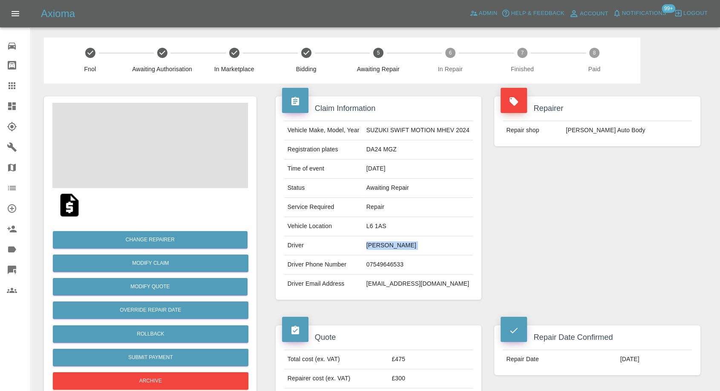
click at [366, 244] on td "[PERSON_NAME]" at bounding box center [418, 245] width 110 height 19
copy td "[PERSON_NAME]"
click at [382, 262] on td "07549646533" at bounding box center [418, 264] width 110 height 19
copy td "07549646533"
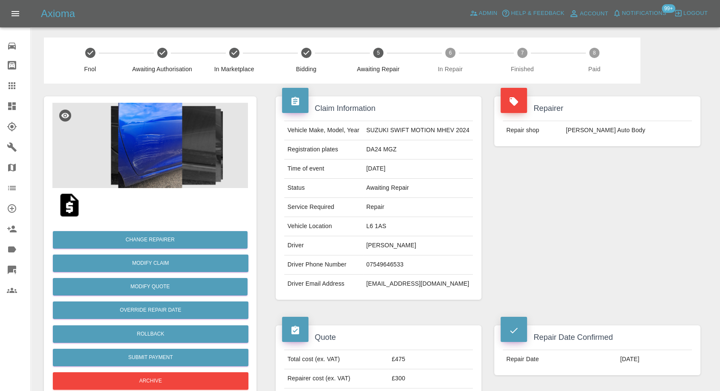
click at [340, 283] on td "Driver Email Address" at bounding box center [323, 283] width 79 height 19
click at [365, 246] on td "Amy Cocksedge" at bounding box center [418, 245] width 110 height 19
copy td "Amy"
click at [369, 231] on td "L6 1AS" at bounding box center [418, 226] width 110 height 19
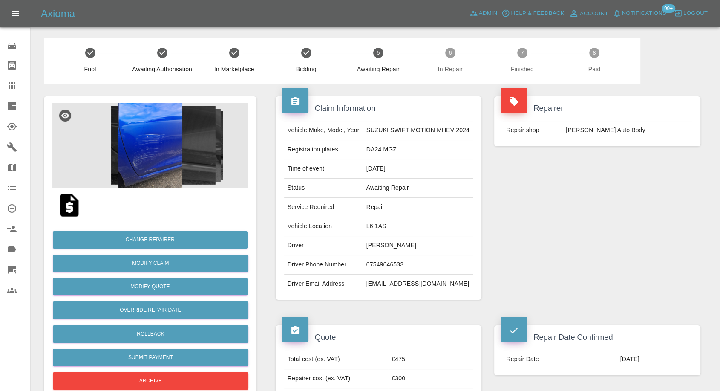
click at [369, 229] on td "L6 1AS" at bounding box center [418, 226] width 110 height 19
copy td "L6 1AS"
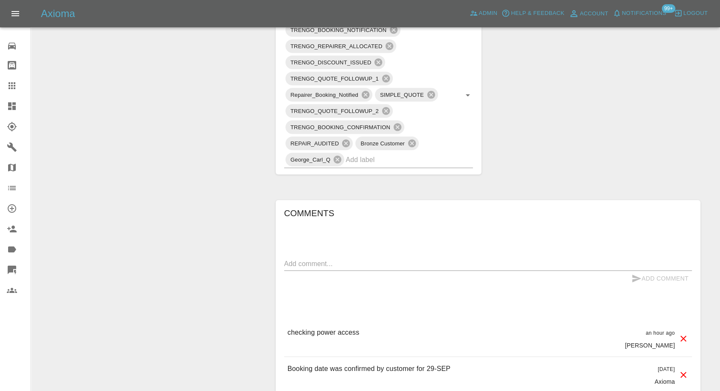
scroll to position [521, 0]
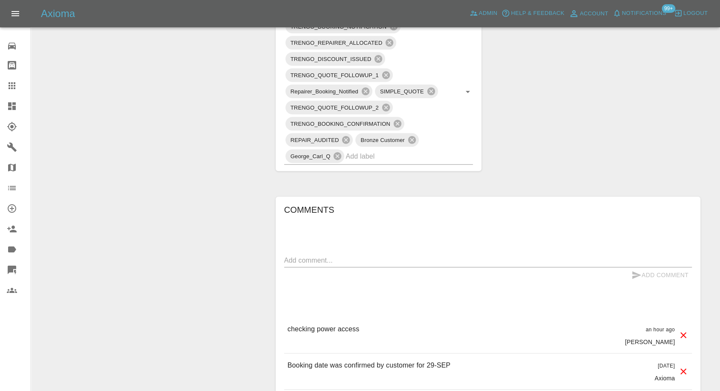
click at [368, 266] on div "x" at bounding box center [488, 260] width 408 height 14
paste textarea "there’s a private car park with parking at the front. I live in a flat but elec…"
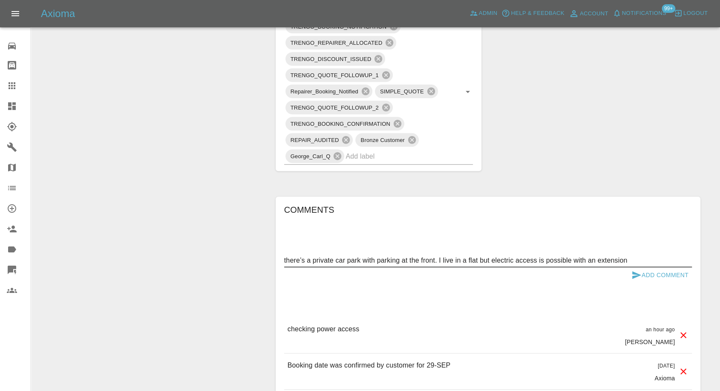
type textarea "there’s a private car park with parking at the front. I live in a flat but elec…"
click at [631, 270] on icon "submit" at bounding box center [636, 275] width 10 height 10
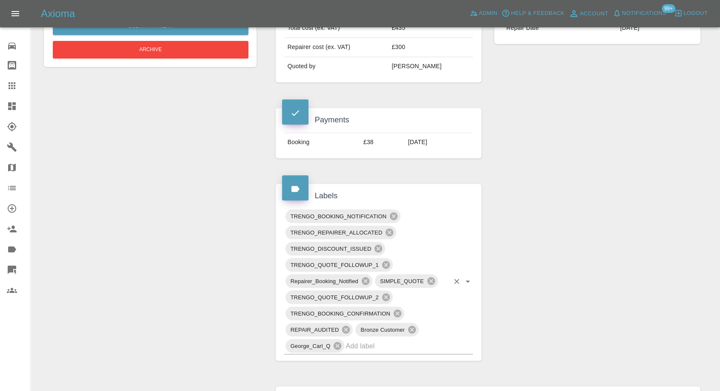
scroll to position [142, 0]
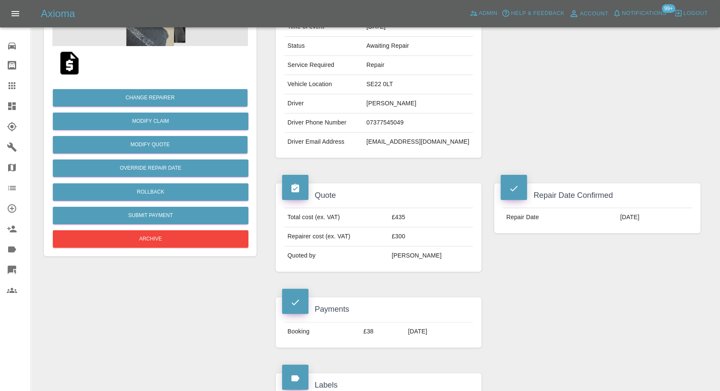
drag, startPoint x: 10, startPoint y: 85, endPoint x: 14, endPoint y: 83, distance: 5.0
click at [10, 85] on icon at bounding box center [12, 85] width 7 height 7
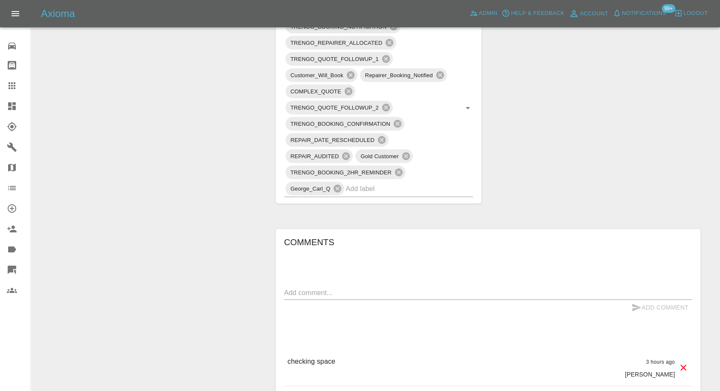
scroll to position [568, 0]
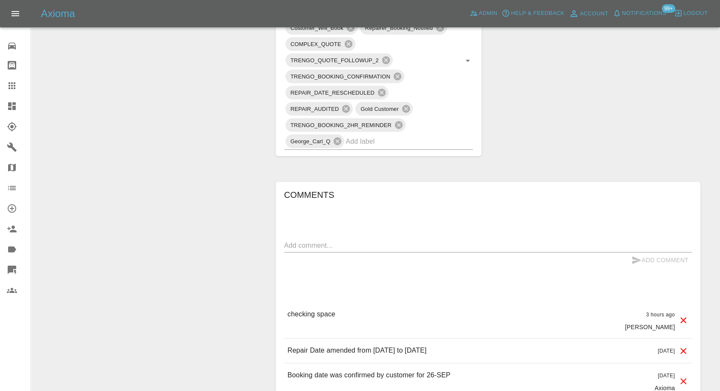
drag, startPoint x: 358, startPoint y: 233, endPoint x: 353, endPoint y: 237, distance: 6.7
click at [358, 233] on div "Comments x Add Comment checking space 3 hours ago [PERSON_NAME] checking space …" at bounding box center [488, 359] width 408 height 342
click at [348, 244] on textarea at bounding box center [488, 245] width 408 height 10
type textarea "space and power confirmed."
click at [633, 259] on icon "submit" at bounding box center [636, 260] width 10 height 10
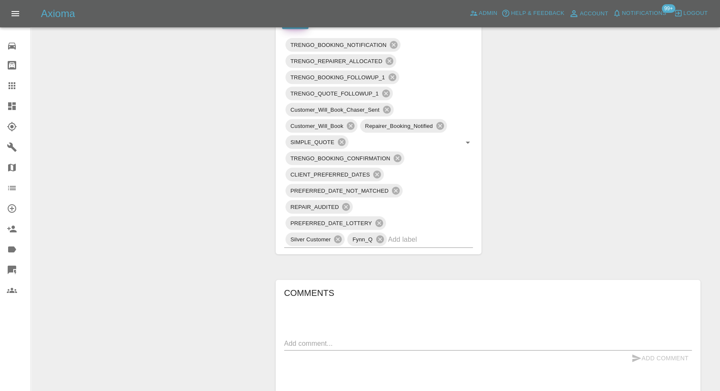
scroll to position [615, 0]
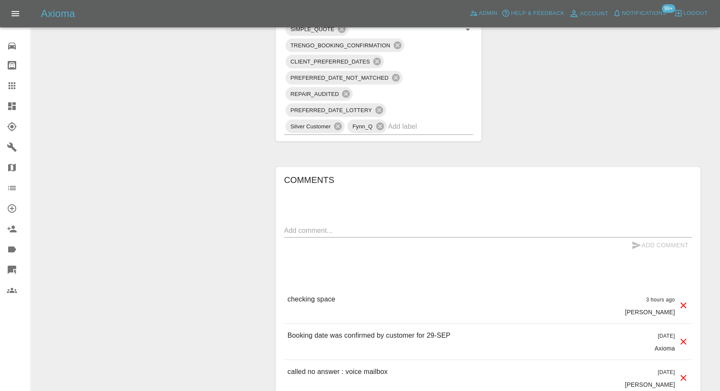
click at [341, 225] on textarea at bounding box center [488, 230] width 408 height 10
paste textarea "There is a drive way to the garages where the repair will be done - as has been…"
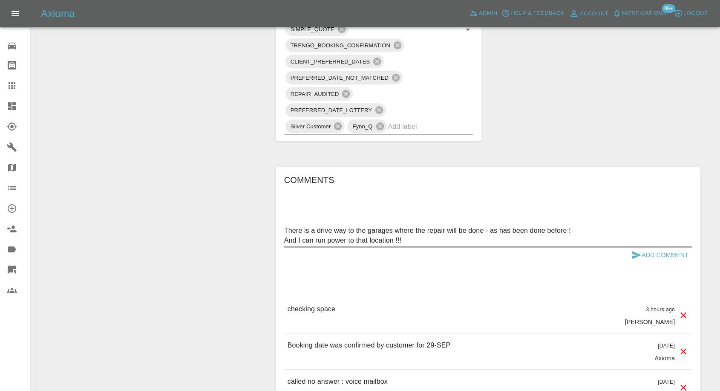
type textarea "There is a drive way to the garages where the repair will be done - as has been…"
click at [631, 251] on icon "submit" at bounding box center [636, 255] width 10 height 10
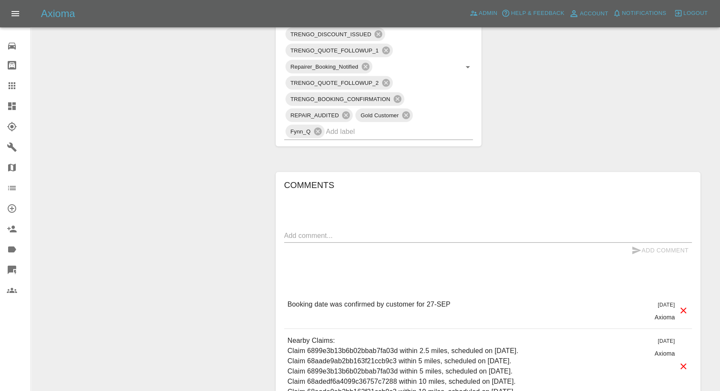
scroll to position [662, 0]
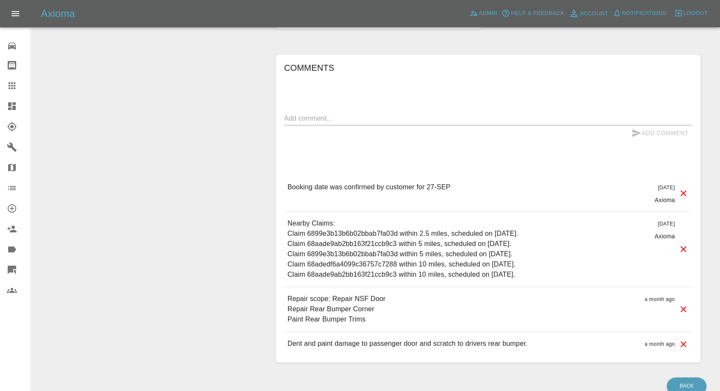
click at [338, 118] on textarea at bounding box center [488, 118] width 408 height 10
paste textarea "Hello I have a double drive"
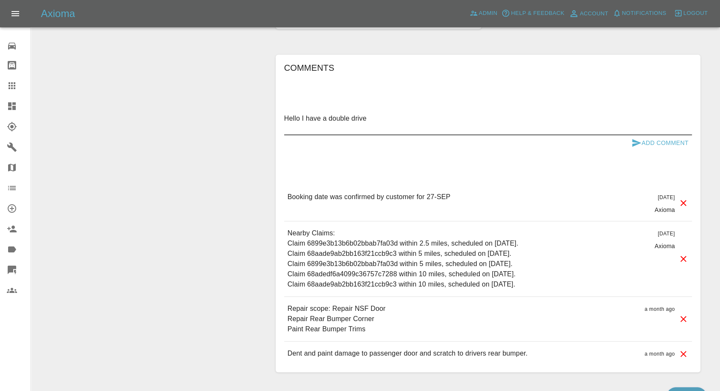
paste textarea "I have electricity in the garage on the drive I can connect you to."
type textarea "Hello I have a double drive I have electricity in the garage on the drive I can…"
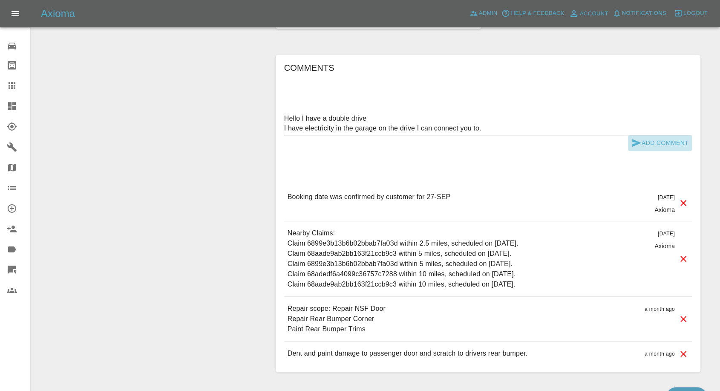
click at [630, 142] on button "Add Comment" at bounding box center [660, 143] width 64 height 16
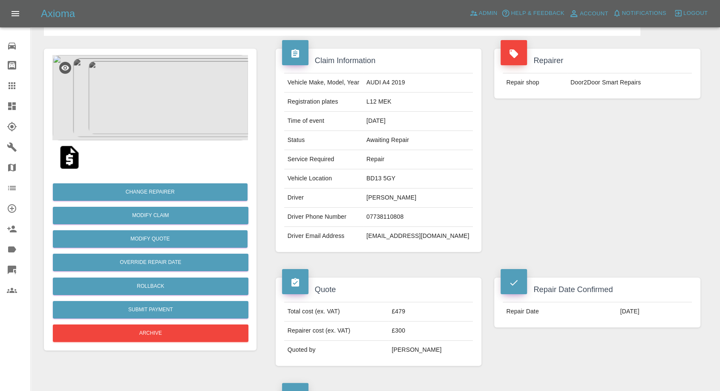
scroll to position [47, 0]
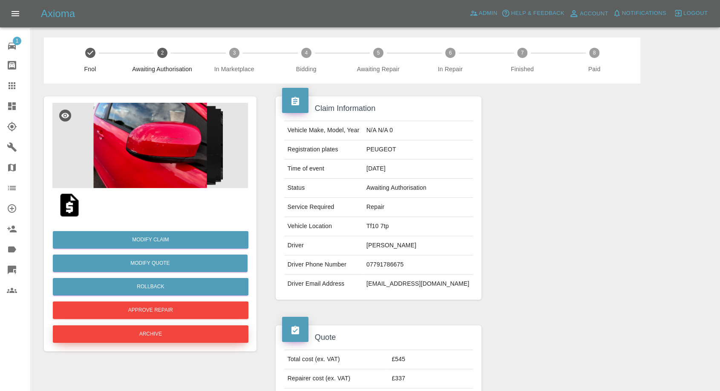
click at [160, 100] on div "Modify Claim Modify Quote Rollback Approve Repair Archive" at bounding box center [150, 223] width 213 height 255
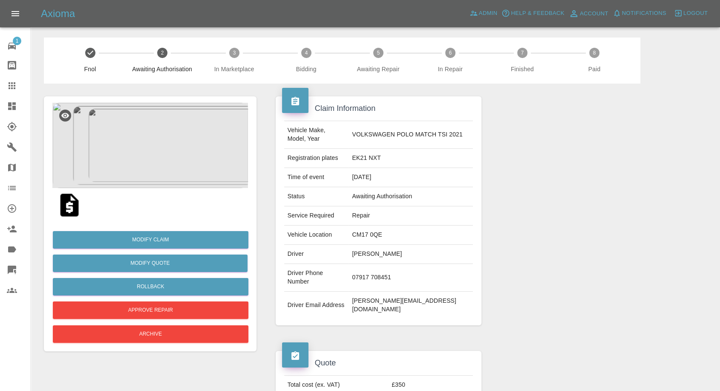
click at [69, 206] on img at bounding box center [69, 204] width 27 height 27
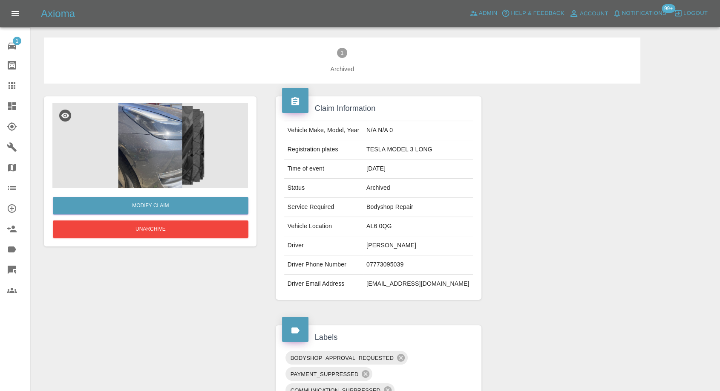
click at [161, 128] on img at bounding box center [150, 145] width 196 height 85
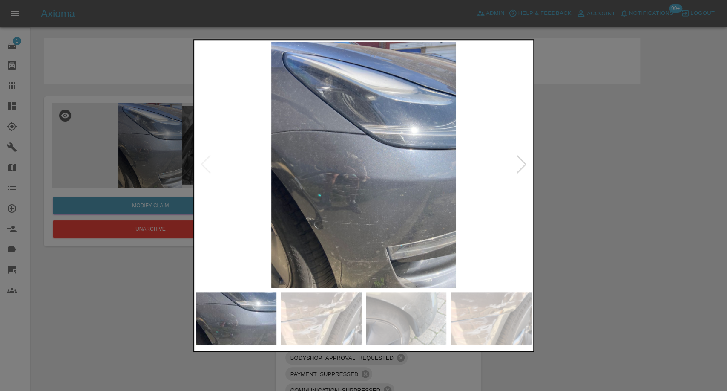
click at [308, 315] on img at bounding box center [321, 318] width 81 height 53
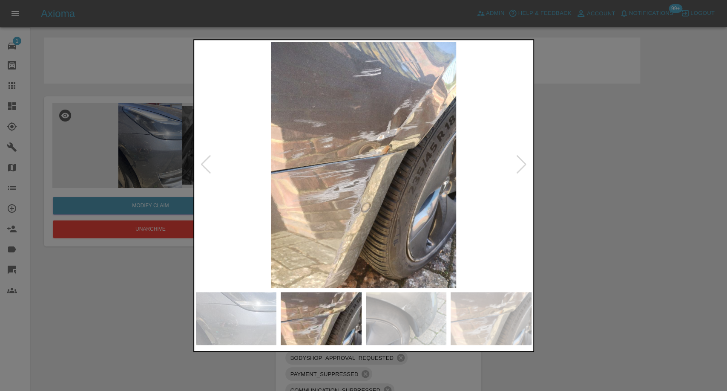
click at [391, 322] on img at bounding box center [406, 318] width 81 height 53
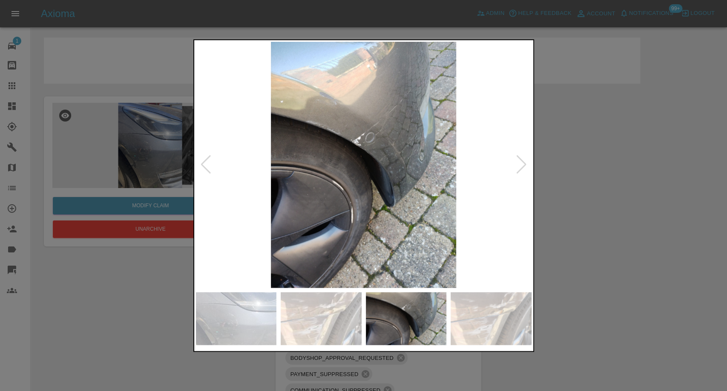
click at [509, 331] on img at bounding box center [491, 318] width 81 height 53
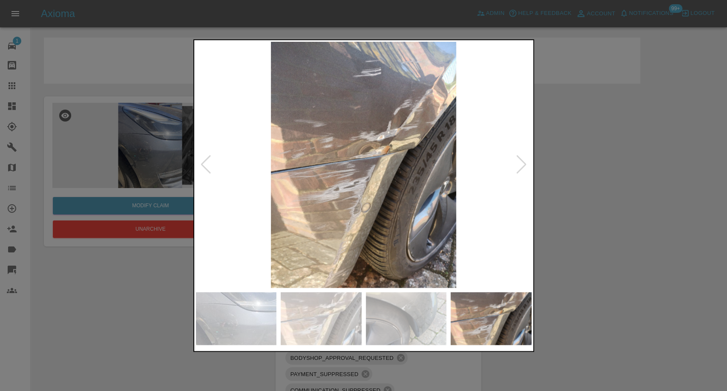
click at [519, 163] on div at bounding box center [522, 164] width 12 height 19
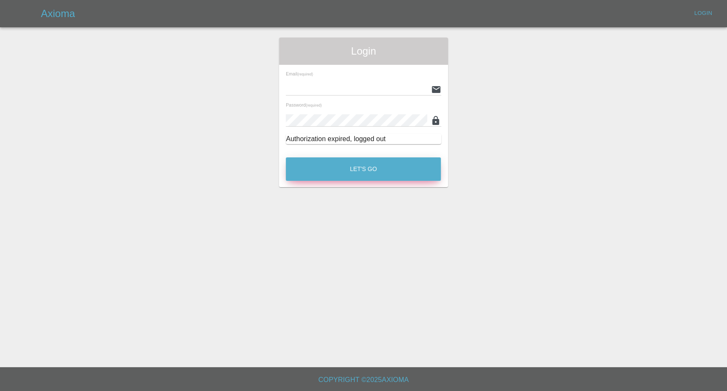
type input "[EMAIL_ADDRESS][DOMAIN_NAME]"
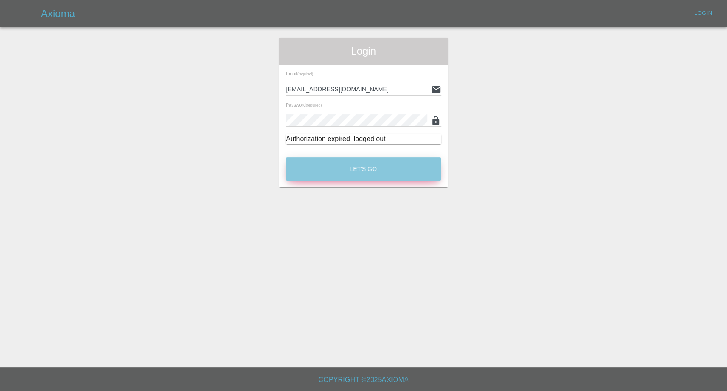
click at [353, 170] on button "Let's Go" at bounding box center [363, 168] width 155 height 23
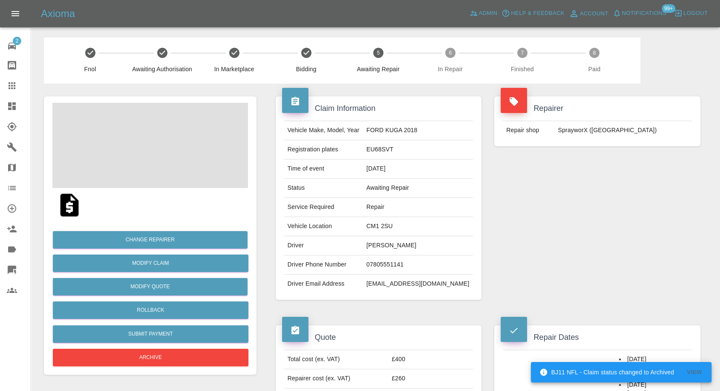
click at [402, 264] on td "07805551141" at bounding box center [418, 264] width 110 height 19
copy td "07805551141"
click at [348, 301] on div "Claim Information Vehicle Make, Model, Year FORD KUGA 2018 Registration plates …" at bounding box center [378, 197] width 219 height 229
click at [388, 244] on td "Iqubal Ravat" at bounding box center [418, 245] width 110 height 19
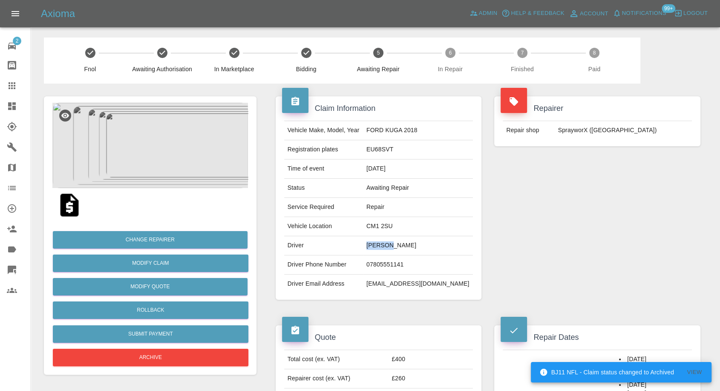
click at [388, 244] on td "Iqubal Ravat" at bounding box center [418, 245] width 110 height 19
copy td "Iqubal"
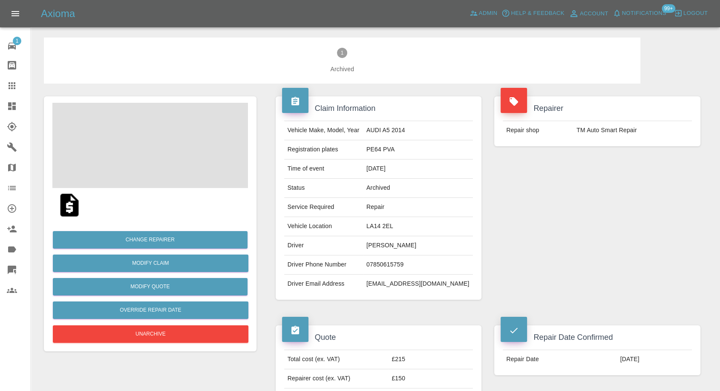
click at [417, 244] on td "[PERSON_NAME]" at bounding box center [418, 245] width 110 height 19
copy td "[PERSON_NAME]"
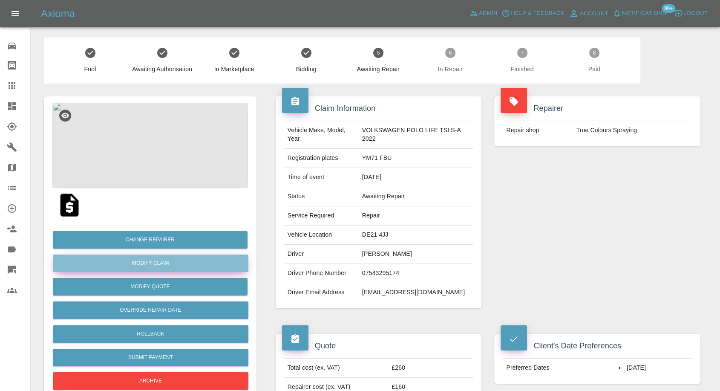
click at [159, 263] on link "Modify Claim" at bounding box center [151, 262] width 196 height 17
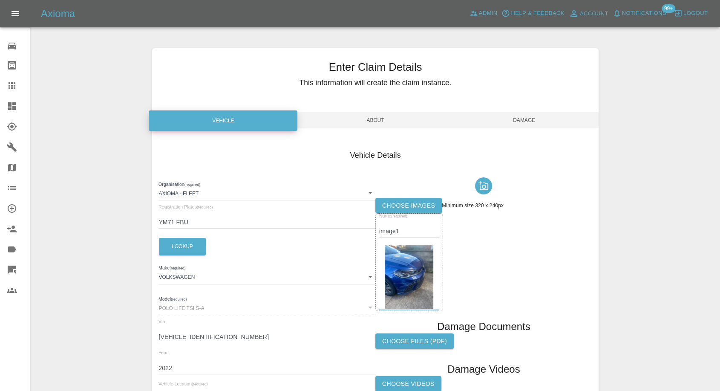
click at [417, 204] on label "Choose images" at bounding box center [408, 206] width 66 height 16
click at [0, 0] on input "Choose images" at bounding box center [0, 0] width 0 height 0
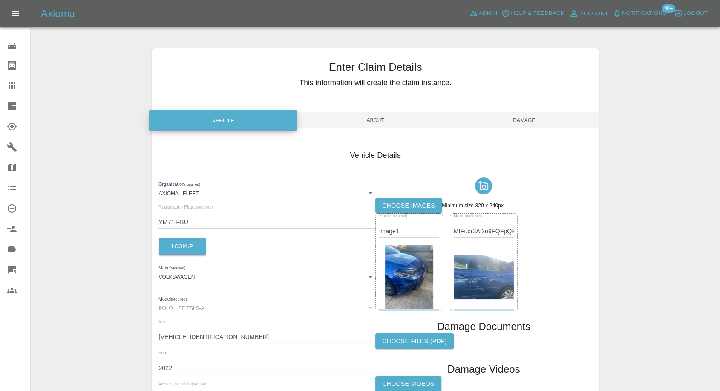
click at [536, 124] on span "Damage" at bounding box center [524, 120] width 149 height 16
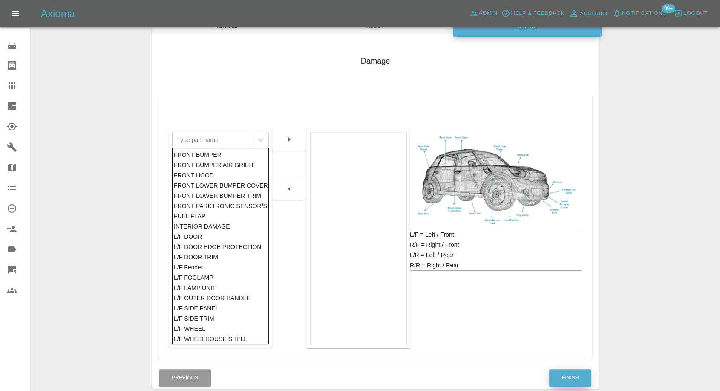
scroll to position [136, 0]
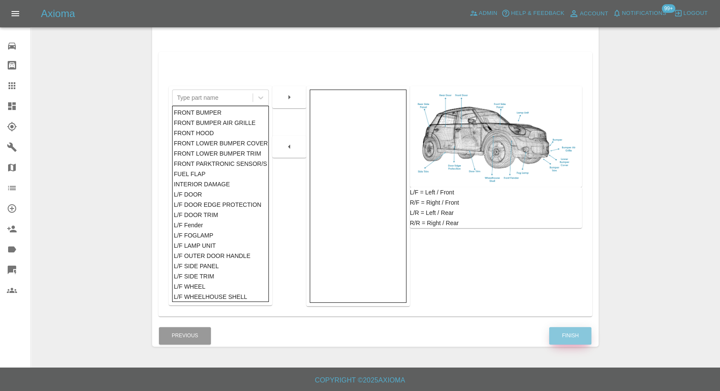
click at [579, 335] on button "Finish" at bounding box center [570, 335] width 42 height 17
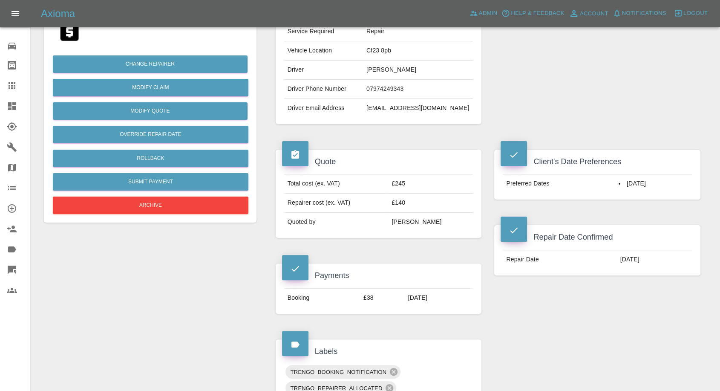
scroll to position [189, 0]
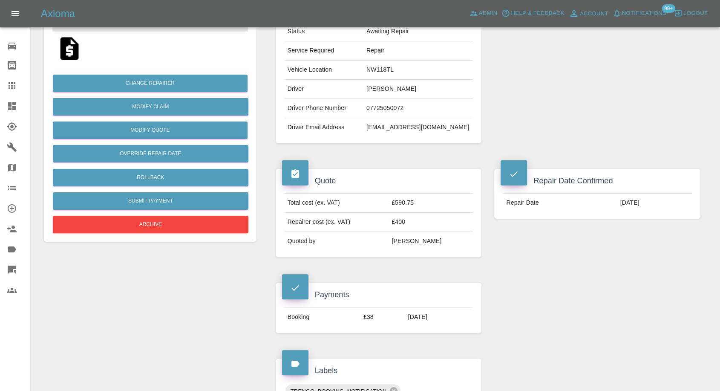
scroll to position [142, 0]
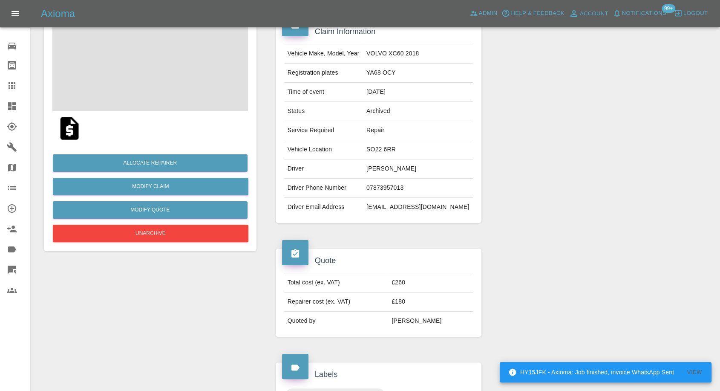
scroll to position [142, 0]
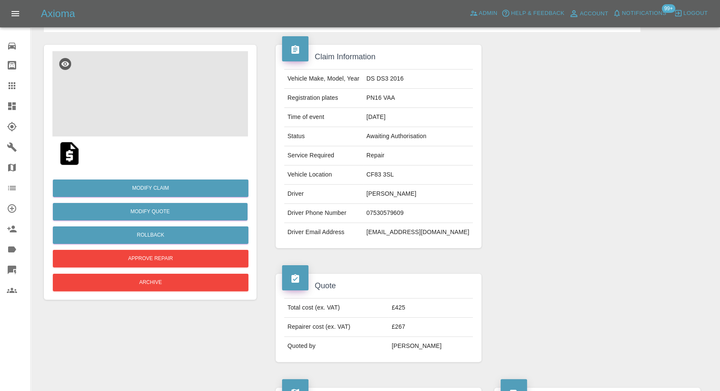
scroll to position [47, 0]
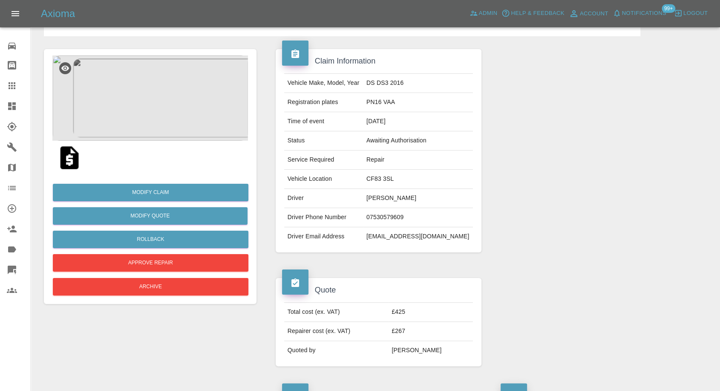
click at [69, 157] on img at bounding box center [69, 157] width 27 height 27
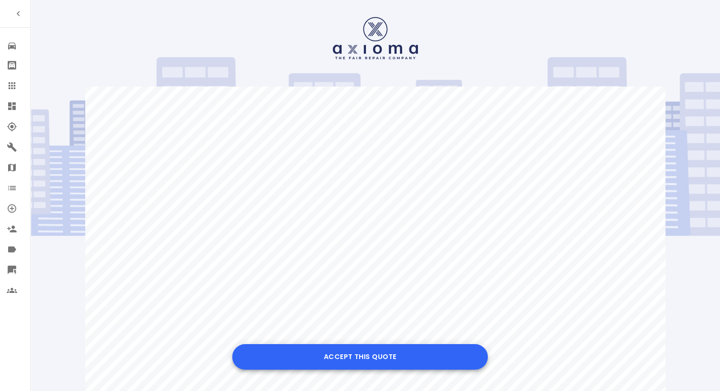
click at [349, 354] on button "Accept this Quote" at bounding box center [360, 357] width 256 height 26
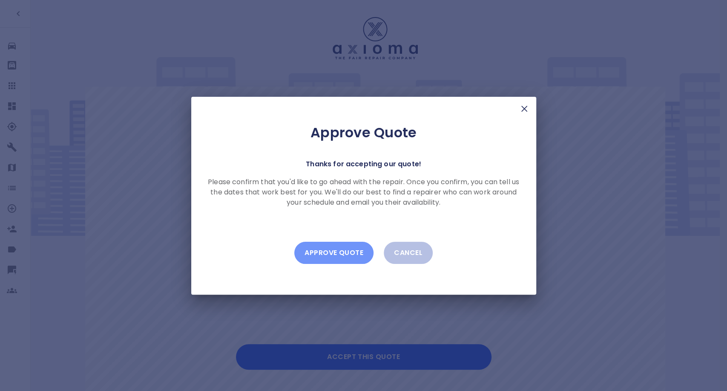
click at [343, 255] on button "Approve Quote" at bounding box center [333, 253] width 79 height 22
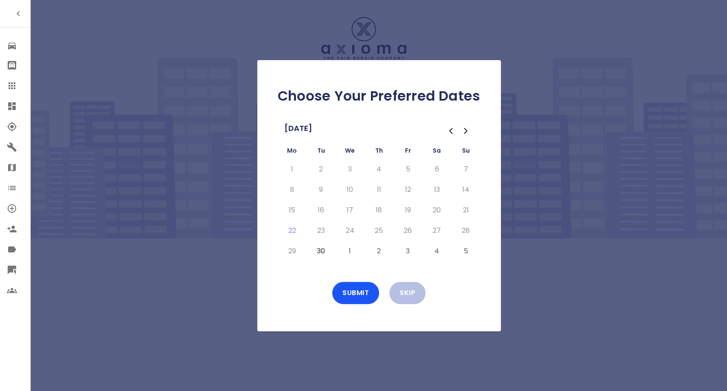
click at [461, 127] on icon "Go to the Next Month" at bounding box center [466, 131] width 10 height 10
click at [407, 167] on button "3" at bounding box center [407, 169] width 15 height 14
click at [365, 294] on button "Submit" at bounding box center [355, 293] width 47 height 22
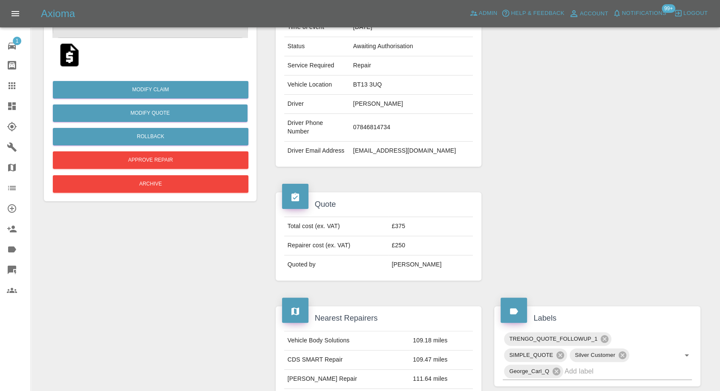
scroll to position [284, 0]
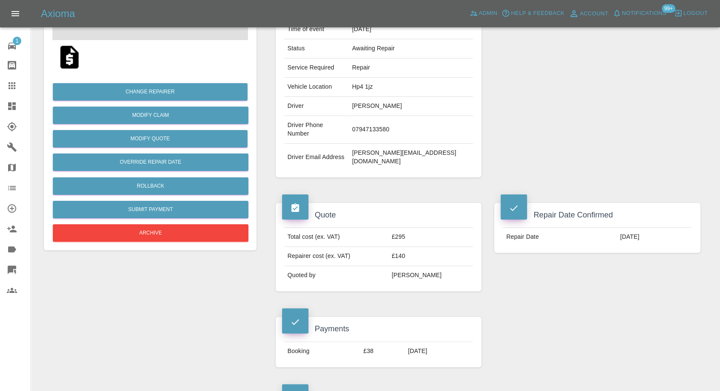
scroll to position [142, 0]
